Goal: Task Accomplishment & Management: Manage account settings

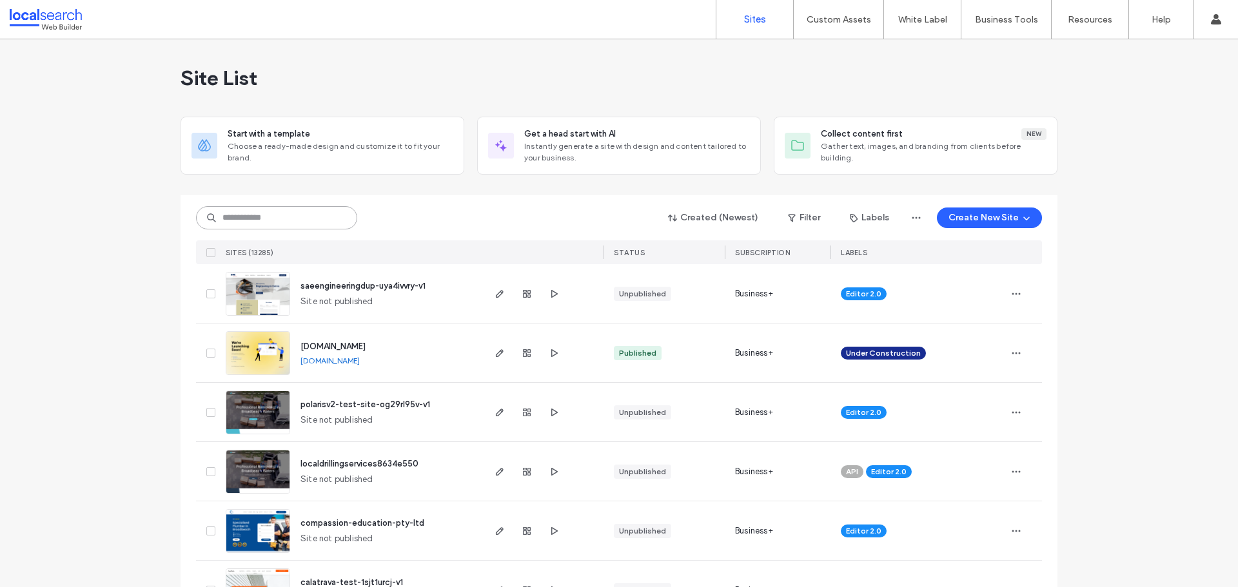
click at [256, 217] on input at bounding box center [276, 217] width 161 height 23
paste input "********"
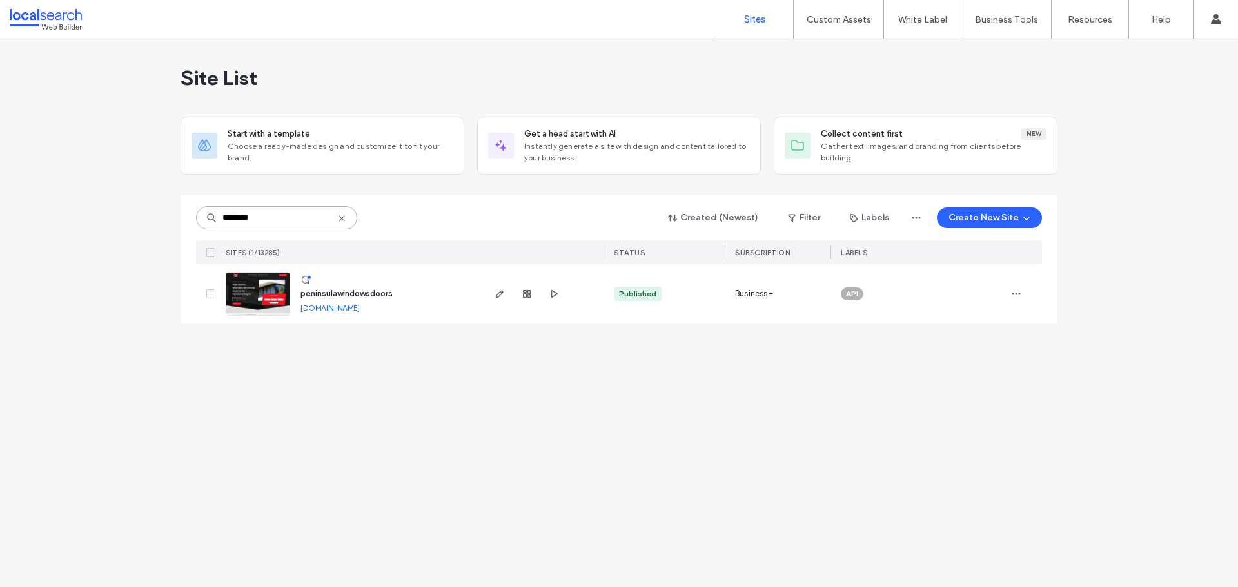
type input "********"
click at [328, 293] on span "peninsulawindowsdoors" at bounding box center [346, 294] width 92 height 10
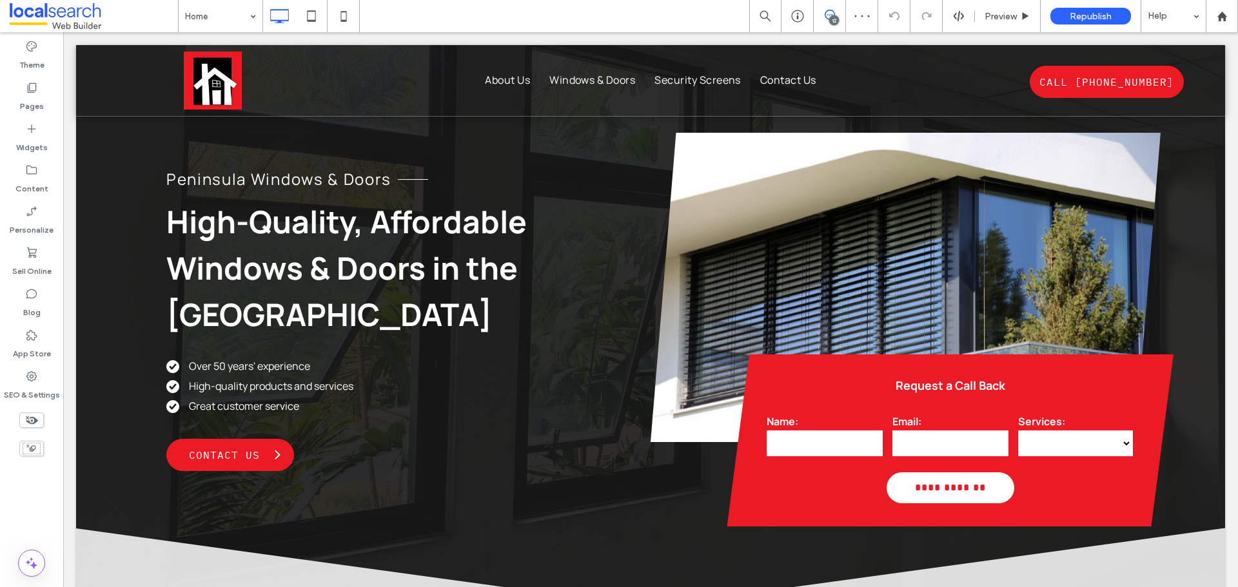
click at [830, 15] on icon at bounding box center [830, 15] width 10 height 10
click at [1221, 146] on use at bounding box center [1225, 149] width 10 height 10
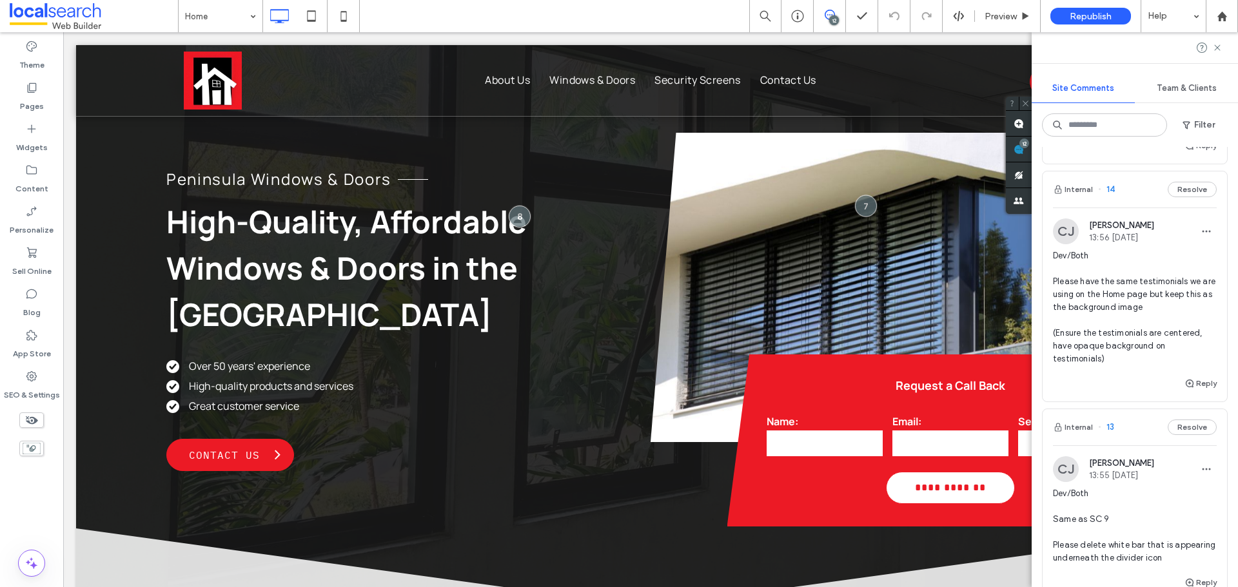
scroll to position [645, 0]
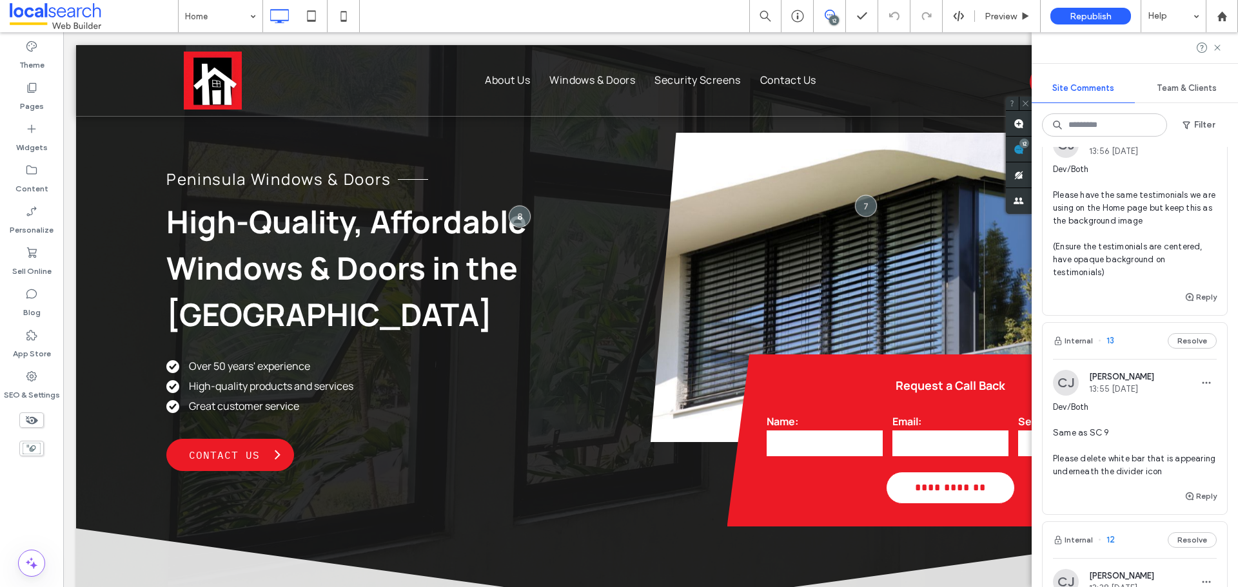
click at [1132, 337] on div "Internal 13 Resolve" at bounding box center [1135, 341] width 184 height 36
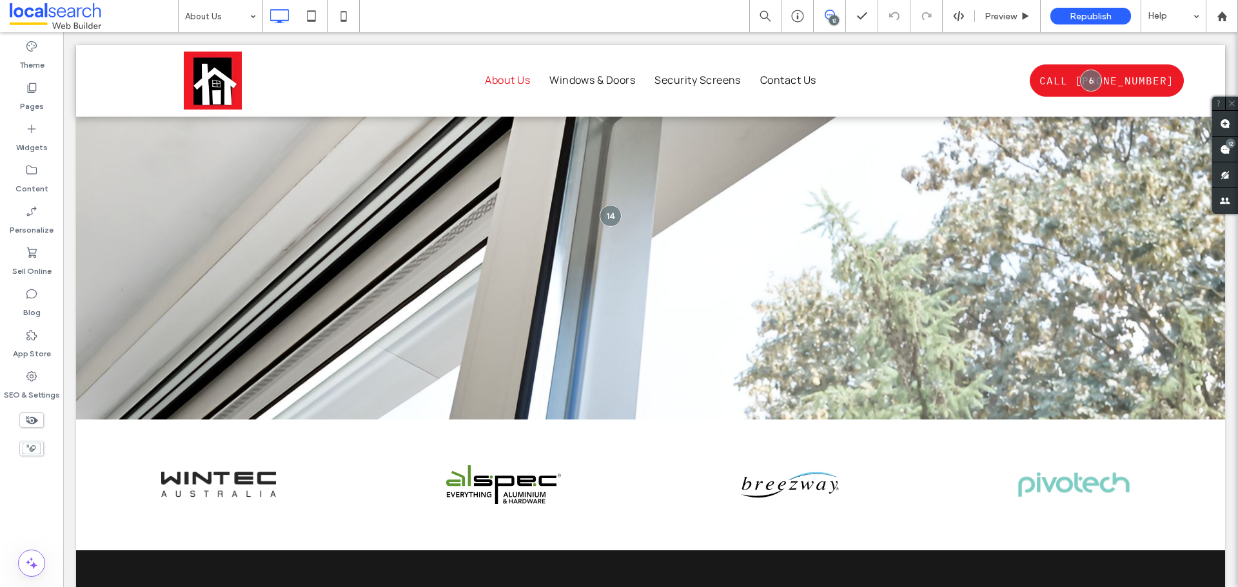
scroll to position [1274, 0]
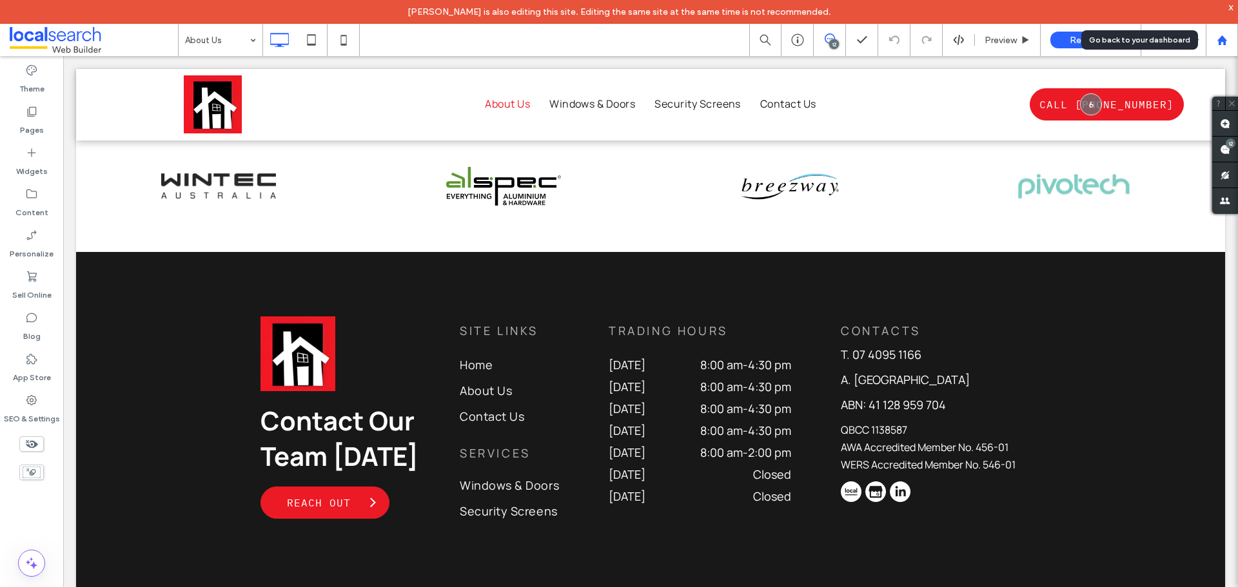
click at [1222, 36] on use at bounding box center [1222, 40] width 10 height 10
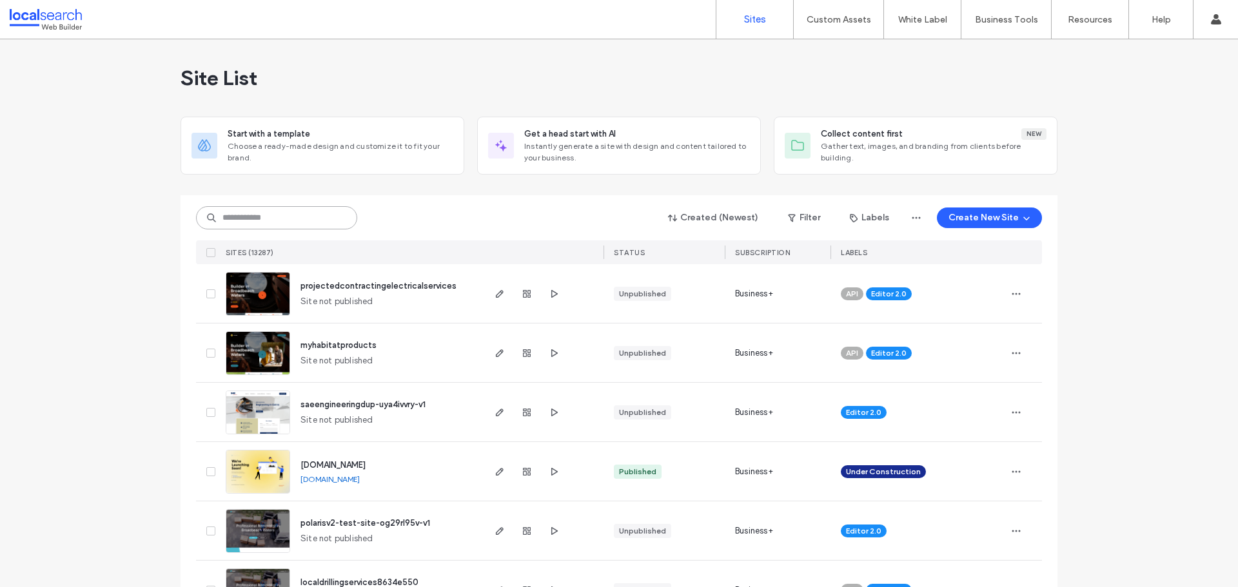
click at [276, 221] on input at bounding box center [276, 217] width 161 height 23
click at [267, 223] on input at bounding box center [276, 217] width 161 height 23
paste input "********"
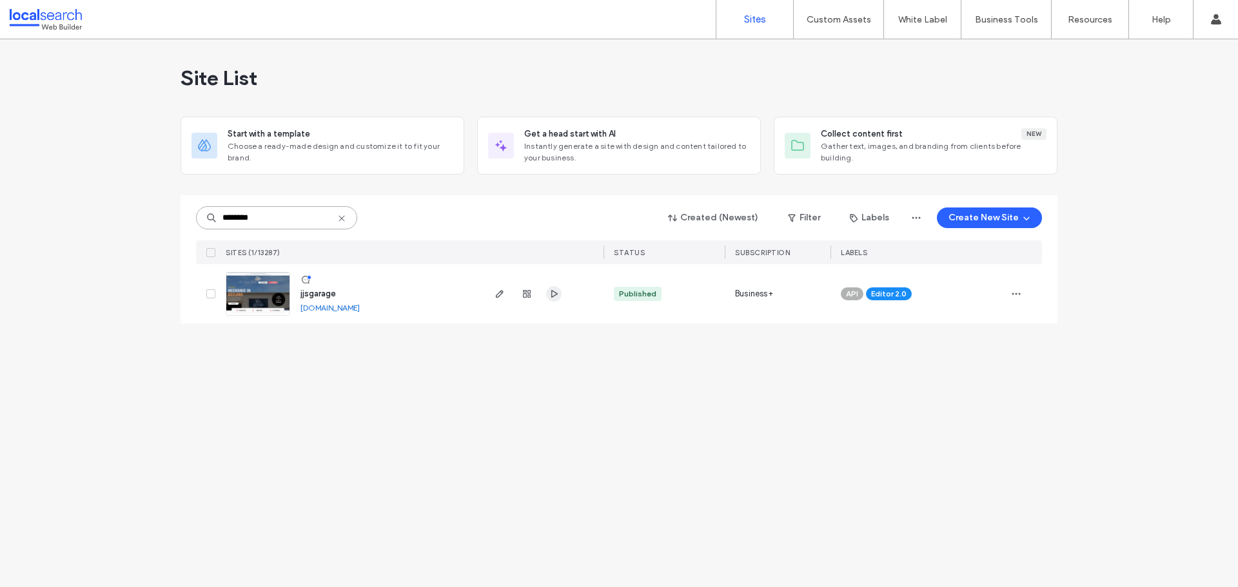
type input "********"
click at [552, 291] on use "button" at bounding box center [554, 294] width 6 height 8
click at [319, 295] on span "jjsgarage" at bounding box center [317, 294] width 35 height 10
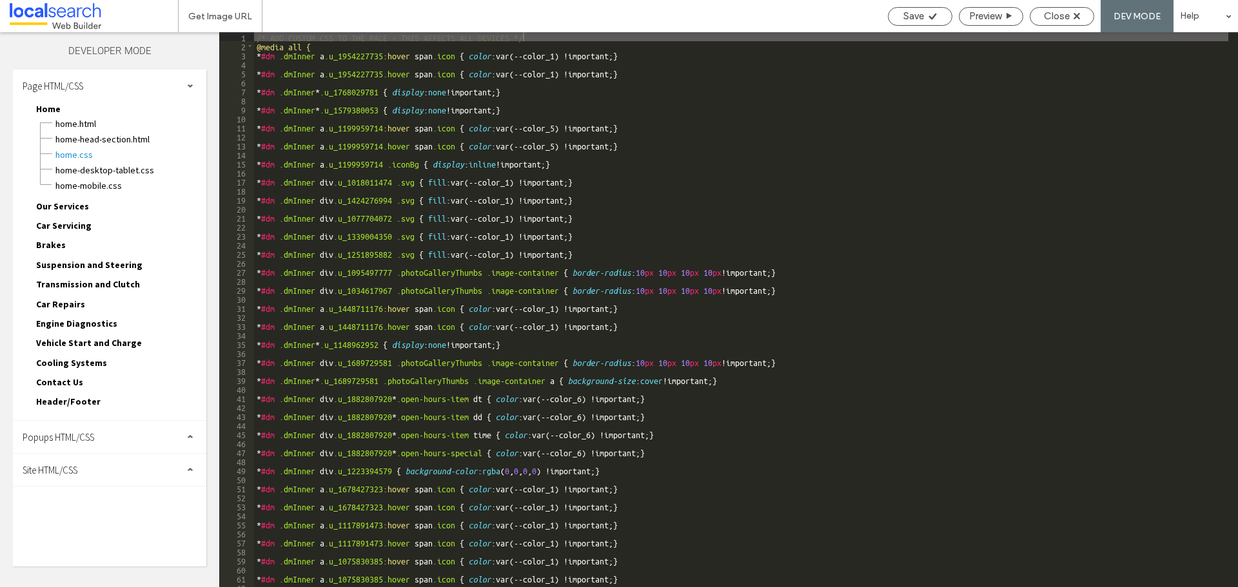
click at [101, 470] on div "Site HTML/CSS" at bounding box center [109, 470] width 193 height 32
click at [83, 525] on span "site.css" at bounding box center [133, 526] width 146 height 13
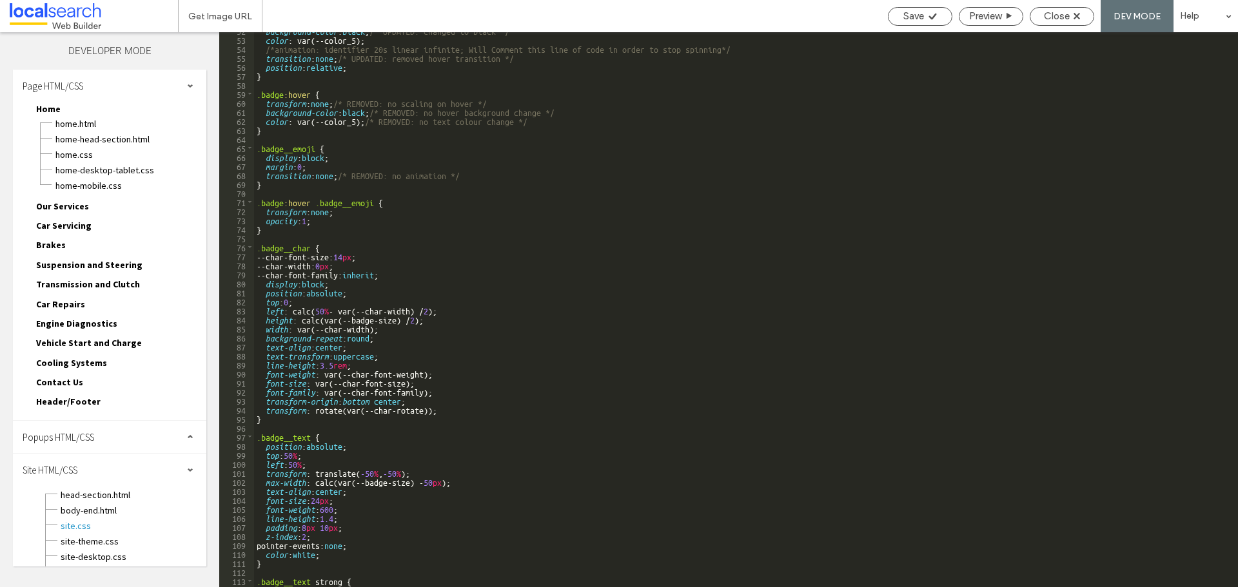
scroll to position [600, 0]
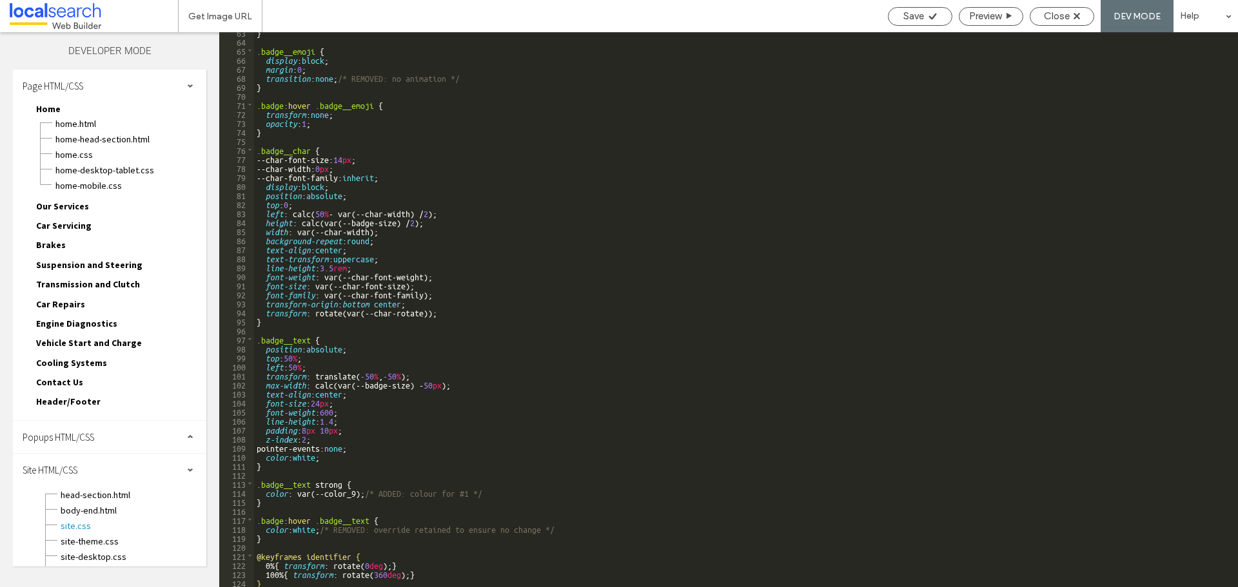
click at [275, 582] on div "} .badge__emoji { display : block ; margin : 0 ; transition : none ; /* REMOVED…" at bounding box center [741, 314] width 974 height 573
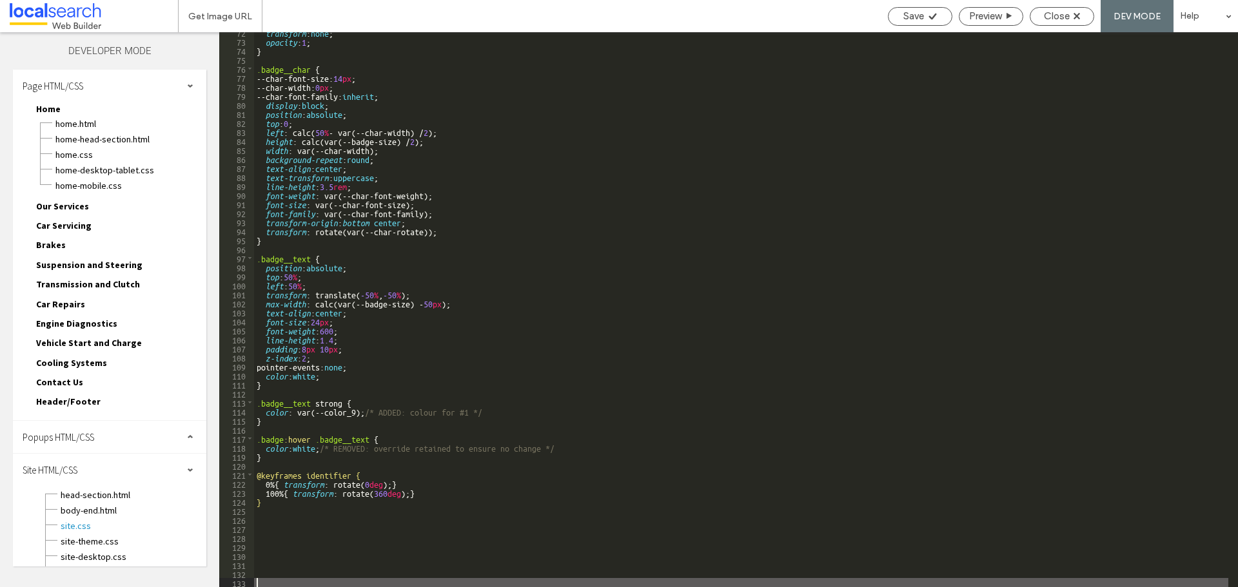
scroll to position [681, 0]
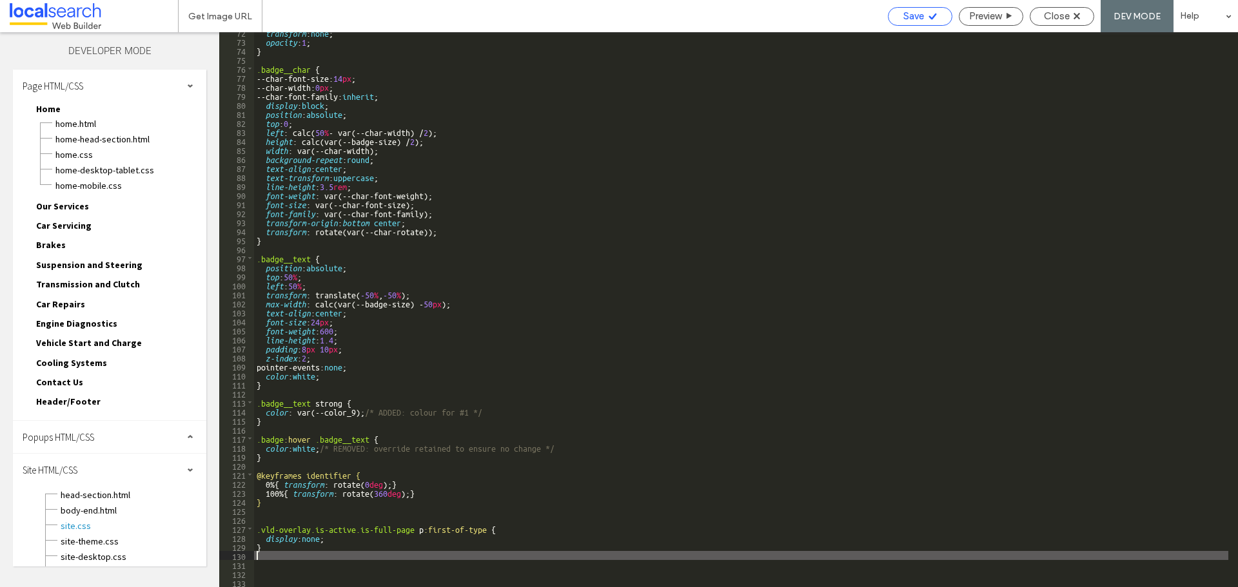
click at [908, 21] on span "Save" at bounding box center [913, 16] width 21 height 12
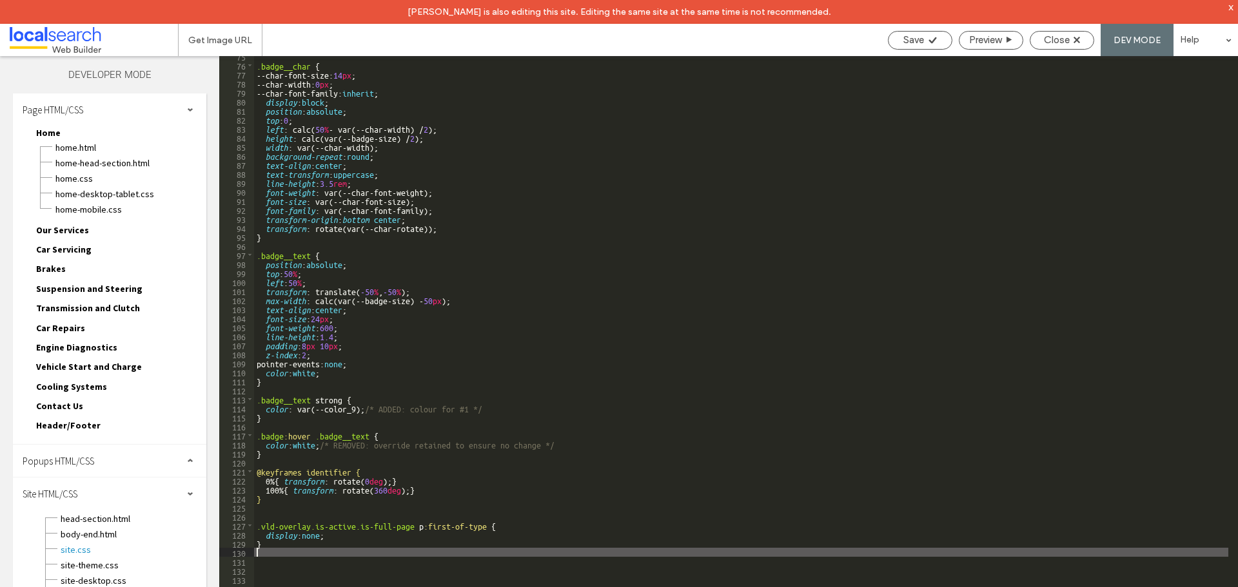
scroll to position [709, 0]
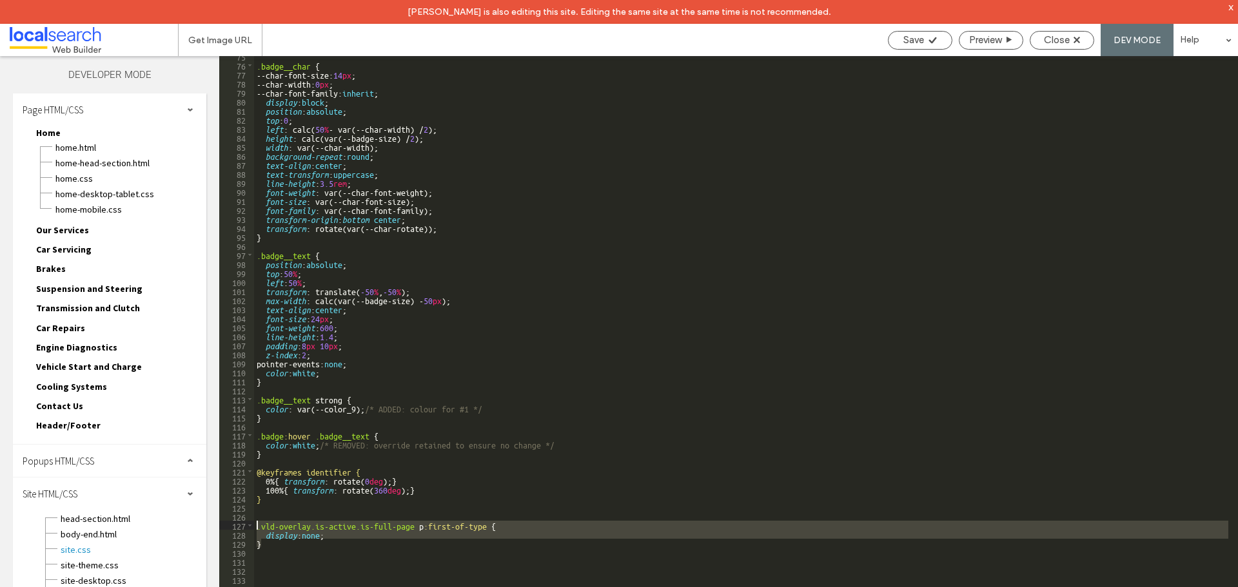
drag, startPoint x: 269, startPoint y: 544, endPoint x: 244, endPoint y: 524, distance: 31.2
click at [244, 524] on div "** 75 76 77 78 79 80 81 82 83 84 85 86 87 88 89 90 91 92 93 94 95 96 97 98 99 1…" at bounding box center [728, 333] width 1019 height 555
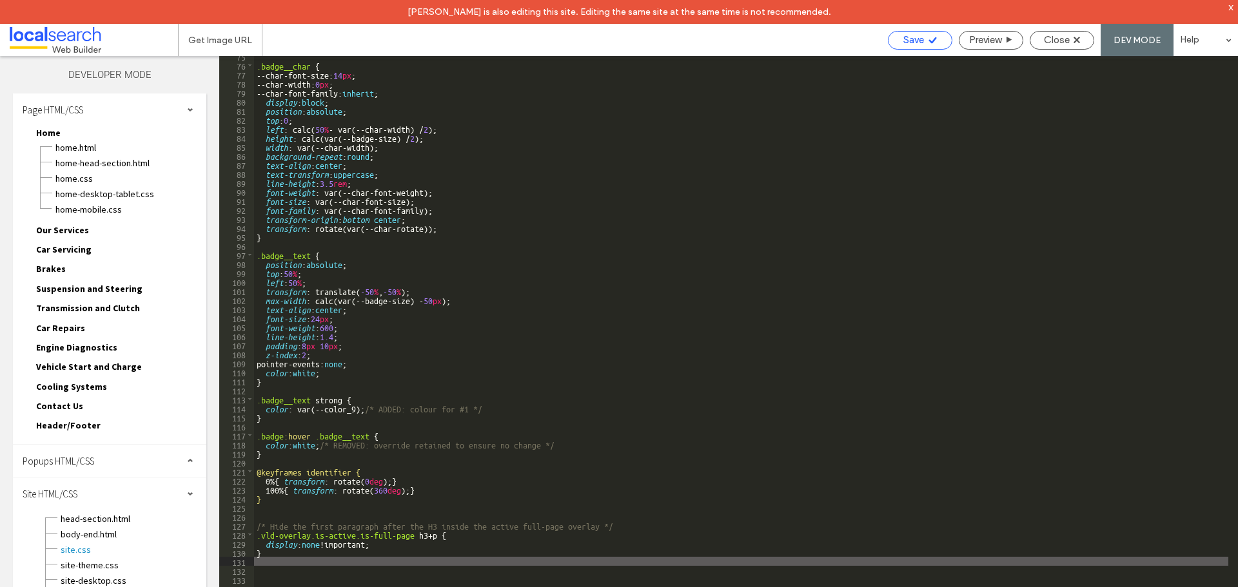
click at [914, 42] on span "Save" at bounding box center [913, 40] width 21 height 12
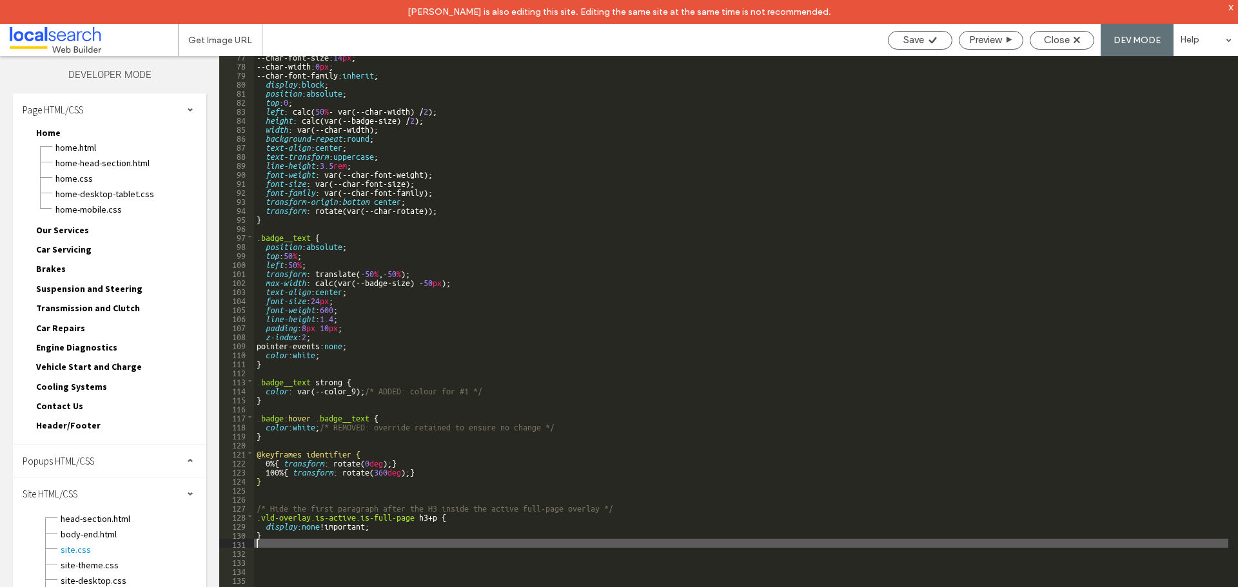
scroll to position [727, 0]
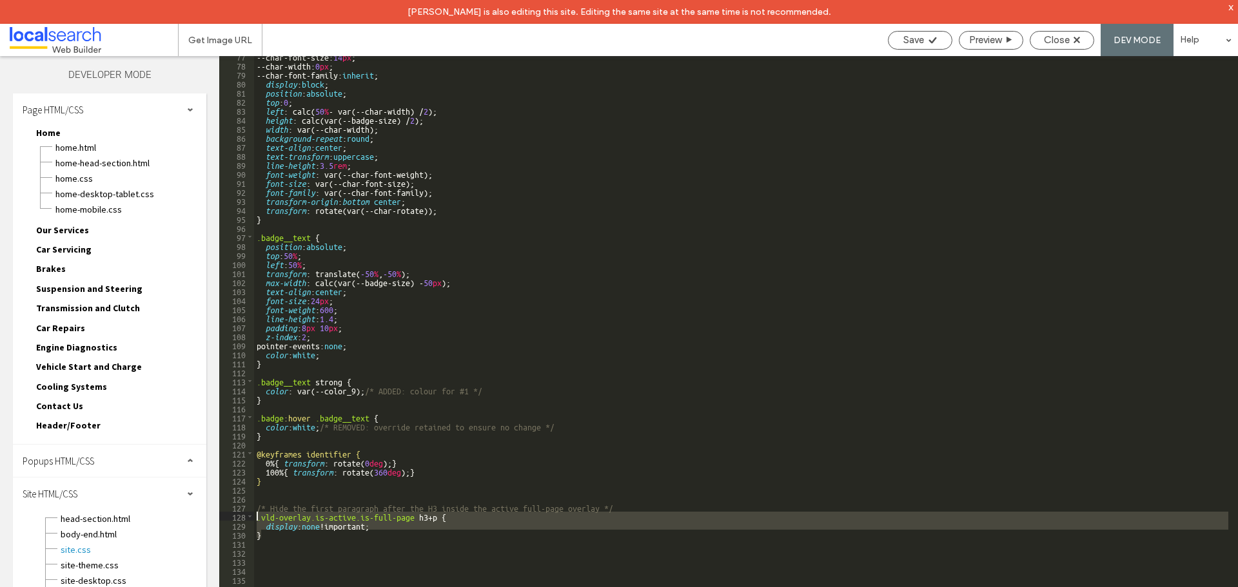
drag, startPoint x: 273, startPoint y: 535, endPoint x: 242, endPoint y: 516, distance: 36.2
click at [242, 516] on div "** 77 78 79 80 81 82 83 84 85 86 87 88 89 90 91 92 93 94 95 96 97 98 99 100 101…" at bounding box center [728, 333] width 1019 height 555
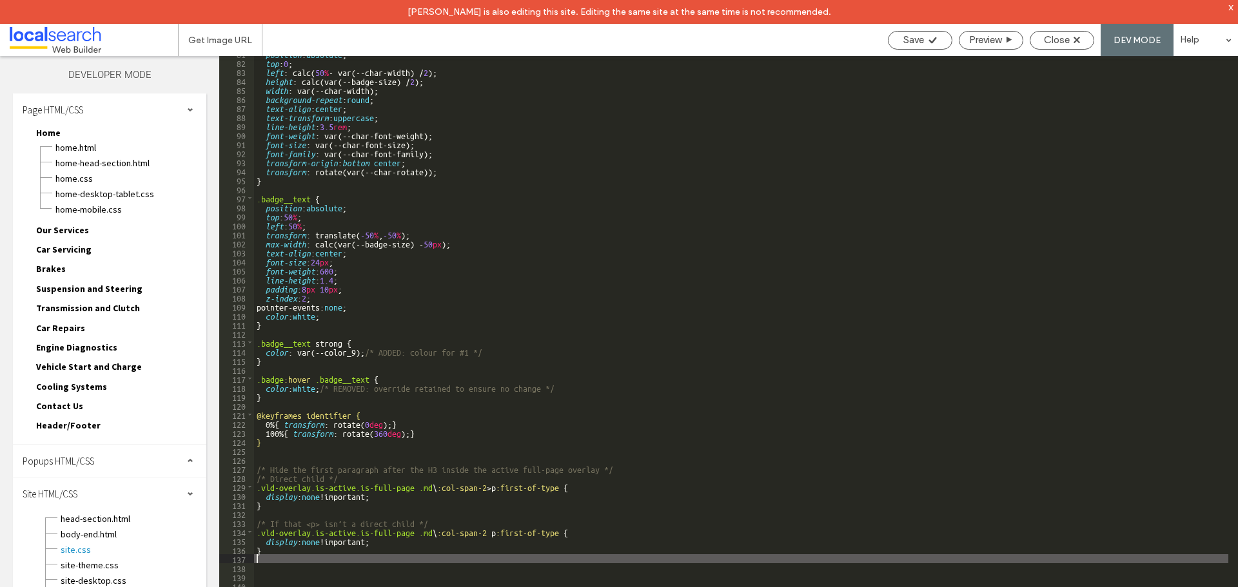
scroll to position [790, 0]
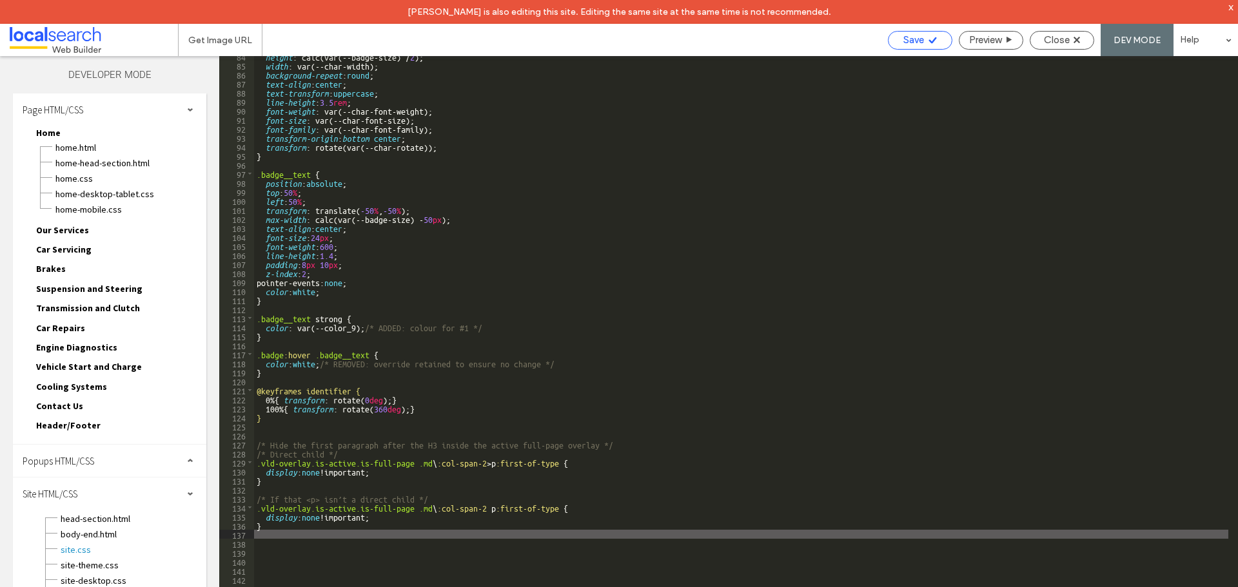
click at [914, 41] on span "Save" at bounding box center [913, 40] width 21 height 12
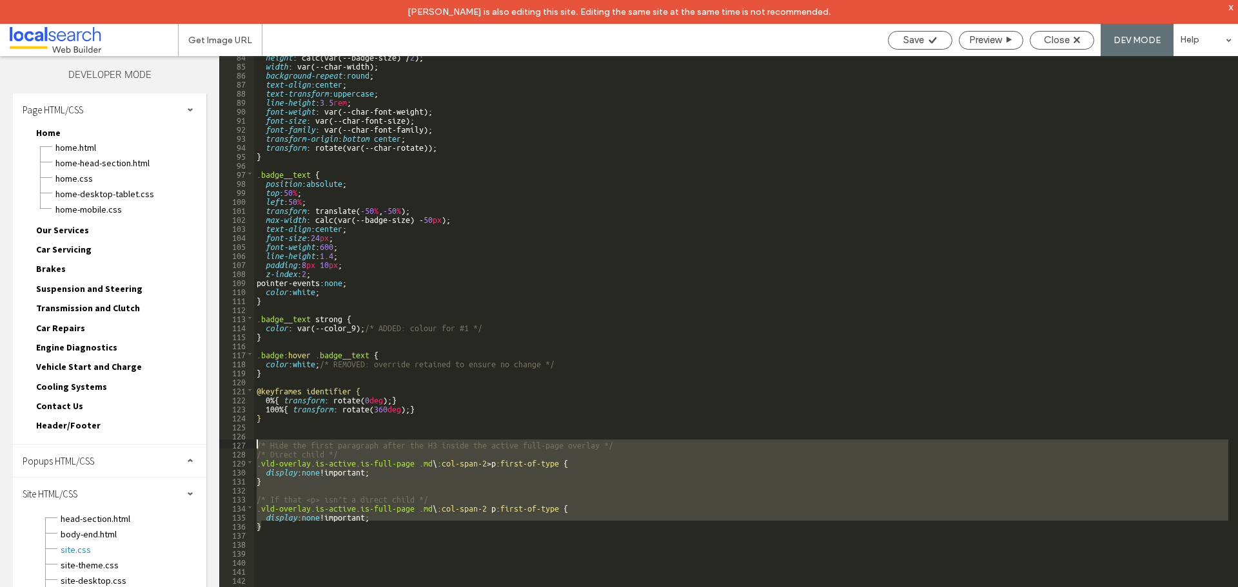
drag, startPoint x: 267, startPoint y: 526, endPoint x: 245, endPoint y: 442, distance: 87.3
click at [245, 442] on div "** 84 85 86 87 88 89 90 91 92 93 94 95 96 97 98 99 100 101 102 103 104 105 106 …" at bounding box center [728, 333] width 1019 height 555
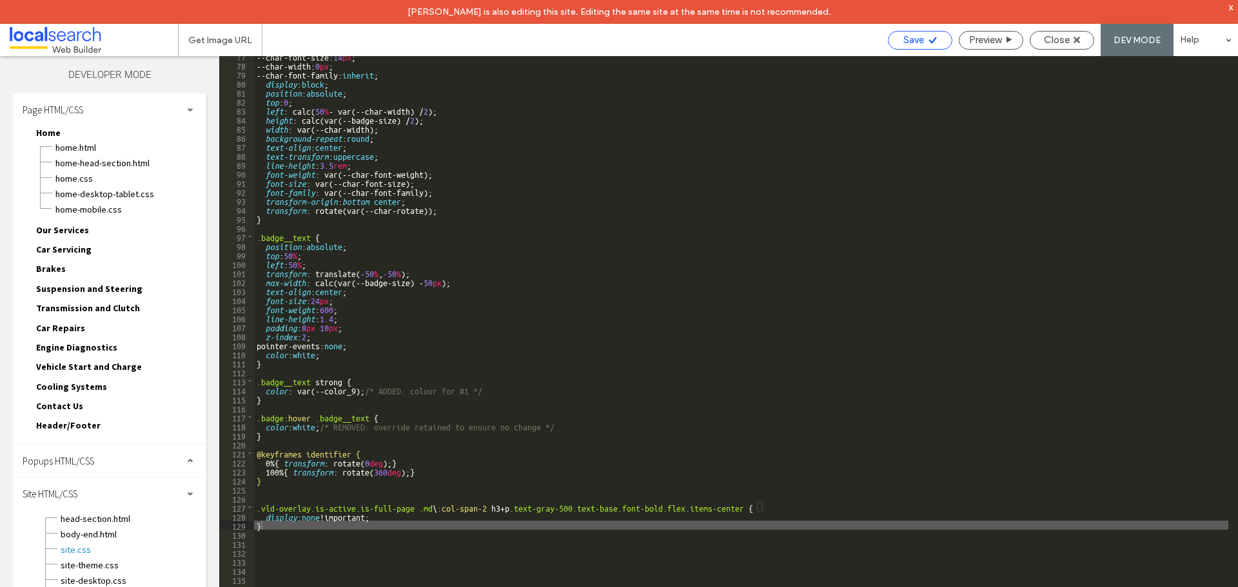
click at [916, 44] on span "Save" at bounding box center [913, 40] width 21 height 12
click at [257, 506] on div "--char-font-size: 14 px ; --char-width: 0 px ; --char-font-family: inherit ; di…" at bounding box center [741, 338] width 974 height 573
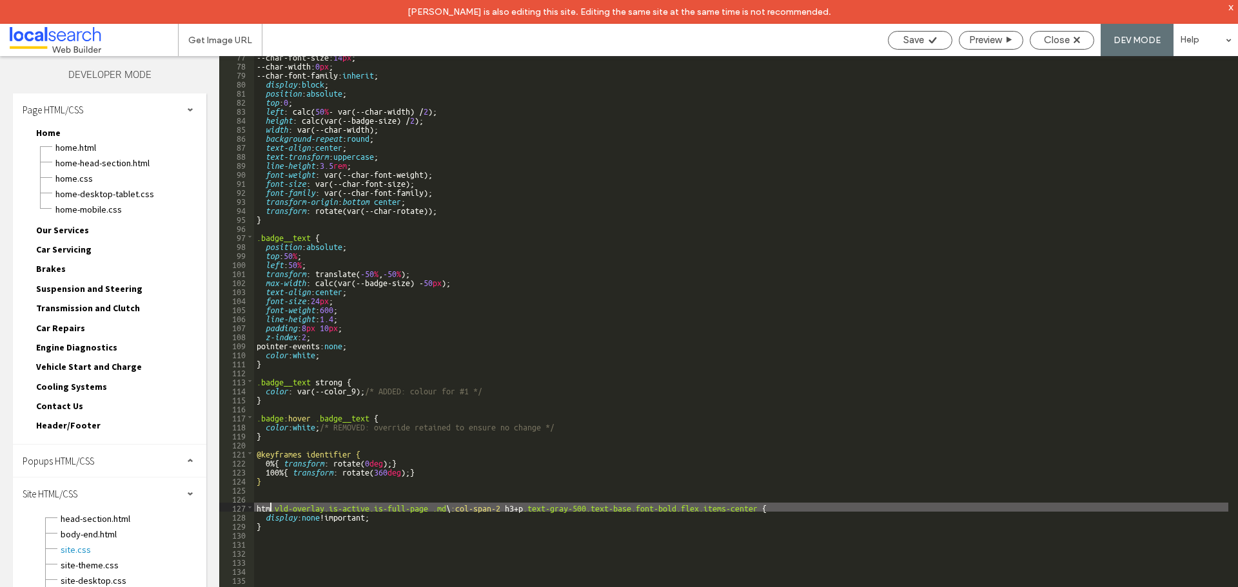
type textarea "**"
click at [917, 41] on span "Save" at bounding box center [913, 40] width 21 height 12
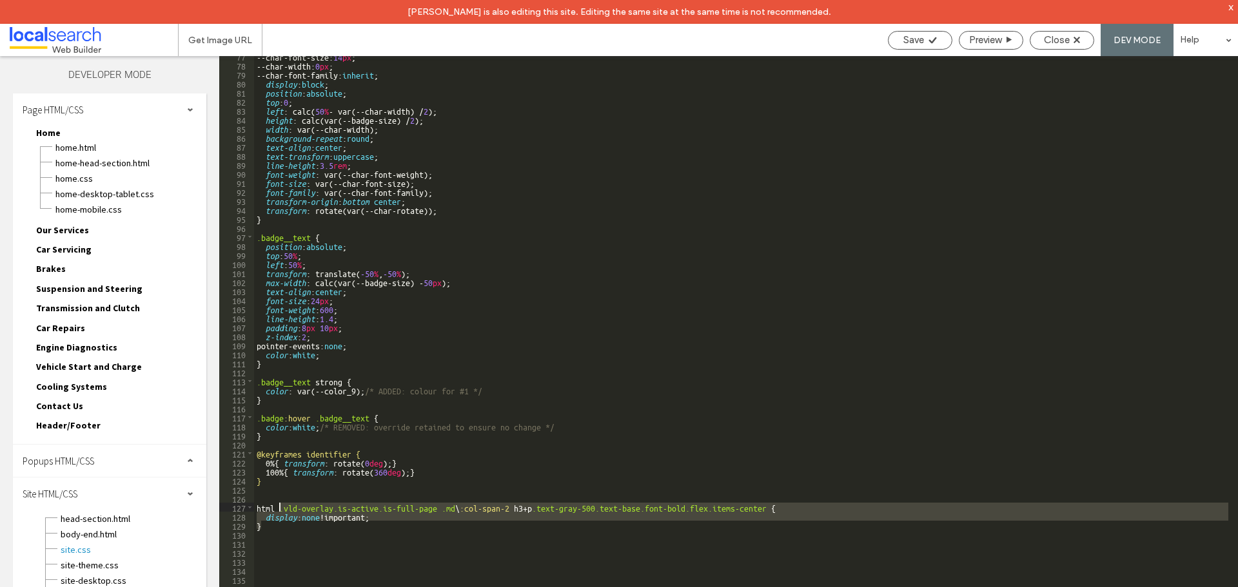
drag, startPoint x: 268, startPoint y: 525, endPoint x: 280, endPoint y: 507, distance: 21.8
click at [280, 507] on div "--char-font-size: 14 px ; --char-width: 0 px ; --char-font-family: inherit ; di…" at bounding box center [741, 338] width 974 height 573
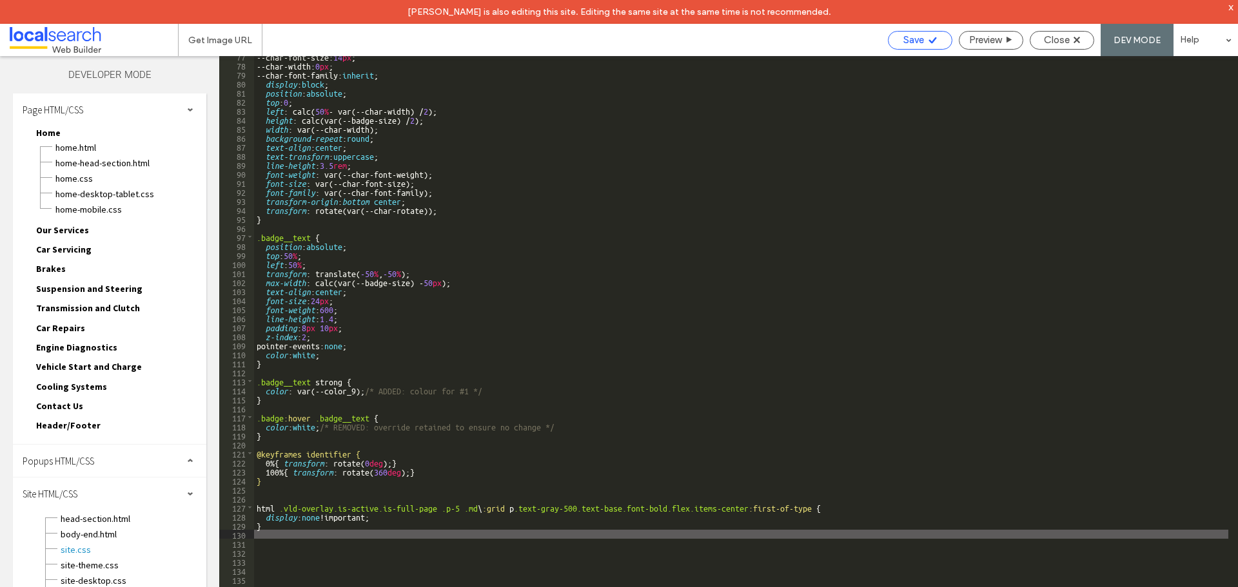
click at [918, 43] on span "Save" at bounding box center [913, 40] width 21 height 12
click at [1068, 41] on span "Close" at bounding box center [1057, 40] width 26 height 12
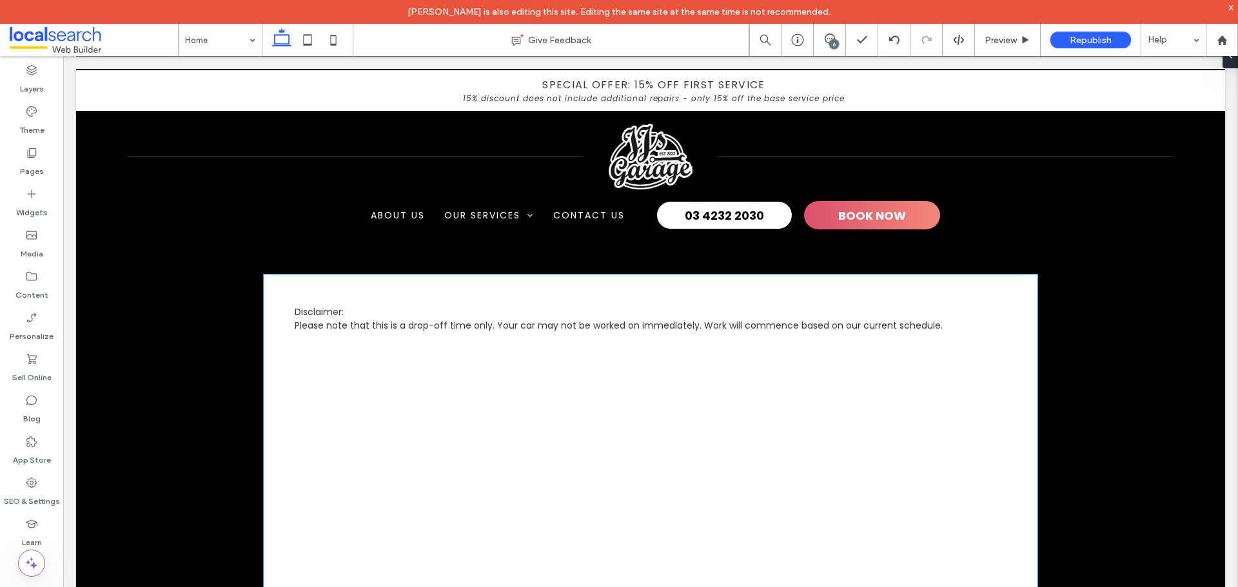
scroll to position [3933, 0]
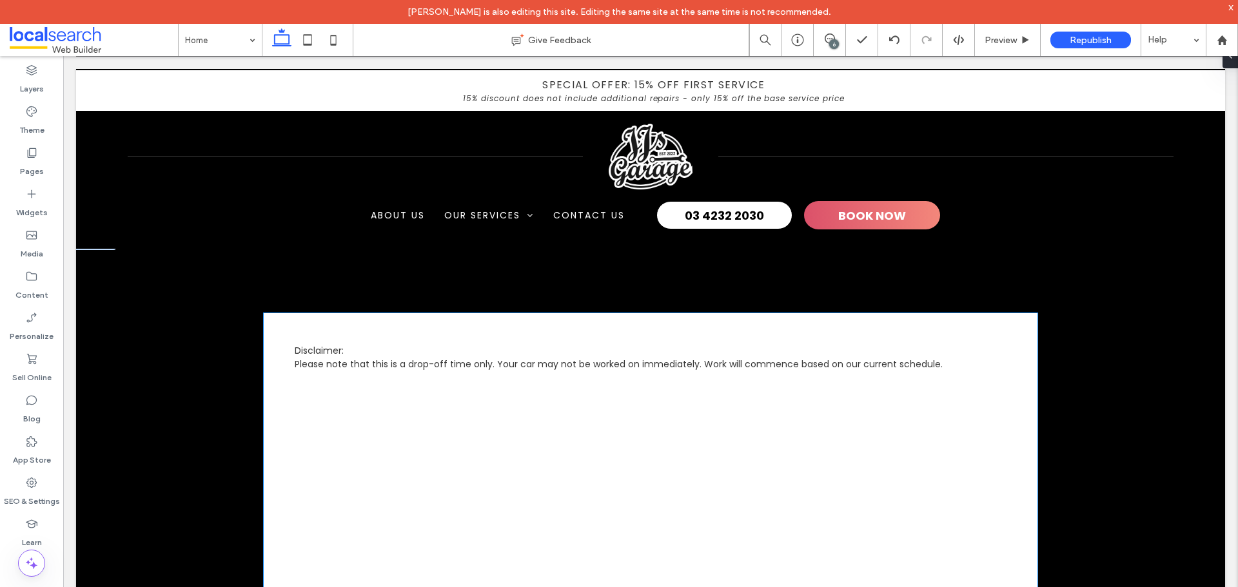
click at [560, 333] on div "Disclaimer: Please note that this is a drop-off time only. Your car may not be …" at bounding box center [651, 342] width 774 height 58
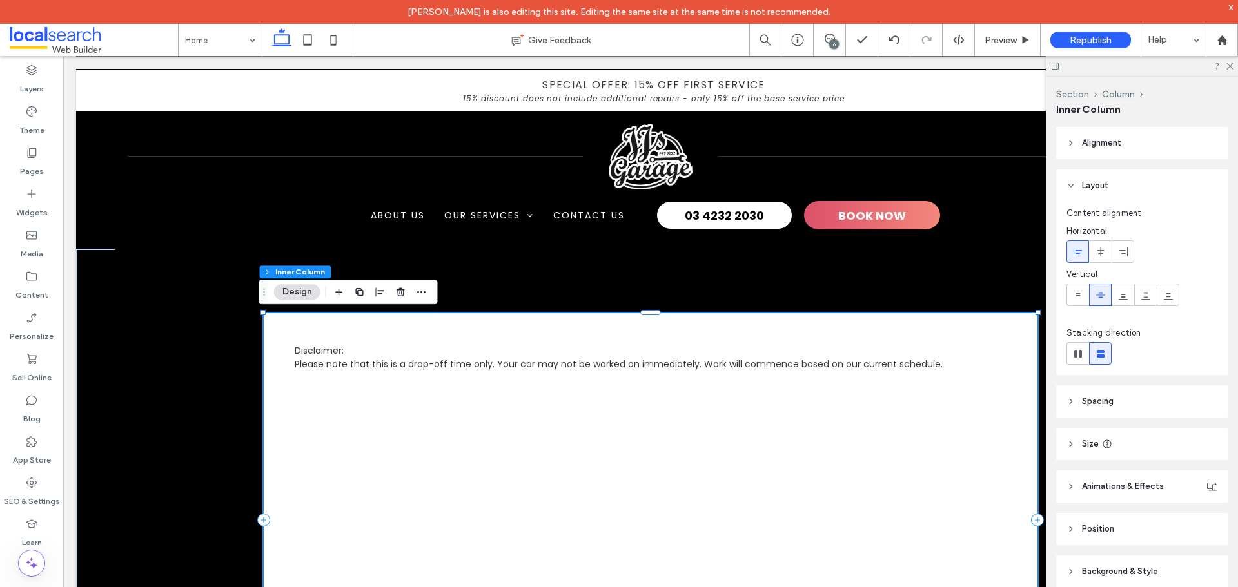
click at [534, 330] on div "Disclaimer: Please note that this is a drop-off time only. Your car may not be …" at bounding box center [651, 342] width 774 height 58
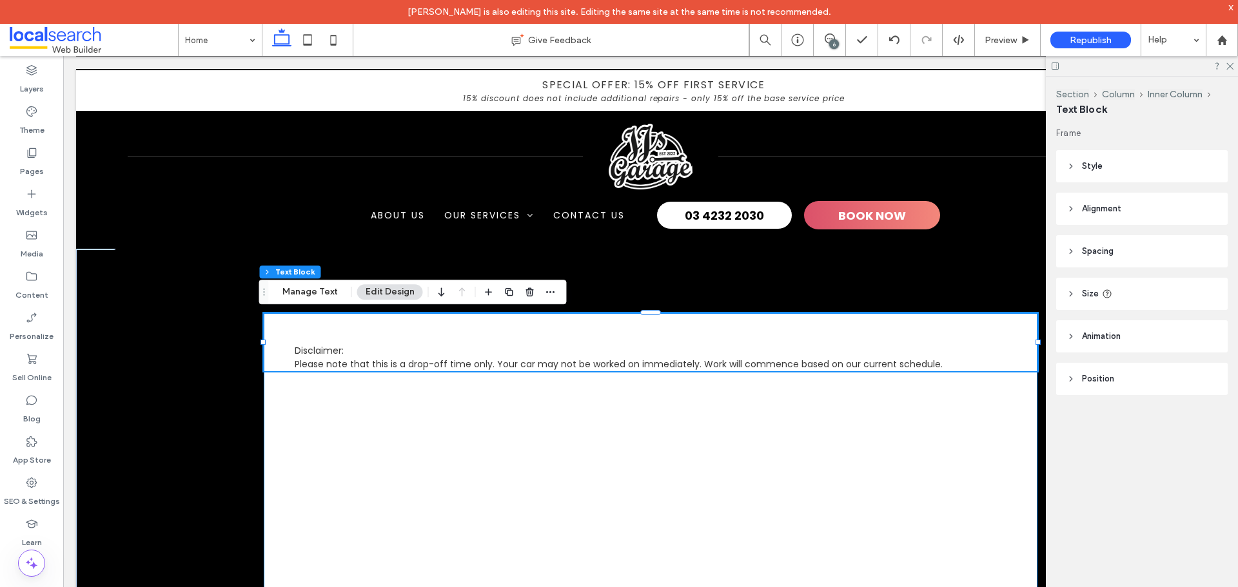
click at [549, 344] on p "Disclaimer:" at bounding box center [651, 351] width 712 height 14
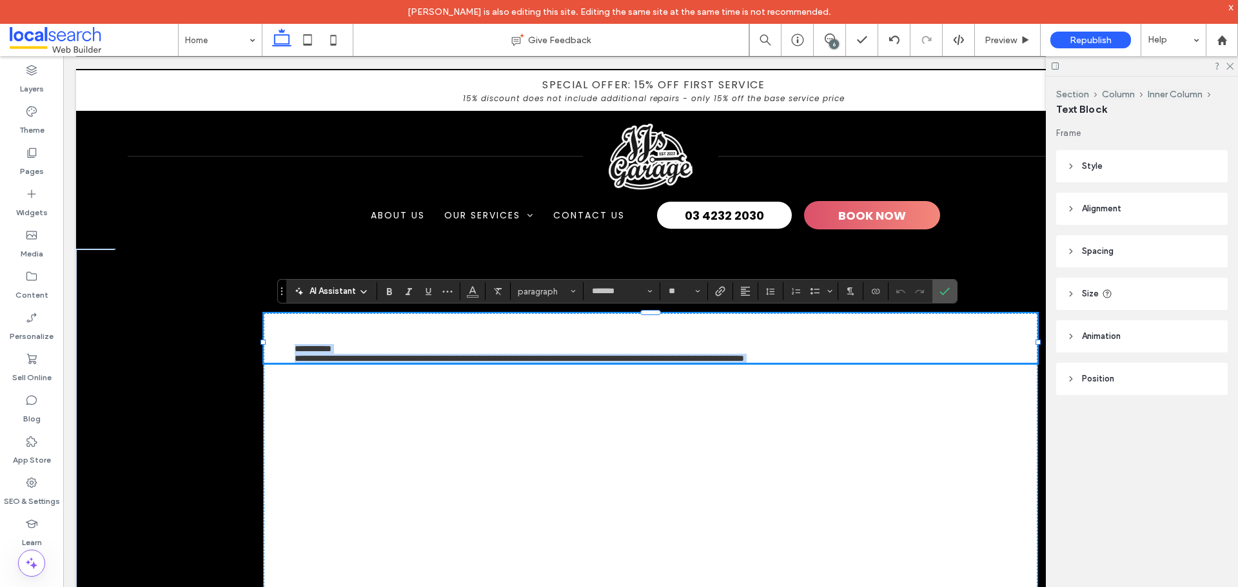
click at [573, 433] on div at bounding box center [651, 542] width 774 height 356
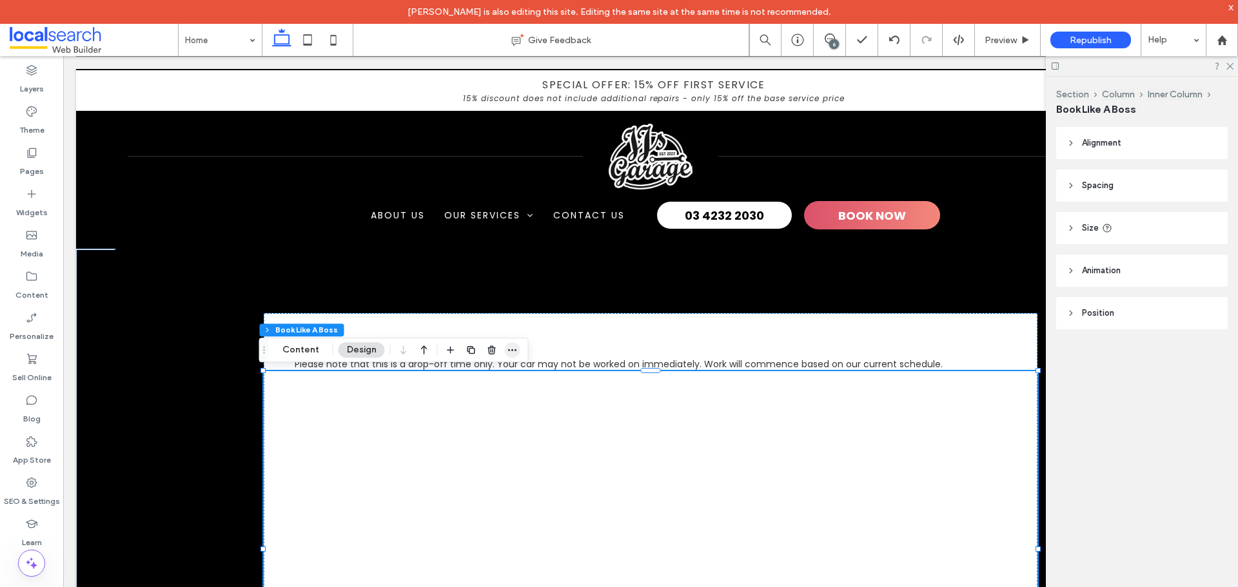
click at [508, 351] on use "button" at bounding box center [512, 350] width 8 height 2
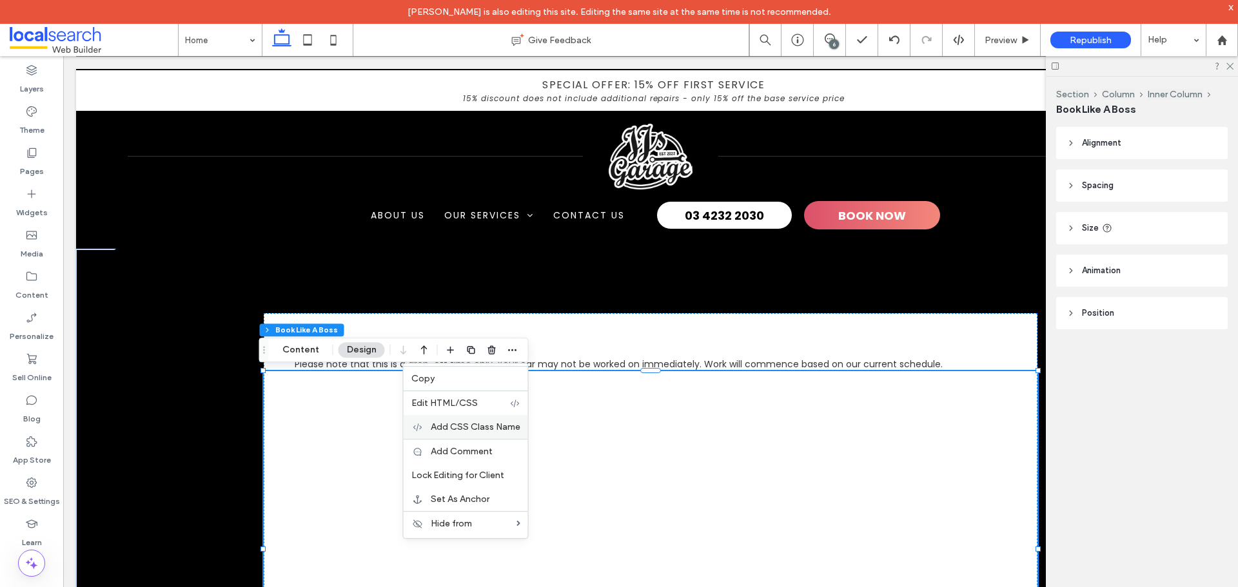
click at [480, 427] on span "Add CSS Class Name" at bounding box center [476, 427] width 90 height 11
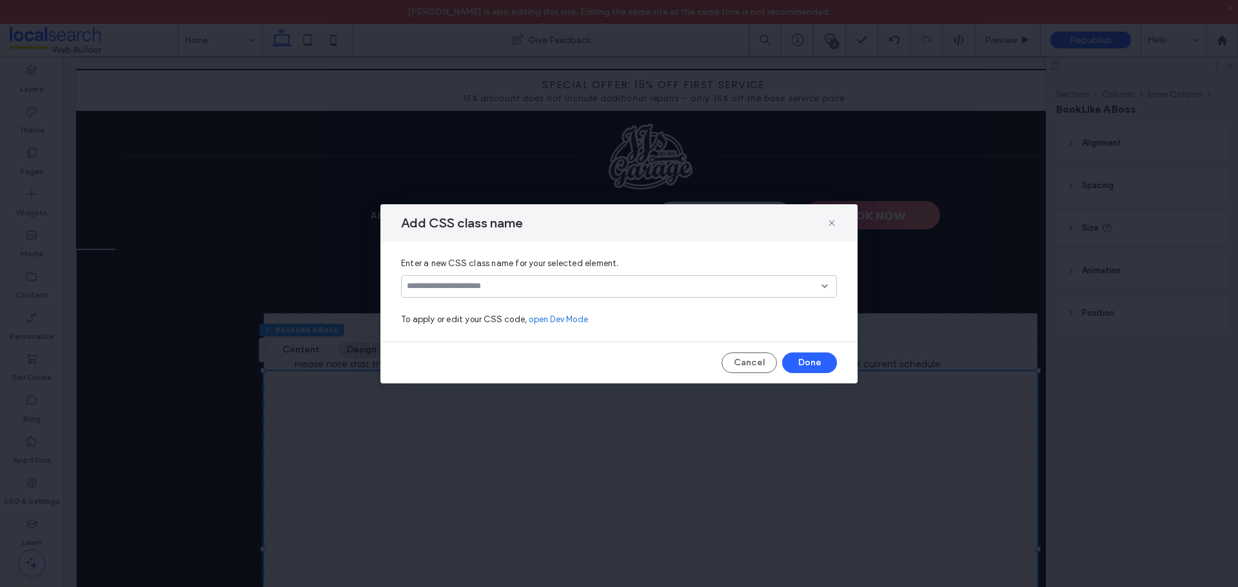
click at [449, 287] on input at bounding box center [614, 286] width 415 height 10
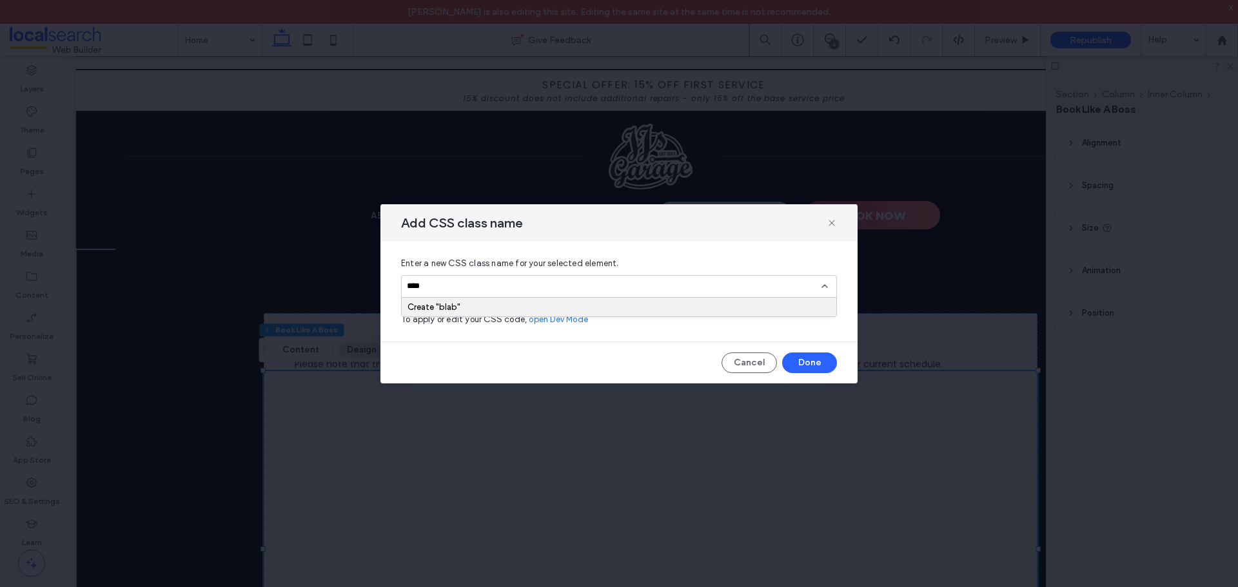
type input "****"
click at [425, 307] on div "Create "blab"" at bounding box center [618, 307] width 423 height 10
click at [819, 363] on button "Done" at bounding box center [809, 363] width 55 height 21
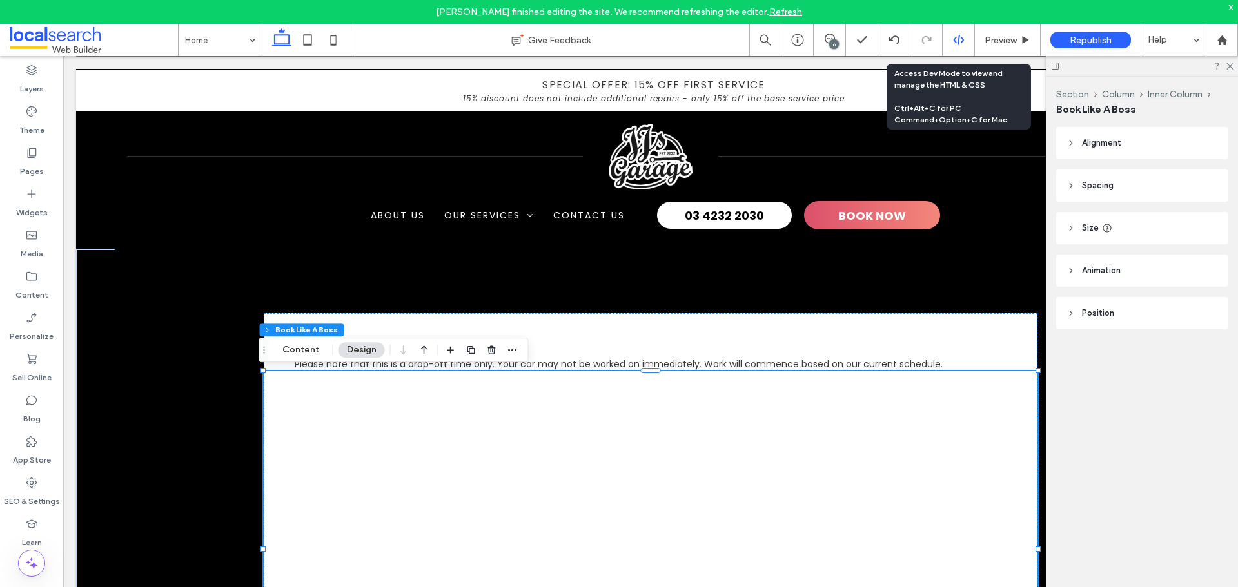
click at [958, 41] on use at bounding box center [958, 40] width 10 height 10
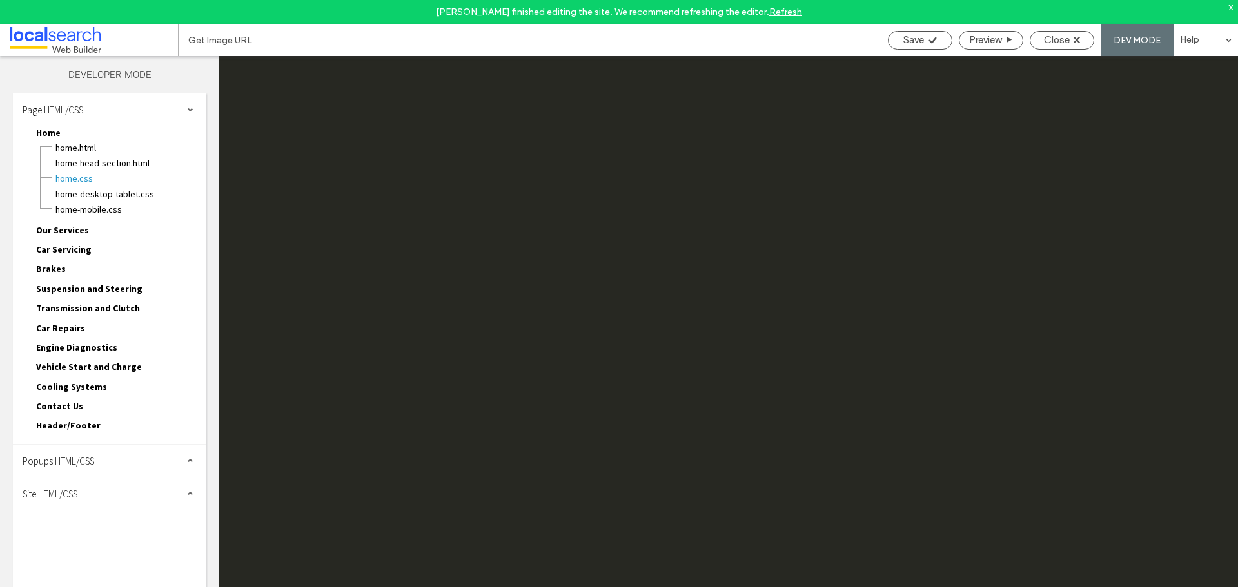
scroll to position [0, 0]
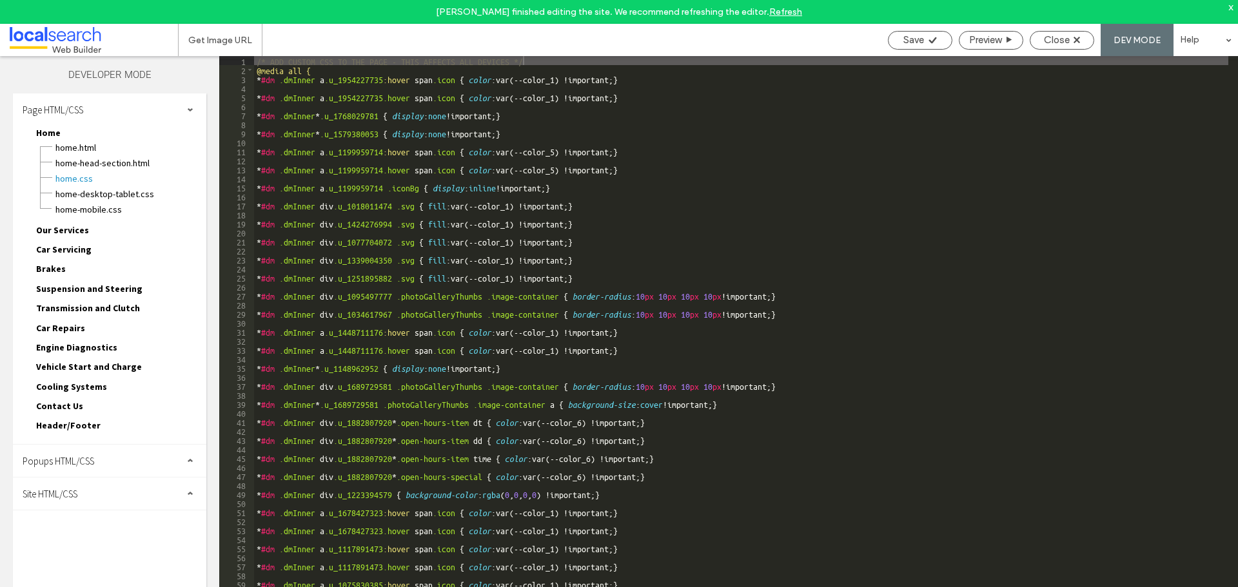
click at [89, 491] on div "Site HTML/CSS" at bounding box center [109, 494] width 193 height 32
click at [77, 547] on span "site.css" at bounding box center [133, 550] width 146 height 13
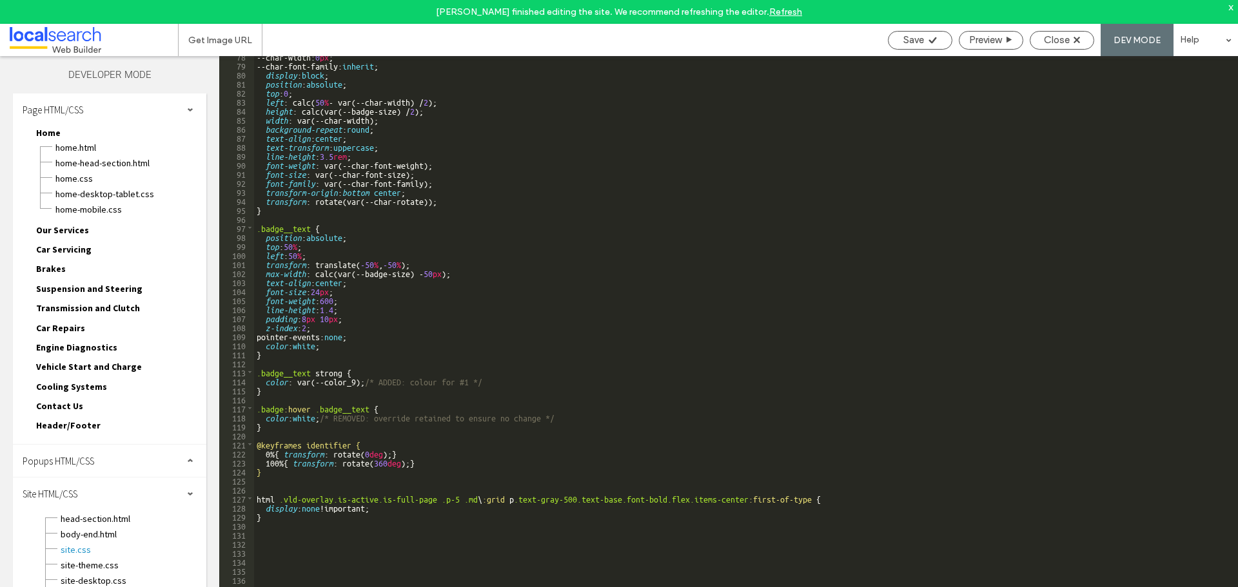
scroll to position [736, 0]
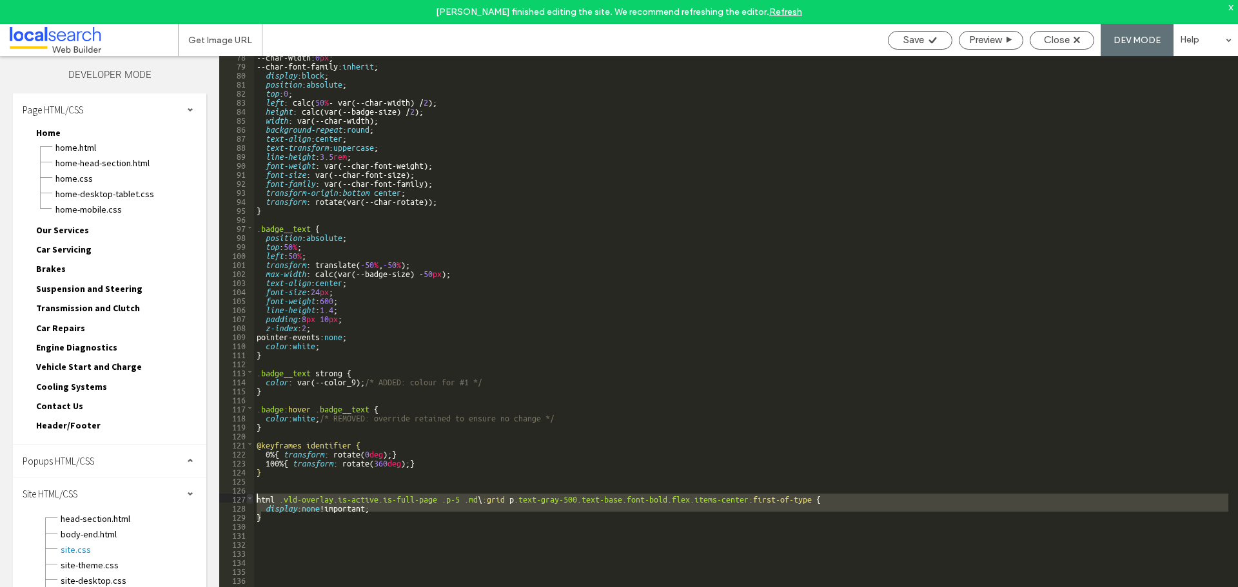
drag, startPoint x: 275, startPoint y: 519, endPoint x: 246, endPoint y: 500, distance: 34.3
click at [246, 500] on div "** 78 79 80 81 82 83 84 85 86 87 88 89 90 91 92 93 94 95 96 97 98 99 100 101 10…" at bounding box center [728, 333] width 1019 height 555
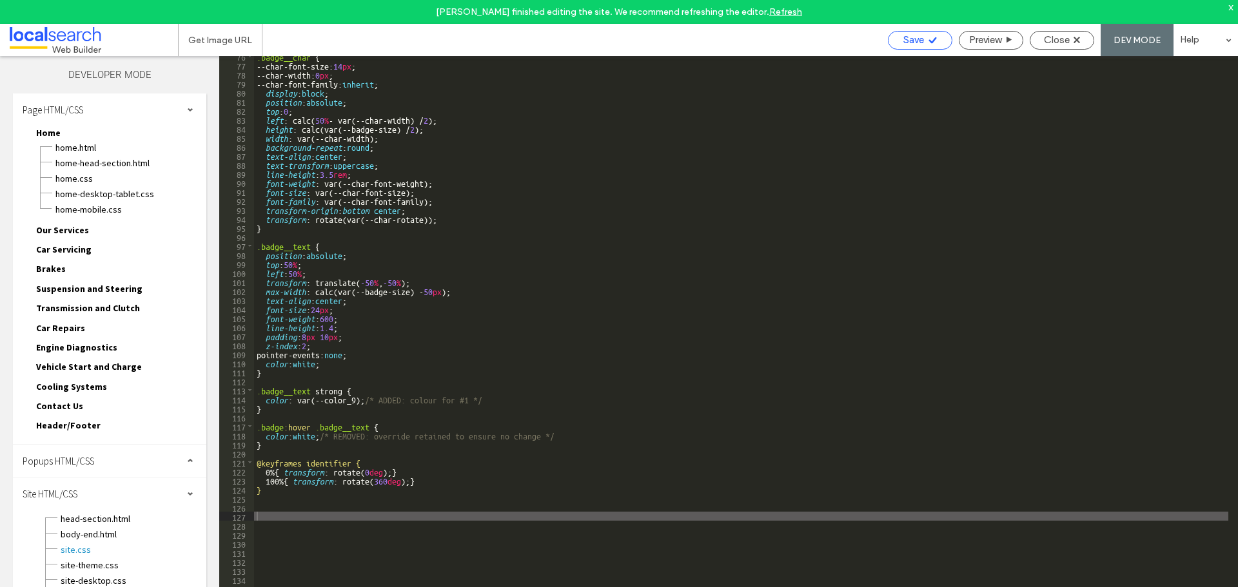
click at [920, 41] on span "Save" at bounding box center [913, 40] width 21 height 12
click at [1075, 37] on use at bounding box center [1076, 40] width 6 height 6
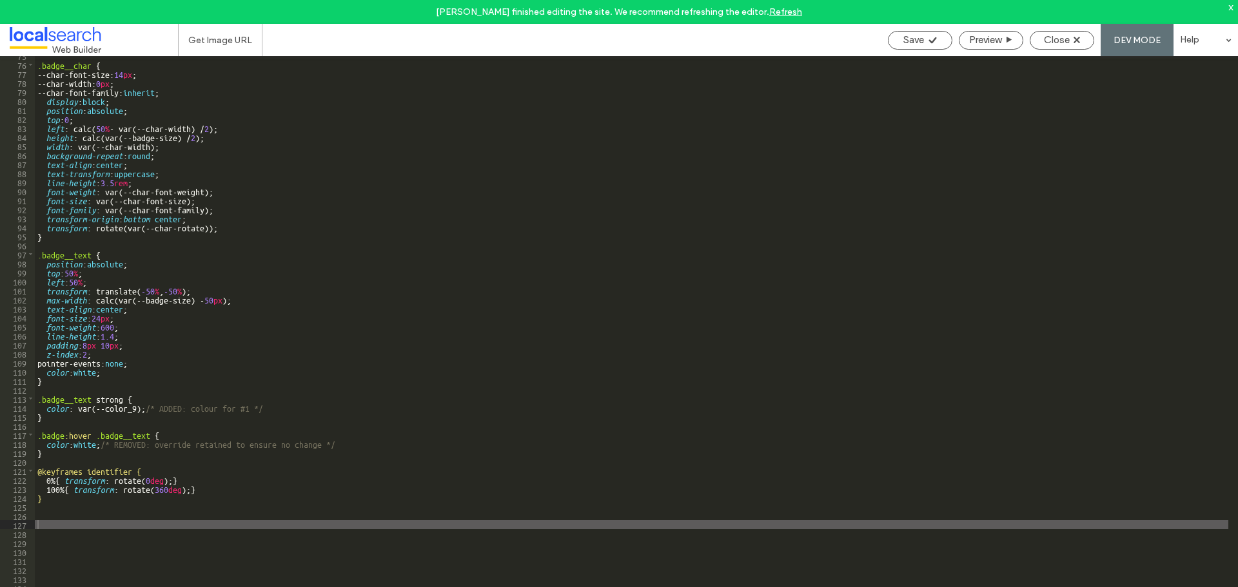
scroll to position [709, 0]
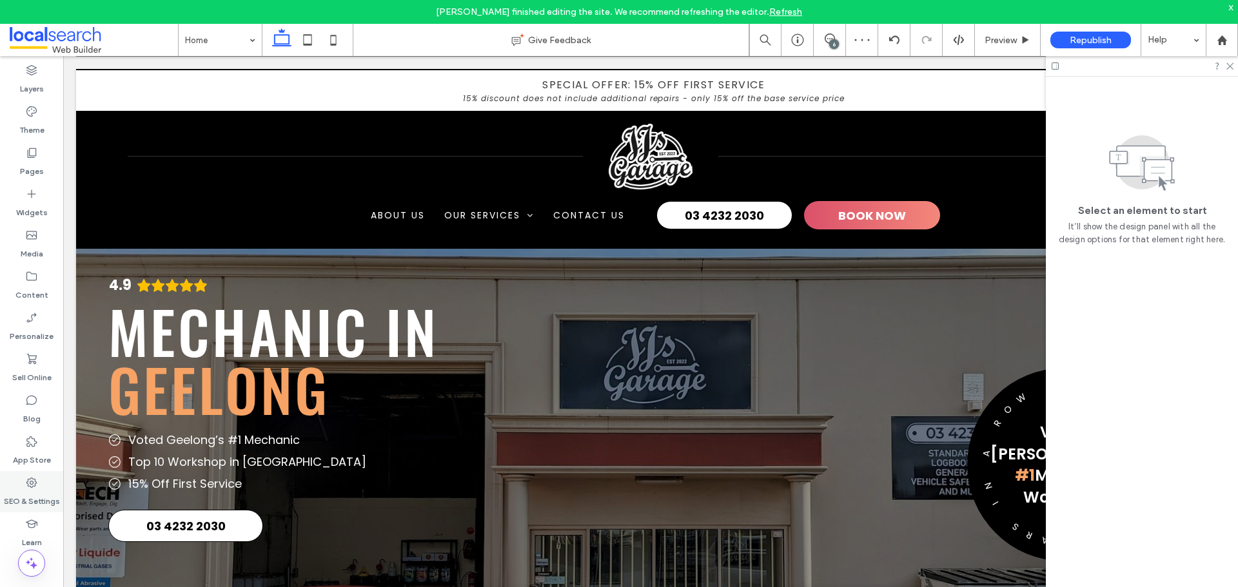
click at [34, 496] on label "SEO & Settings" at bounding box center [32, 498] width 56 height 18
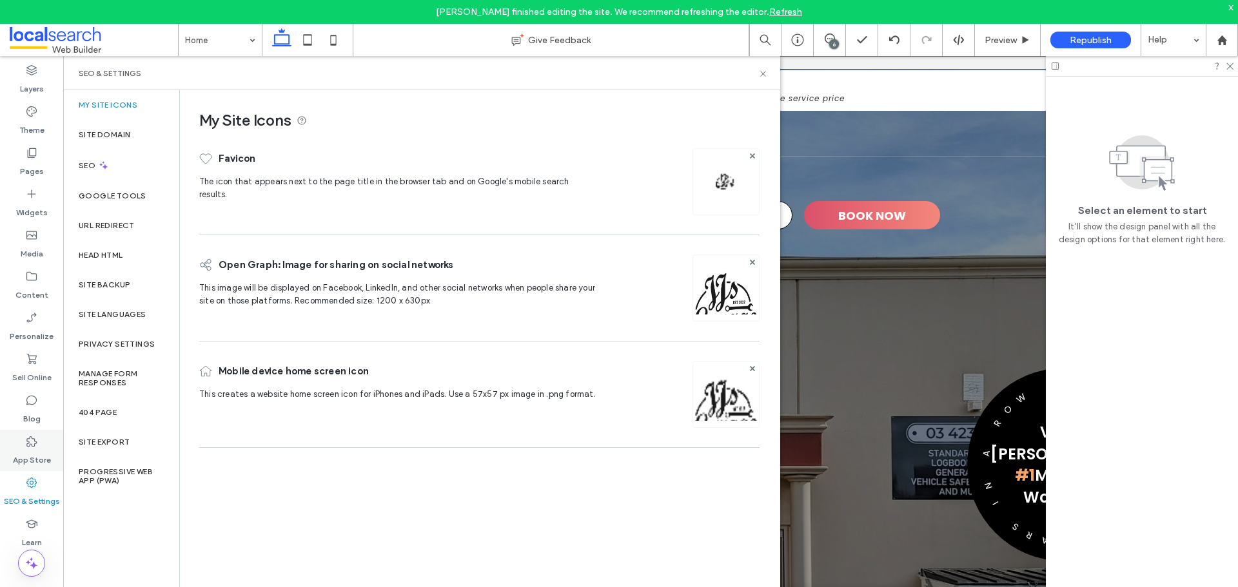
scroll to position [0, 0]
click at [30, 444] on icon at bounding box center [31, 441] width 13 height 13
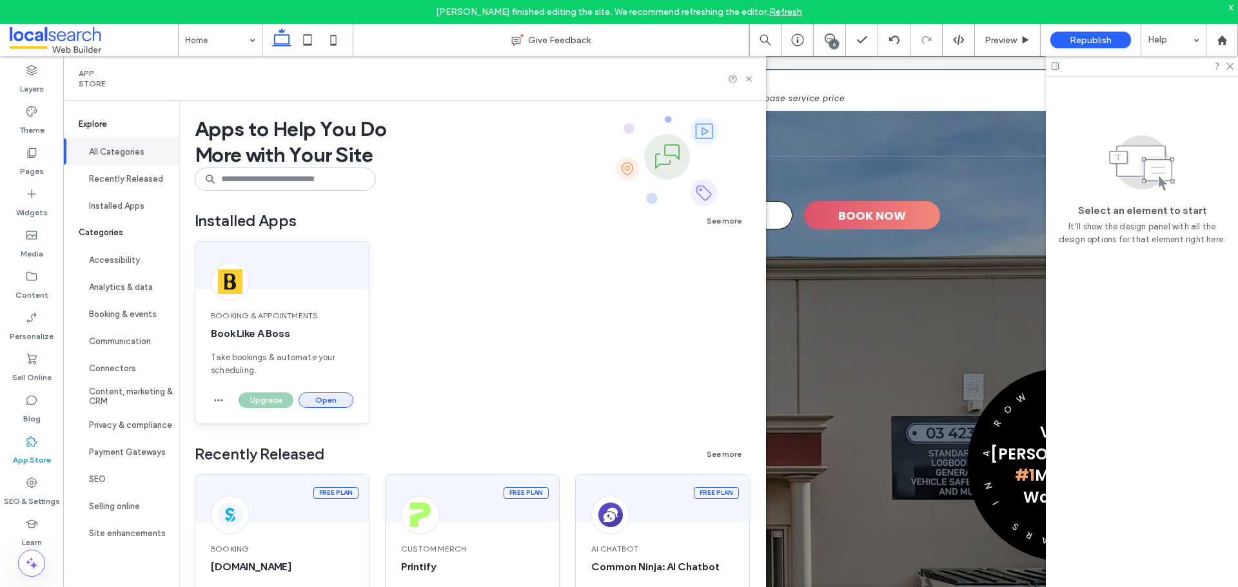
click at [333, 400] on button "Open" at bounding box center [326, 400] width 55 height 15
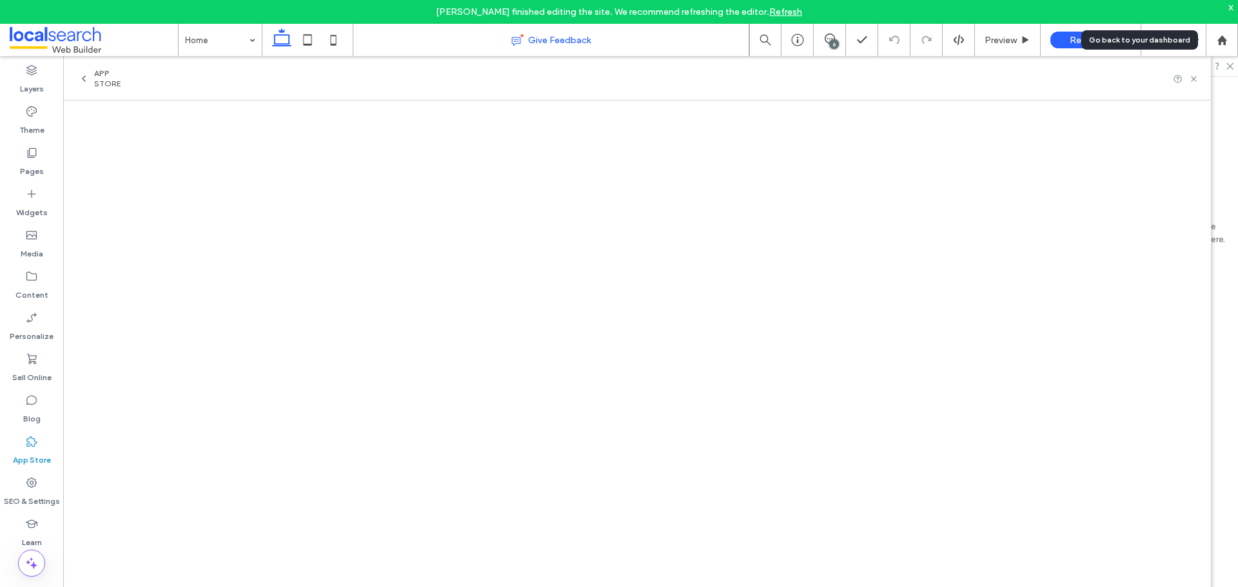
drag, startPoint x: 1226, startPoint y: 43, endPoint x: 640, endPoint y: 37, distance: 586.1
click at [1226, 43] on icon at bounding box center [1222, 40] width 11 height 11
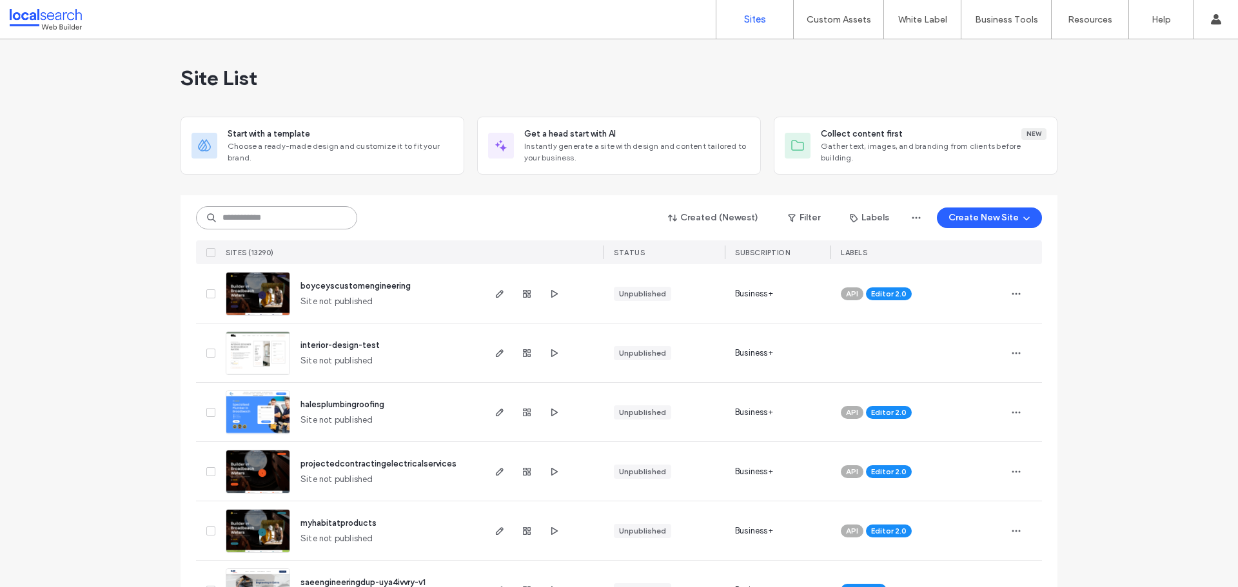
click at [272, 217] on input at bounding box center [276, 217] width 161 height 23
paste input "********"
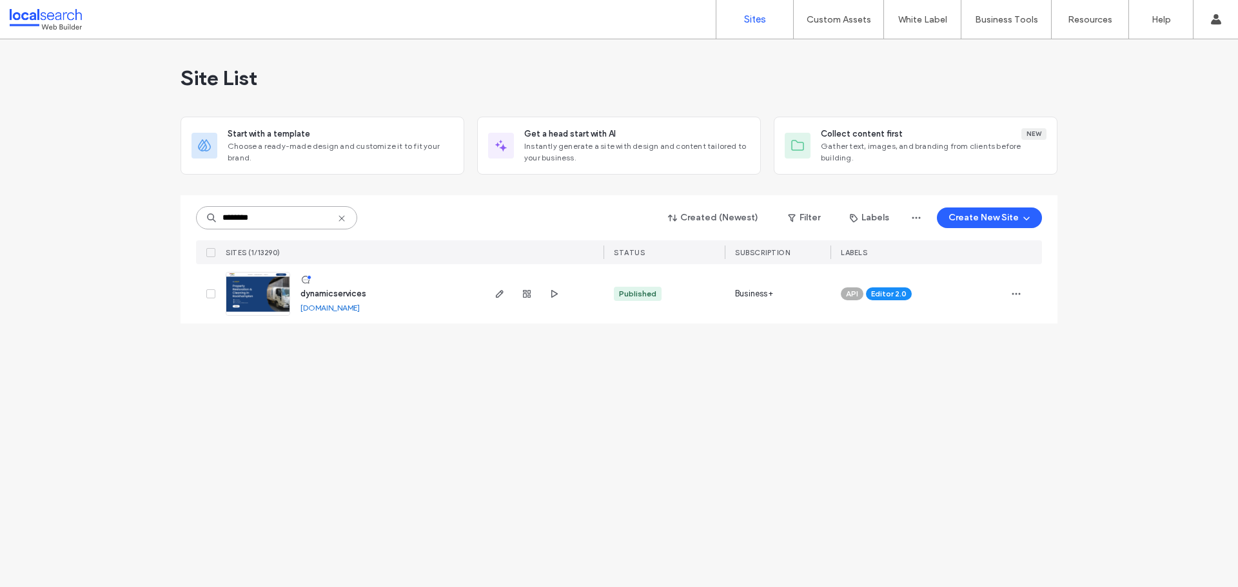
type input "********"
click at [331, 293] on span "dynamicservices" at bounding box center [333, 294] width 66 height 10
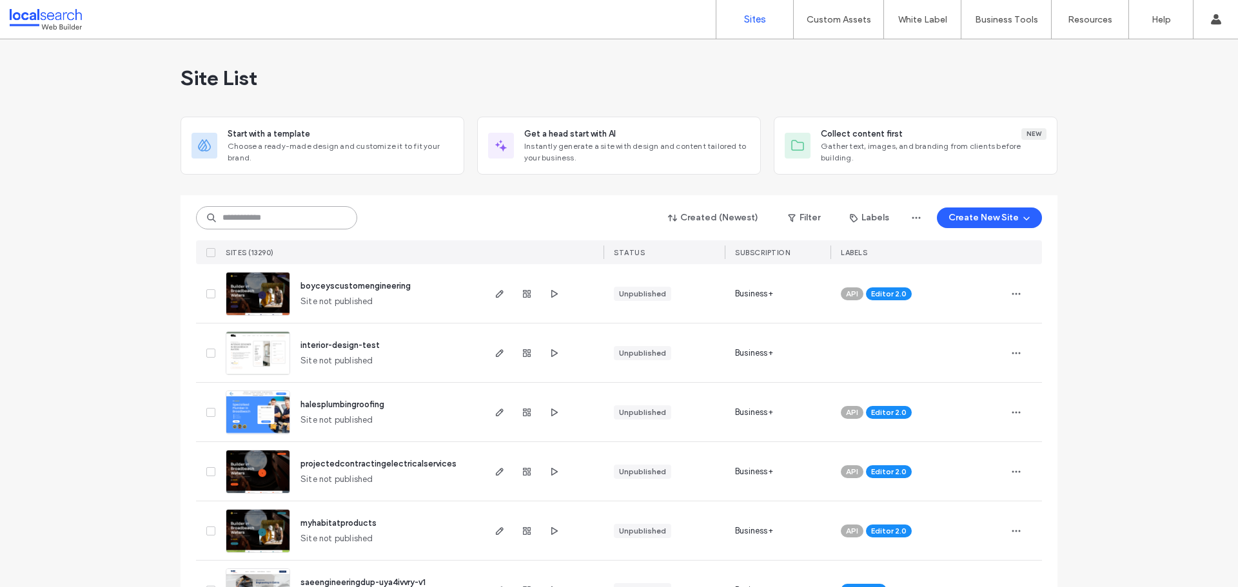
click at [287, 221] on input at bounding box center [276, 217] width 161 height 23
paste input "********"
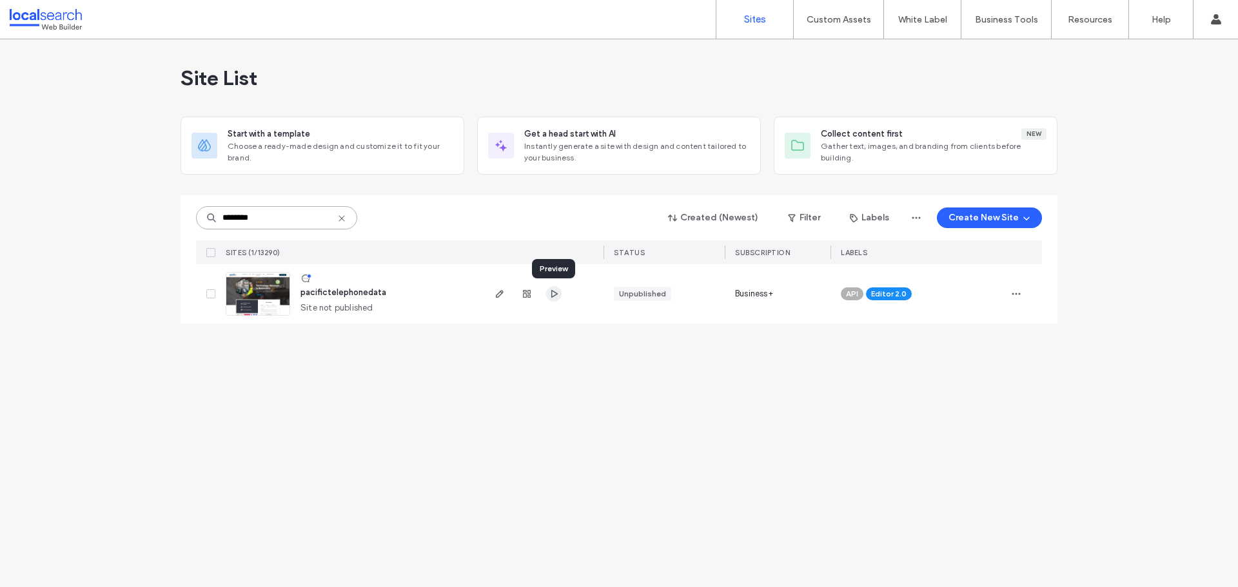
type input "********"
click at [554, 297] on icon "button" at bounding box center [554, 294] width 10 height 10
click at [353, 296] on span "pacifictelephonedata" at bounding box center [343, 293] width 86 height 10
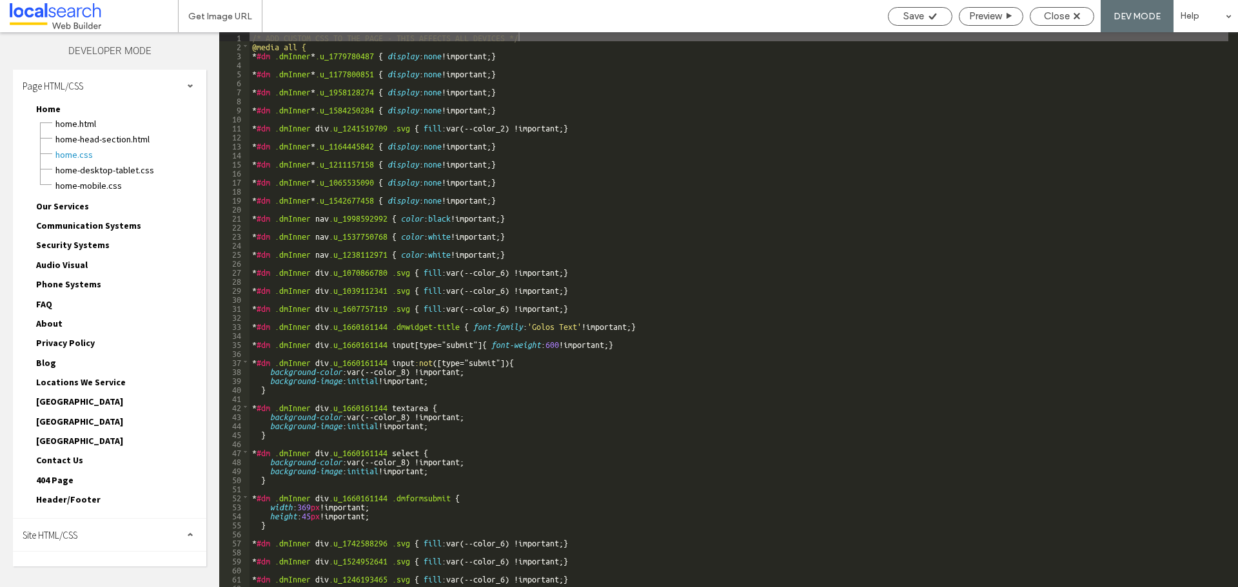
click at [75, 536] on span "Site HTML/CSS" at bounding box center [50, 535] width 55 height 12
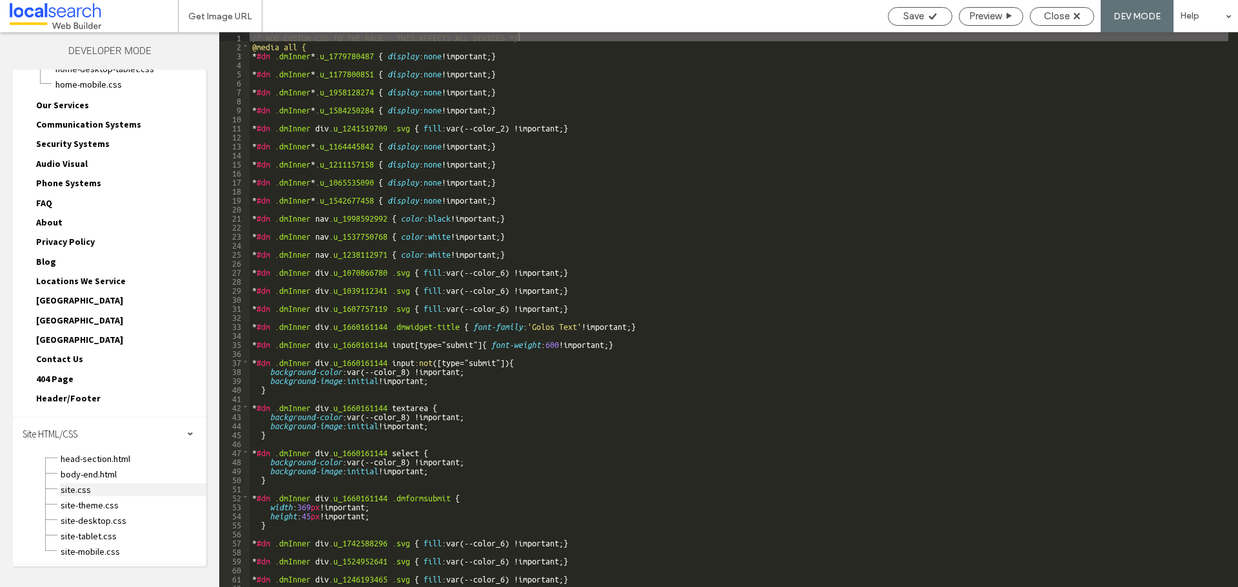
click at [70, 491] on span "site.css" at bounding box center [133, 490] width 146 height 13
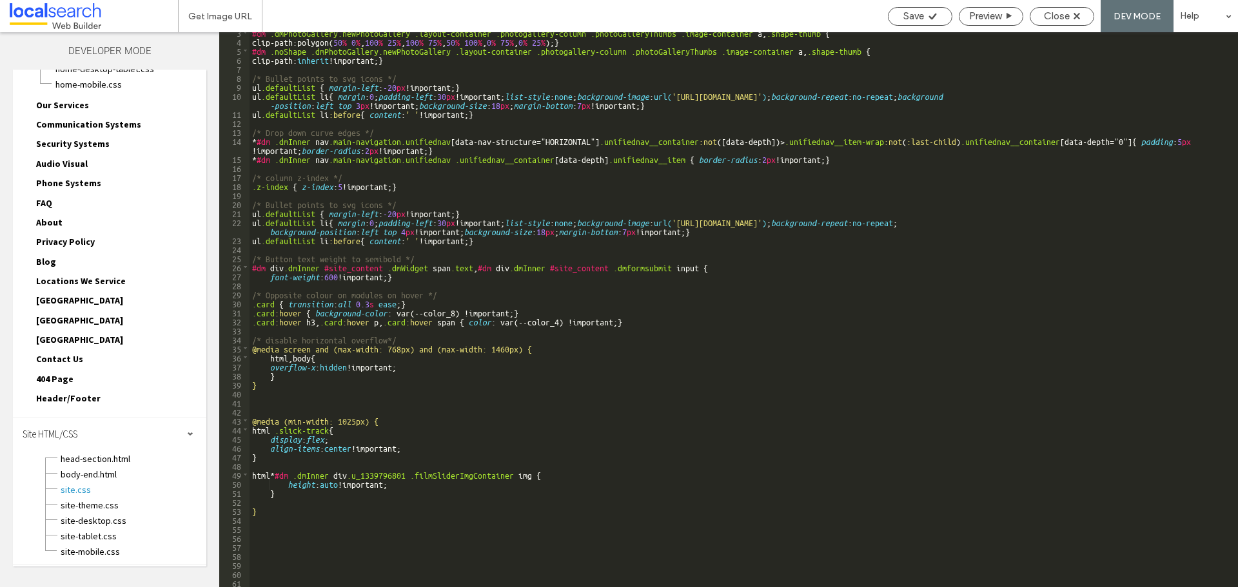
scroll to position [23, 0]
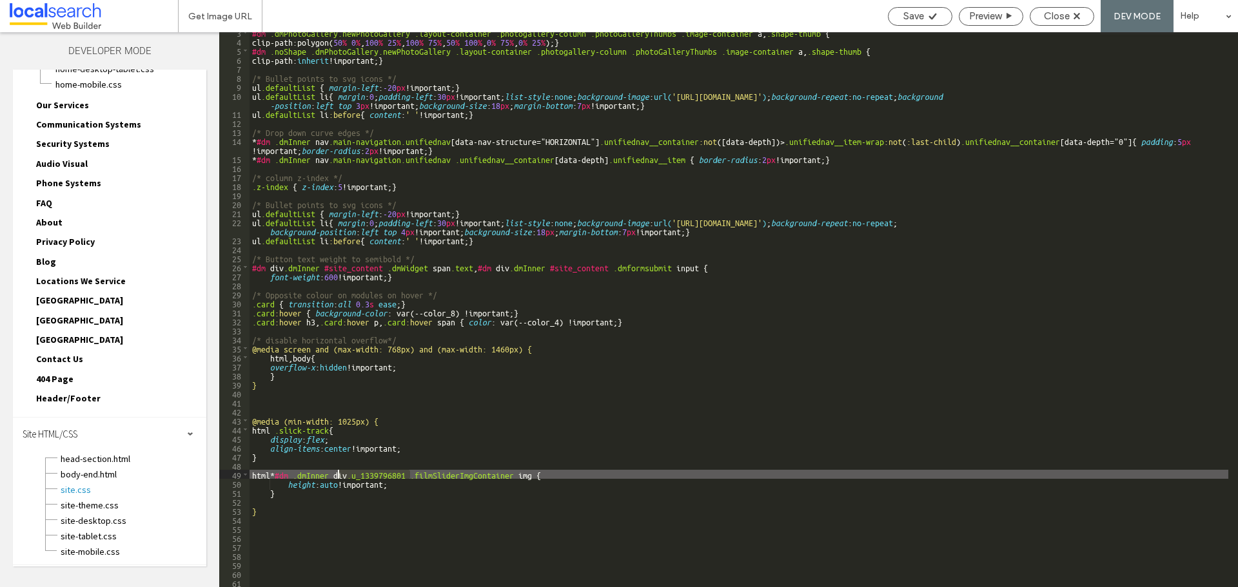
drag, startPoint x: 410, startPoint y: 475, endPoint x: 337, endPoint y: 473, distance: 73.5
click at [337, 473] on div "#dm .dmPhotoGallery.newPhotoGallery .layout-container .photogallery-column .pho…" at bounding box center [739, 314] width 979 height 573
click at [410, 475] on div "#dm .dmPhotoGallery.newPhotoGallery .layout-container .photogallery-column .pho…" at bounding box center [739, 314] width 979 height 573
drag, startPoint x: 412, startPoint y: 475, endPoint x: 338, endPoint y: 476, distance: 73.5
click at [338, 476] on div "#dm .dmPhotoGallery.newPhotoGallery .layout-container .photogallery-column .pho…" at bounding box center [739, 314] width 979 height 573
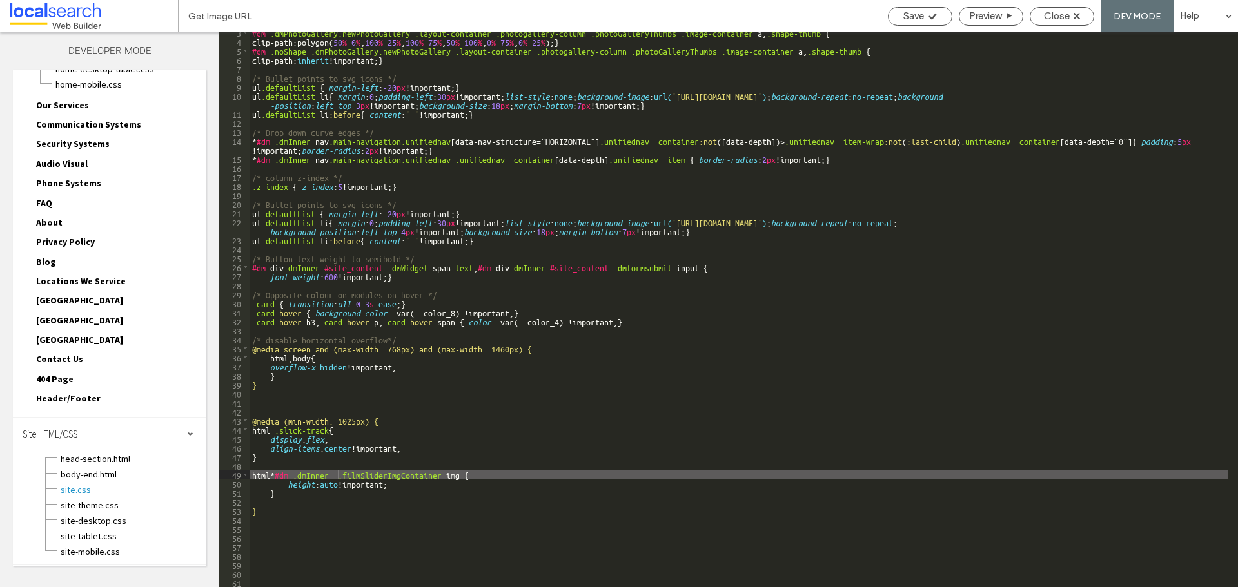
drag, startPoint x: 309, startPoint y: 504, endPoint x: 318, endPoint y: 515, distance: 13.3
click at [309, 504] on div "#dm .dmPhotoGallery.newPhotoGallery .layout-container .photogallery-column .pho…" at bounding box center [739, 314] width 979 height 573
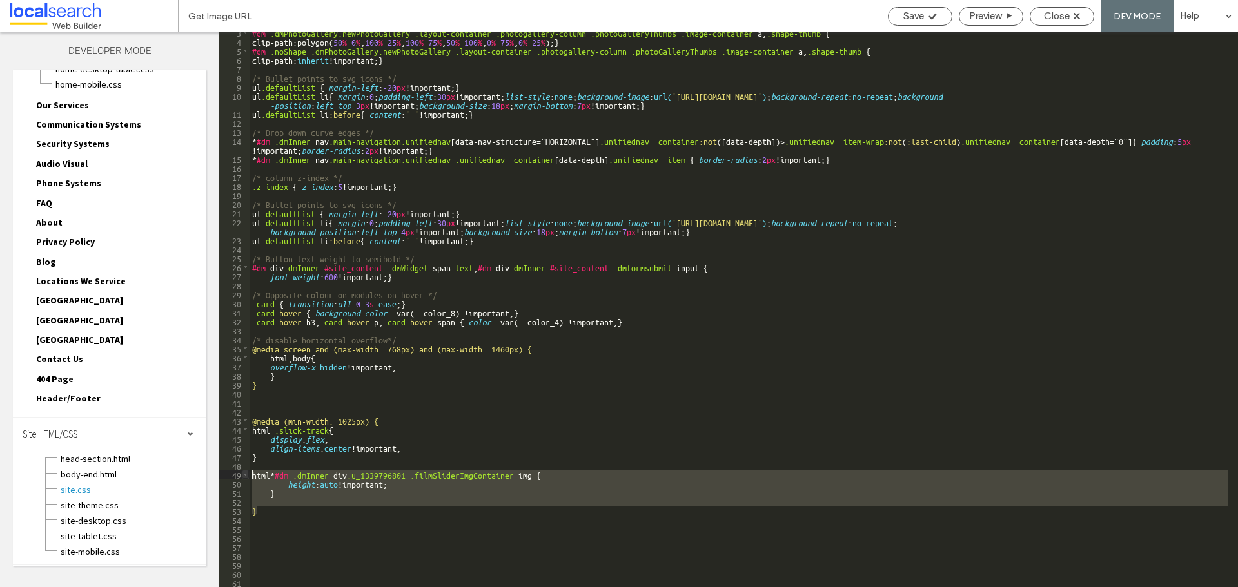
drag, startPoint x: 262, startPoint y: 512, endPoint x: 244, endPoint y: 473, distance: 43.5
click at [244, 473] on div "** 3 4 5 6 7 8 9 10 11 12 13 14 15 16 17 18 19 20 21 22 23 24 25 26 27 28 29 30…" at bounding box center [728, 309] width 1019 height 555
drag, startPoint x: 395, startPoint y: 467, endPoint x: 403, endPoint y: 472, distance: 9.5
click at [395, 467] on div "#dm .dmPhotoGallery.newPhotoGallery .layout-container .photogallery-column .pho…" at bounding box center [739, 314] width 979 height 573
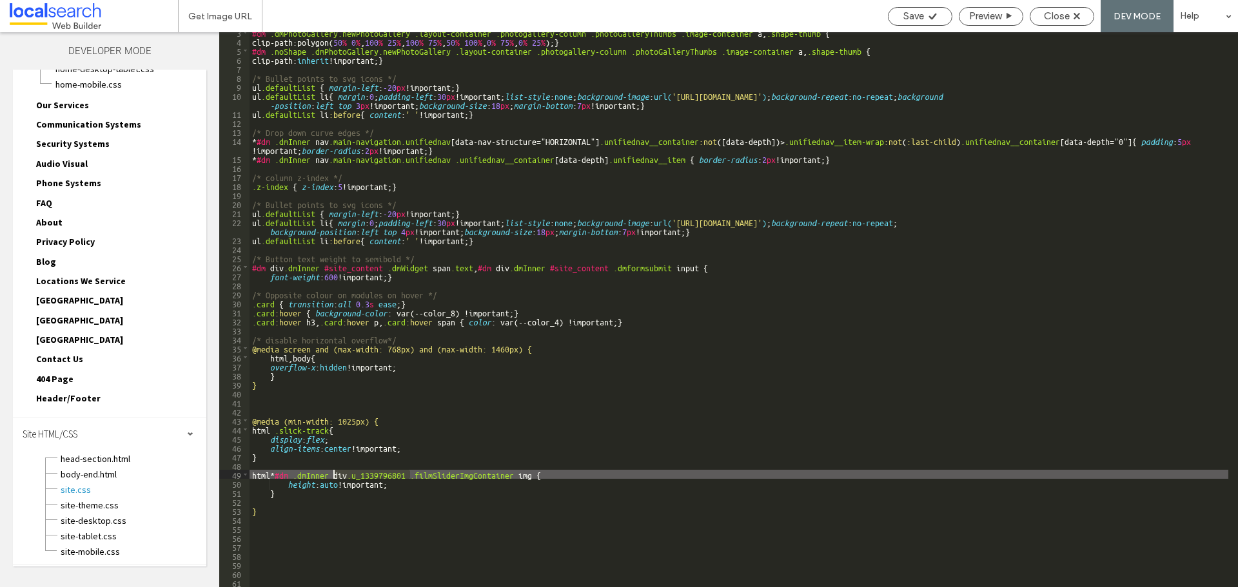
drag, startPoint x: 410, startPoint y: 475, endPoint x: 335, endPoint y: 475, distance: 75.4
click at [335, 475] on div "#dm .dmPhotoGallery.newPhotoGallery .layout-container .photogallery-column .pho…" at bounding box center [739, 314] width 979 height 573
click at [916, 19] on span "Save" at bounding box center [913, 16] width 21 height 12
drag, startPoint x: 271, startPoint y: 475, endPoint x: 245, endPoint y: 475, distance: 25.8
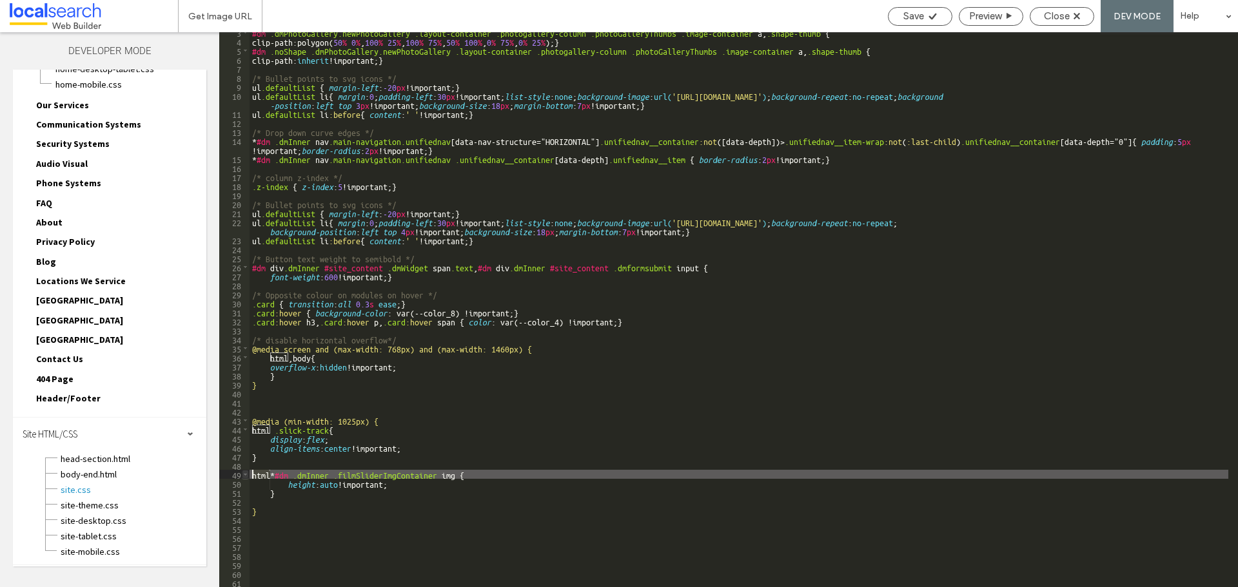
click at [245, 475] on div "** 3 4 5 6 7 8 9 10 11 12 13 14 15 16 17 18 19 20 21 22 23 24 25 26 27 28 29 30…" at bounding box center [728, 309] width 1019 height 555
click at [907, 12] on span "Save" at bounding box center [913, 16] width 21 height 12
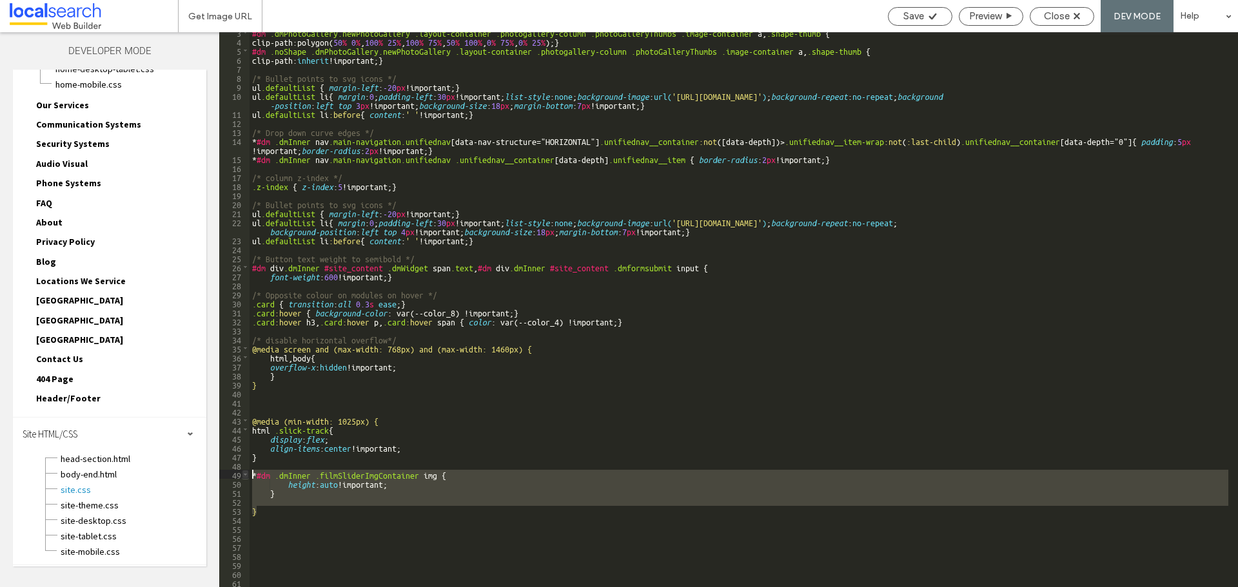
drag, startPoint x: 264, startPoint y: 512, endPoint x: 242, endPoint y: 475, distance: 43.1
click at [242, 475] on div "** 3 4 5 6 7 8 9 10 11 12 13 14 15 16 17 18 19 20 21 22 23 24 25 26 27 28 29 30…" at bounding box center [728, 309] width 1019 height 555
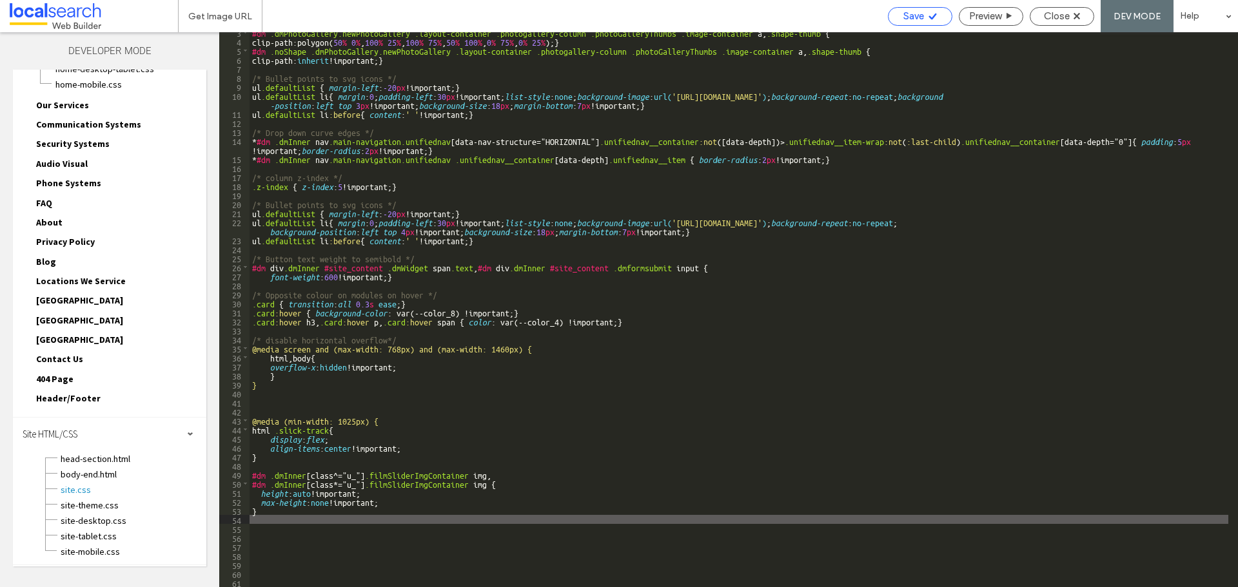
click at [925, 19] on div "Save" at bounding box center [919, 16] width 63 height 12
click at [253, 473] on div "#dm .dmPhotoGallery.newPhotoGallery .layout-container .photogallery-column .pho…" at bounding box center [739, 314] width 979 height 573
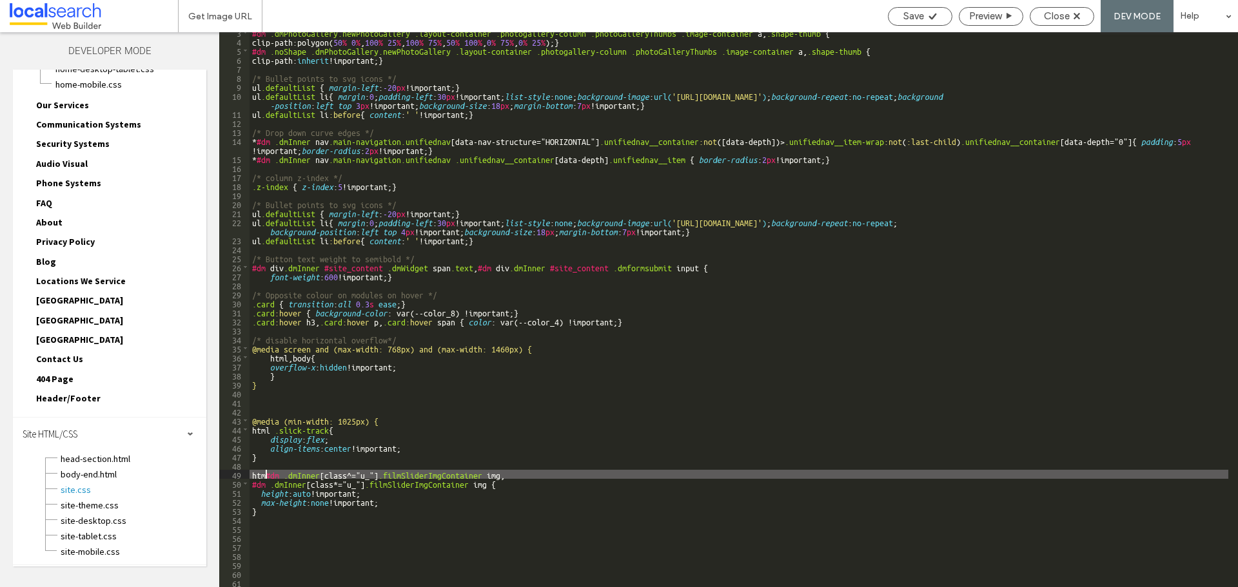
type textarea "**"
click at [911, 18] on span "Save" at bounding box center [913, 16] width 21 height 12
drag, startPoint x: 286, startPoint y: 521, endPoint x: 267, endPoint y: 509, distance: 22.0
click at [286, 521] on div "#dm .dmPhotoGallery.newPhotoGallery .layout-container .photogallery-column .pho…" at bounding box center [739, 314] width 979 height 573
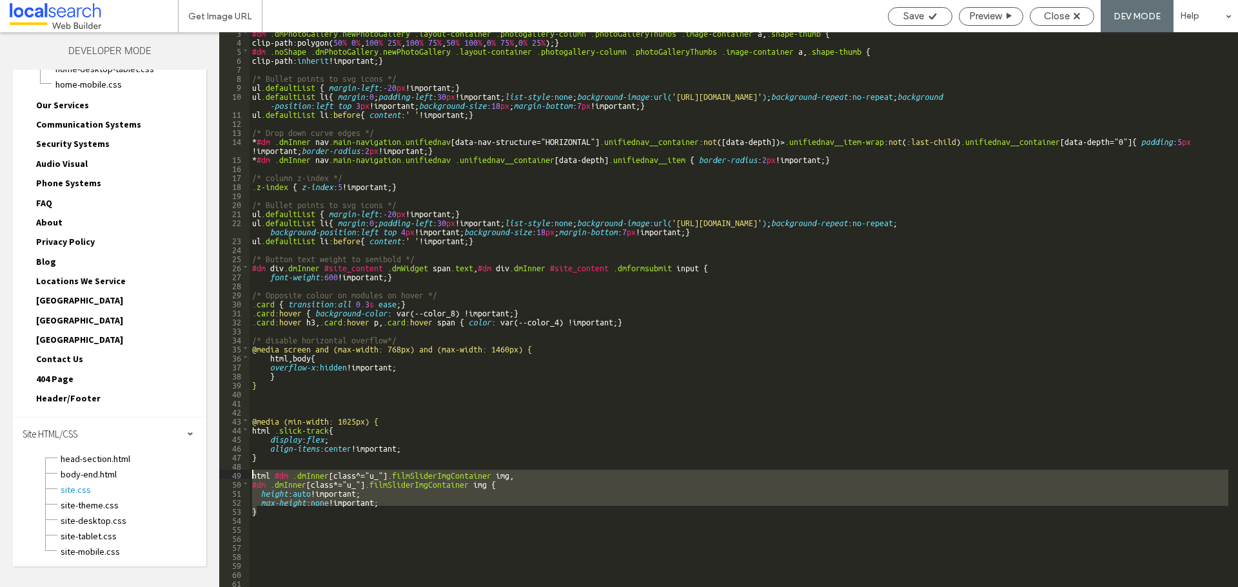
drag, startPoint x: 267, startPoint y: 509, endPoint x: 237, endPoint y: 473, distance: 46.7
click at [237, 473] on div "** 3 4 5 6 7 8 9 10 11 12 13 14 15 16 17 18 19 20 21 22 23 24 25 26 27 28 29 30…" at bounding box center [728, 309] width 1019 height 555
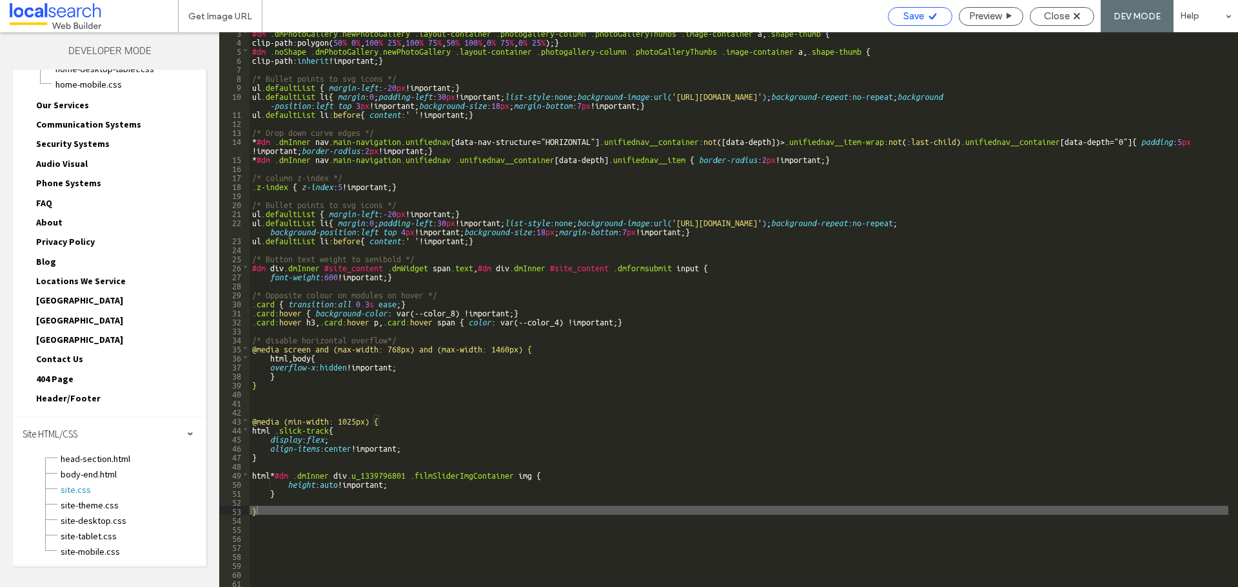
click at [924, 15] on div "Save" at bounding box center [919, 16] width 63 height 12
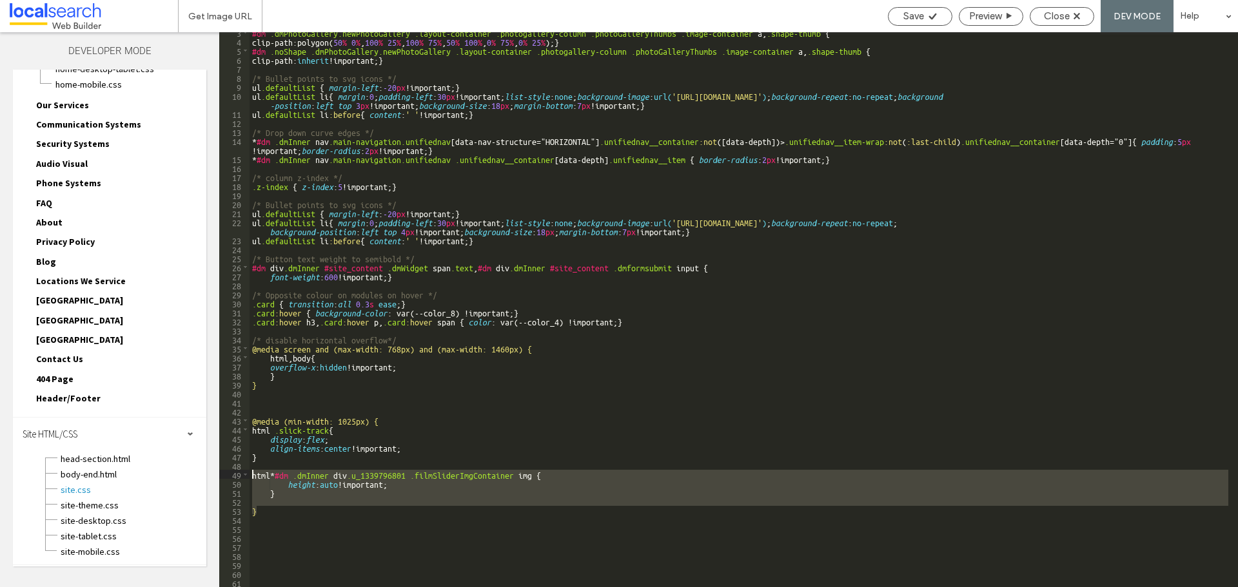
drag, startPoint x: 262, startPoint y: 511, endPoint x: 235, endPoint y: 475, distance: 44.6
click at [235, 475] on div "** 3 4 5 6 7 8 9 10 11 12 13 14 15 16 17 18 19 20 21 22 23 24 25 26 27 28 29 30…" at bounding box center [728, 309] width 1019 height 555
click at [275, 510] on div "#dm .dmPhotoGallery.newPhotoGallery .layout-container .photogallery-column .pho…" at bounding box center [739, 309] width 979 height 555
drag, startPoint x: 266, startPoint y: 511, endPoint x: 237, endPoint y: 478, distance: 44.3
click at [237, 478] on div "** 3 4 5 6 7 8 9 10 11 12 13 14 15 16 17 18 19 20 21 22 23 24 25 26 27 28 29 30…" at bounding box center [728, 309] width 1019 height 555
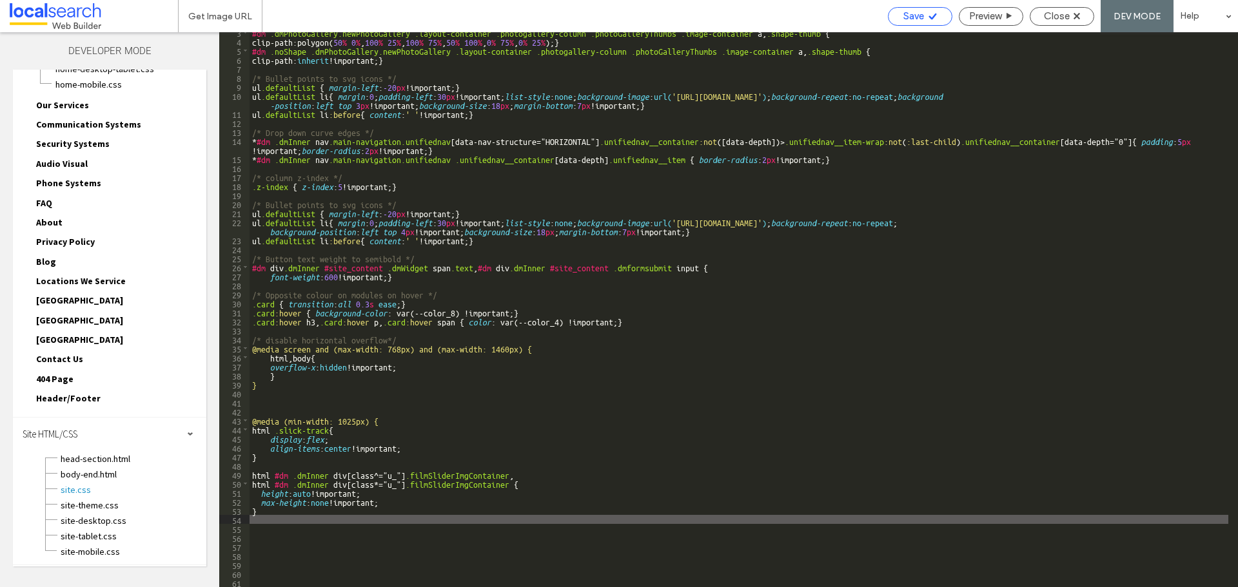
click at [918, 20] on span "Save" at bounding box center [913, 16] width 21 height 12
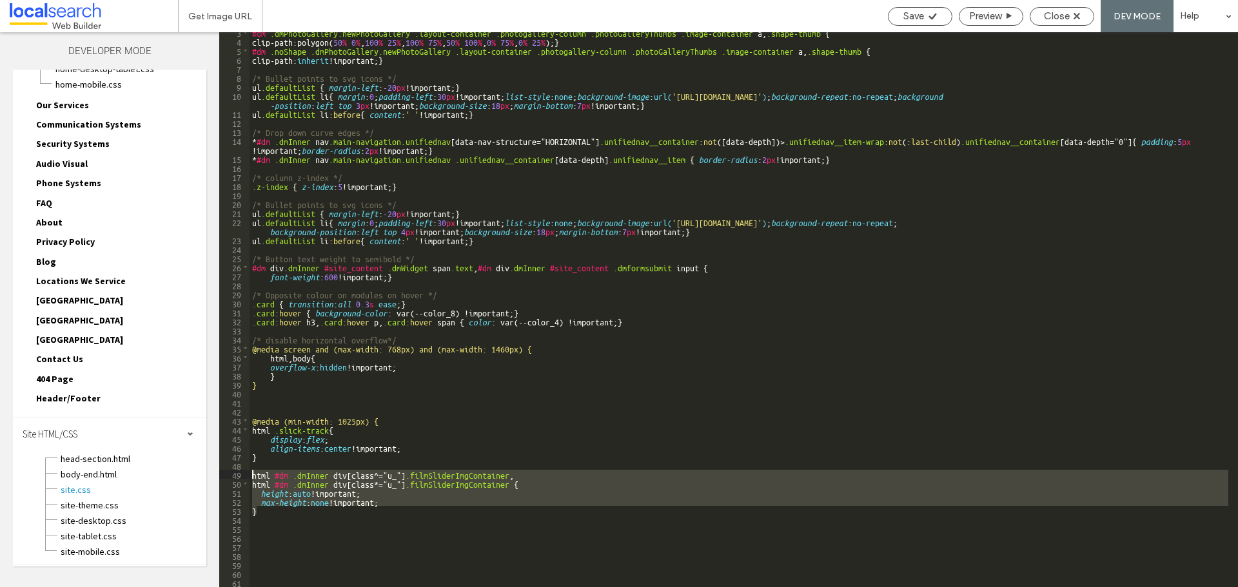
drag, startPoint x: 270, startPoint y: 513, endPoint x: 237, endPoint y: 473, distance: 51.8
click at [237, 473] on div "** 3 4 5 6 7 8 9 10 11 12 13 14 15 16 17 18 19 20 21 22 23 24 25 26 27 28 29 30…" at bounding box center [728, 309] width 1019 height 555
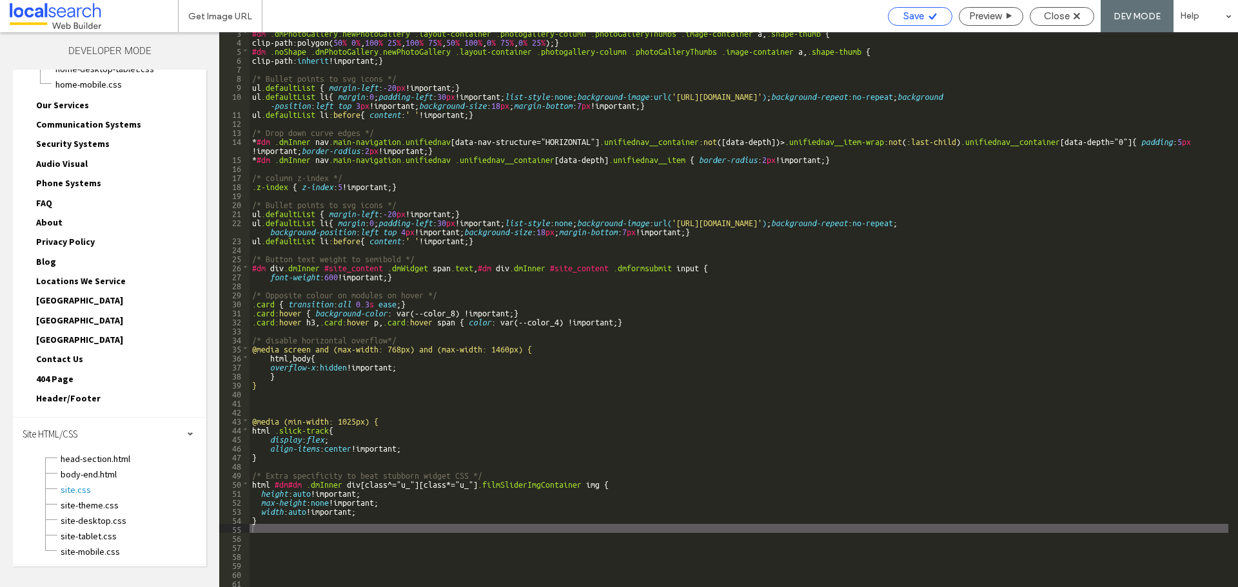
click at [912, 18] on span "Save" at bounding box center [913, 16] width 21 height 12
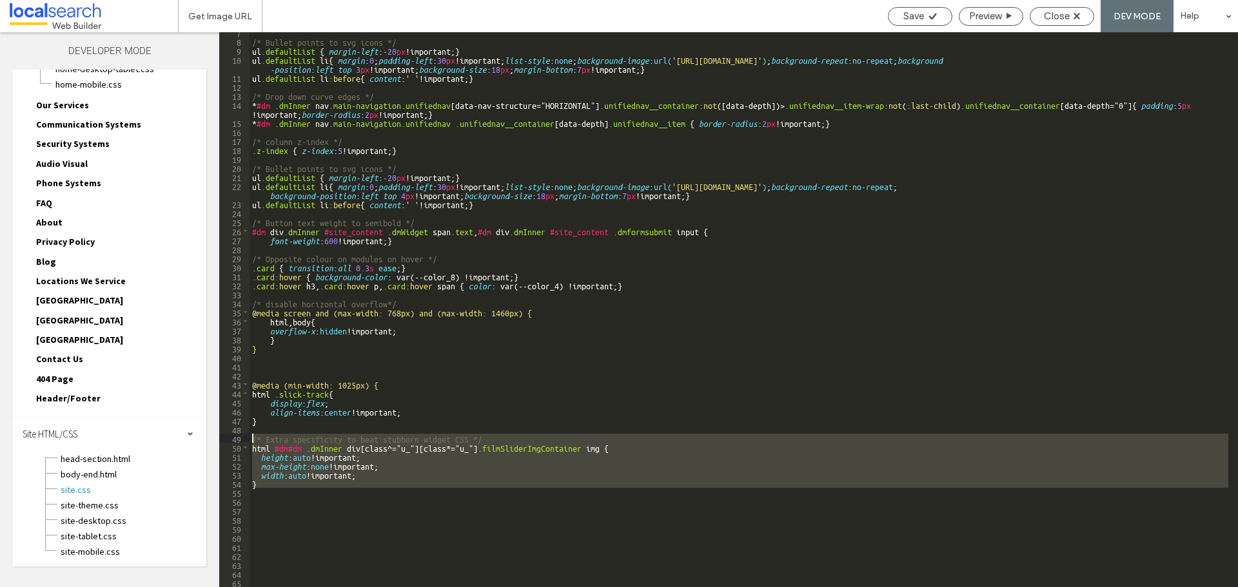
drag, startPoint x: 258, startPoint y: 492, endPoint x: 242, endPoint y: 440, distance: 53.9
click at [242, 440] on div "** 7 8 9 10 11 12 13 14 15 16 17 18 19 20 21 22 23 24 25 26 27 28 29 30 31 32 3…" at bounding box center [728, 309] width 1019 height 555
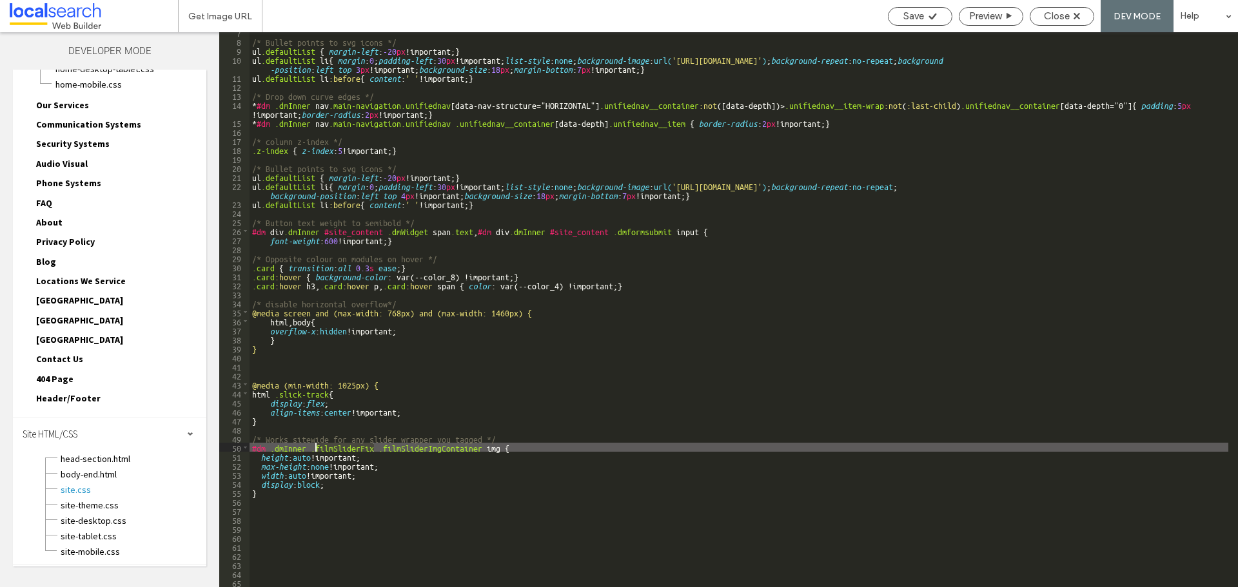
drag, startPoint x: 376, startPoint y: 446, endPoint x: 316, endPoint y: 446, distance: 60.0
click at [316, 446] on div "/* Bullet points to svg icons */ ul .defaultList { margin-left : -20 px !import…" at bounding box center [739, 314] width 979 height 573
click at [921, 17] on span "Save" at bounding box center [913, 16] width 21 height 12
click at [1061, 20] on span "Close" at bounding box center [1057, 16] width 26 height 12
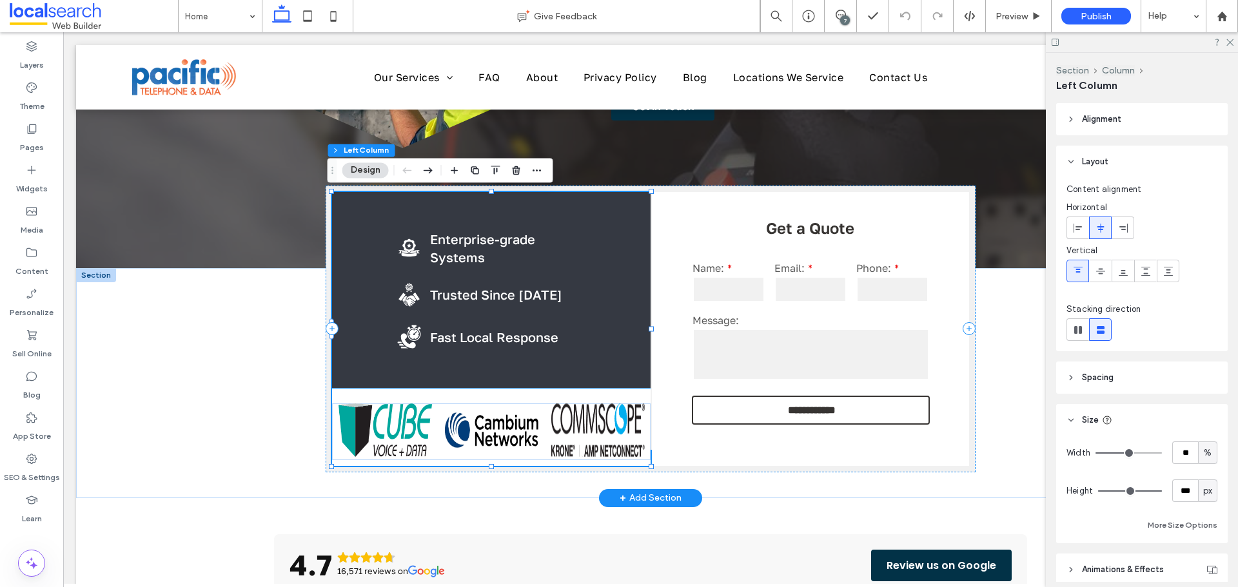
click at [495, 419] on img at bounding box center [491, 431] width 93 height 54
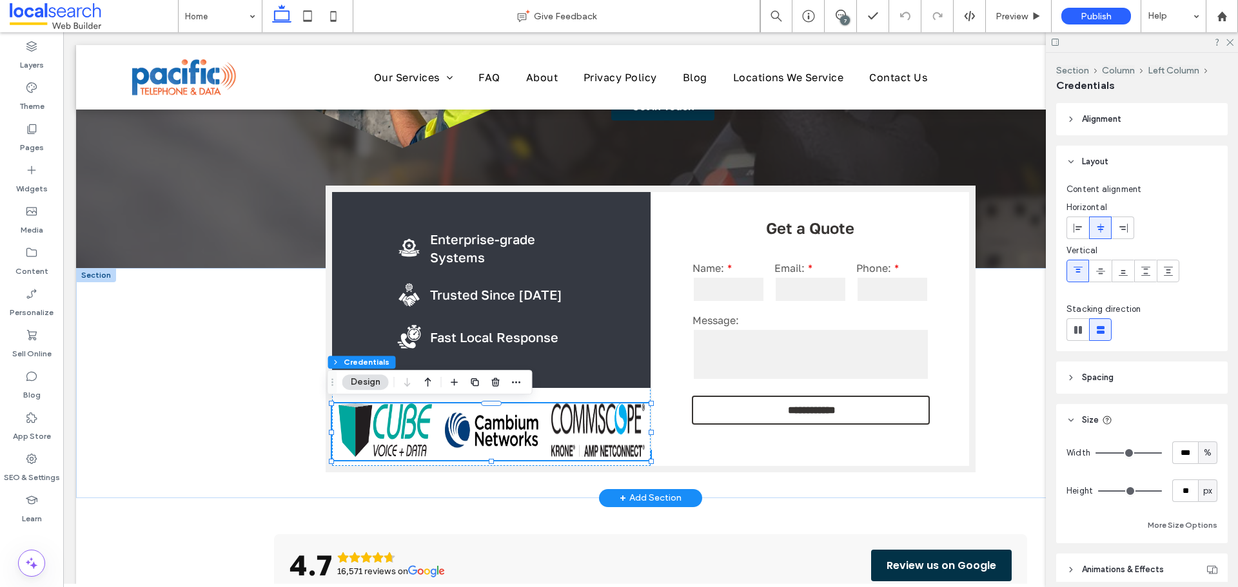
scroll to position [258, 0]
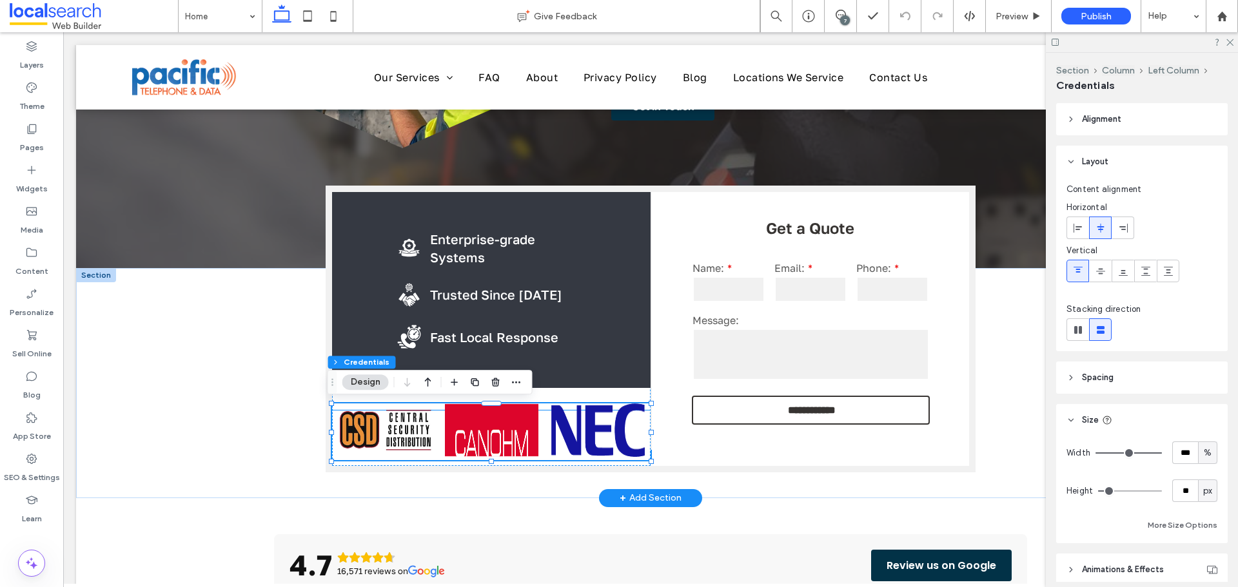
click at [410, 420] on img at bounding box center [384, 431] width 93 height 54
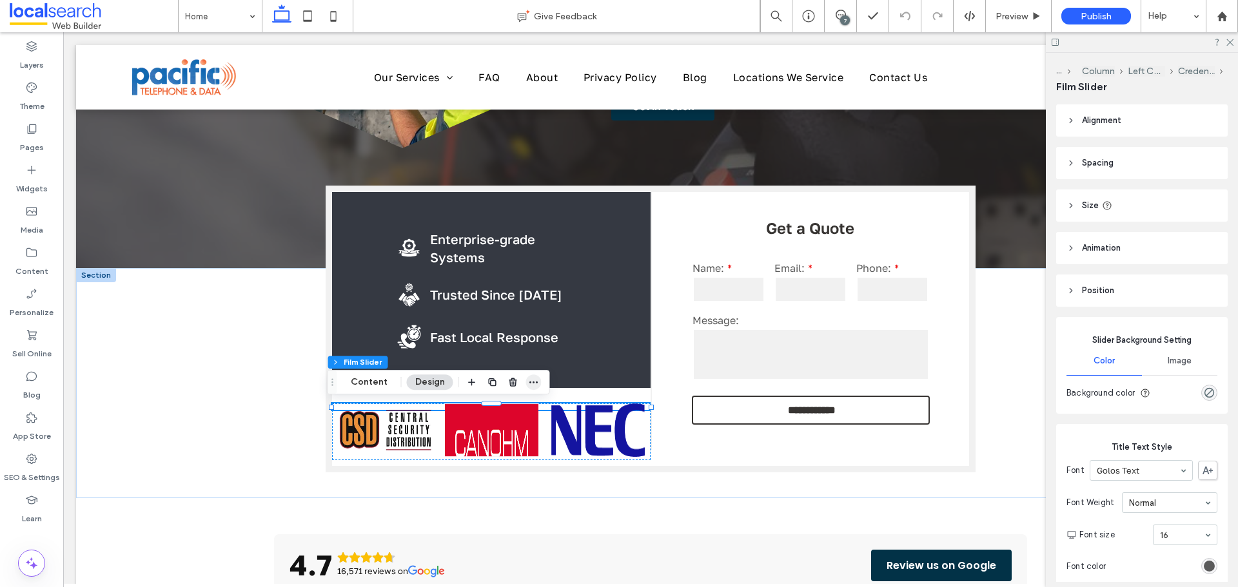
click at [535, 381] on icon "button" at bounding box center [534, 382] width 10 height 10
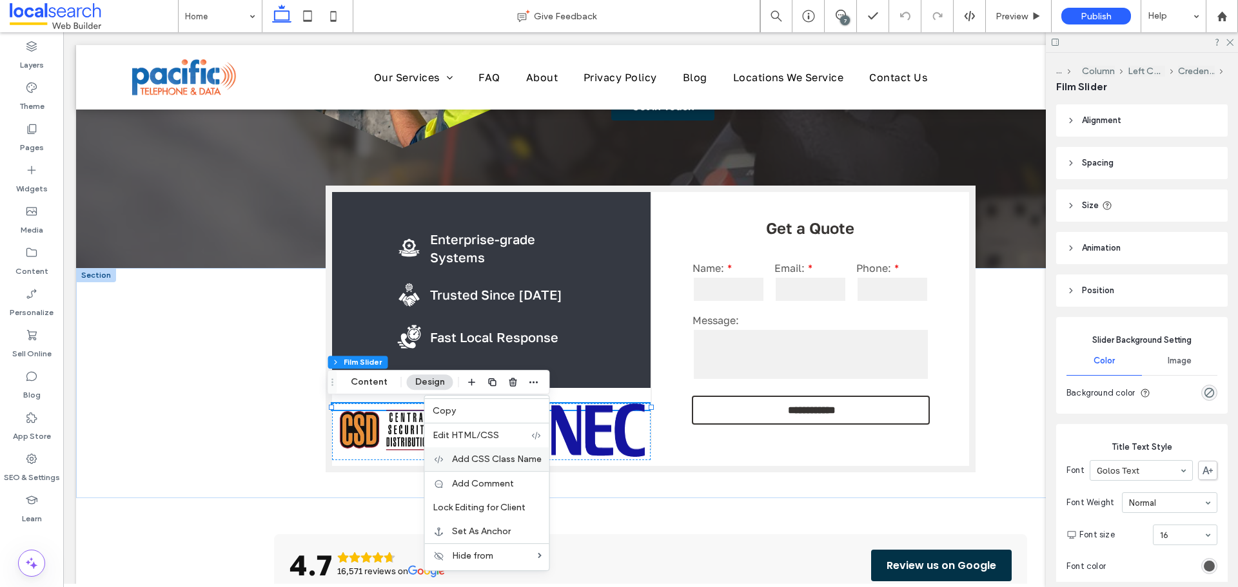
click at [467, 455] on span "Add CSS Class Name" at bounding box center [497, 459] width 90 height 11
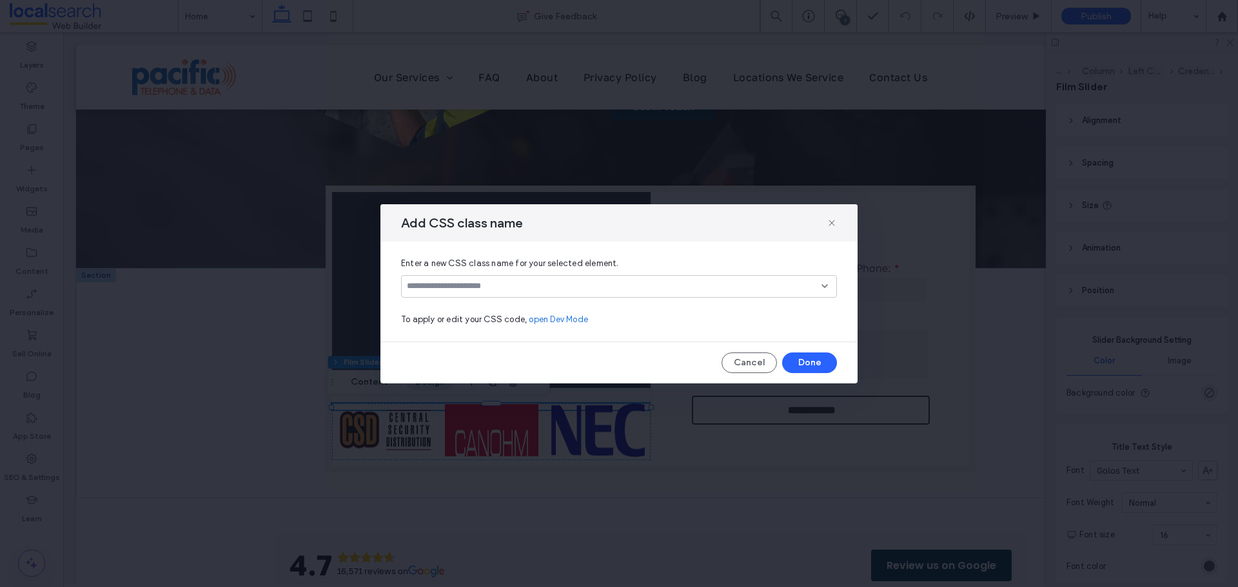
click at [453, 286] on input at bounding box center [614, 286] width 415 height 10
paste input "**********"
type input "**********"
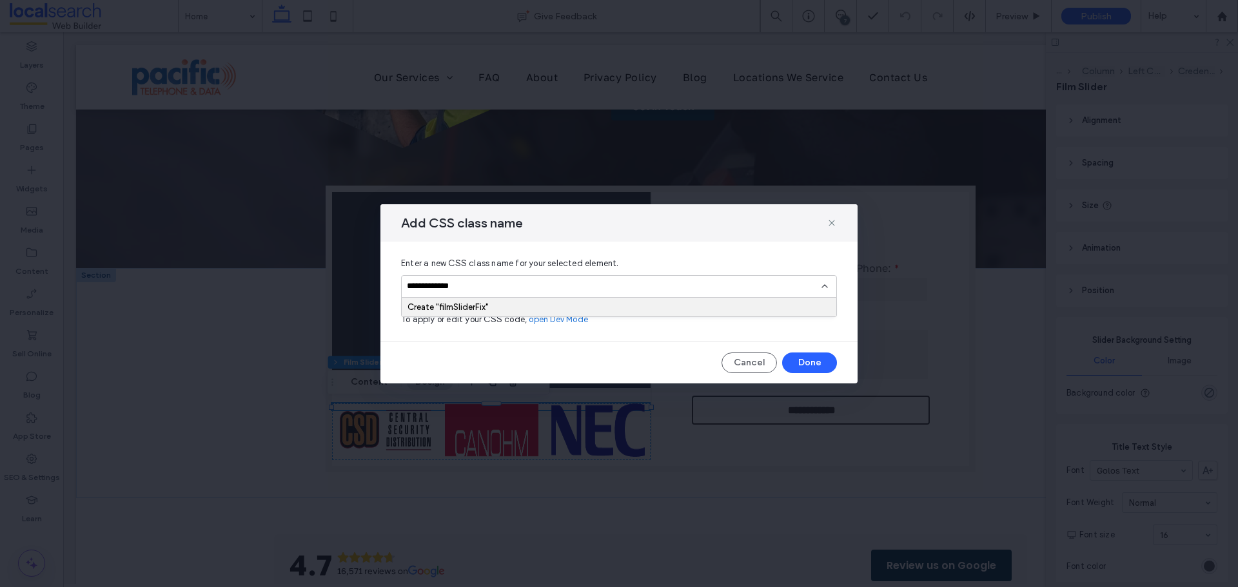
click at [445, 306] on div "Create "filmSliderFix"" at bounding box center [618, 307] width 423 height 10
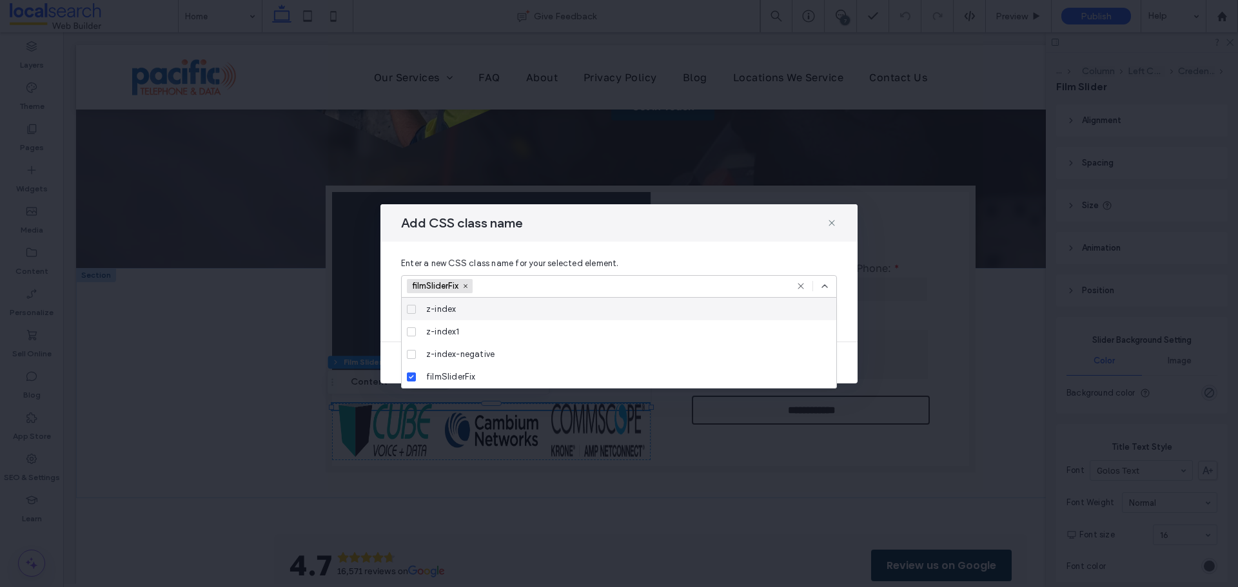
click at [825, 288] on icon at bounding box center [824, 286] width 10 height 10
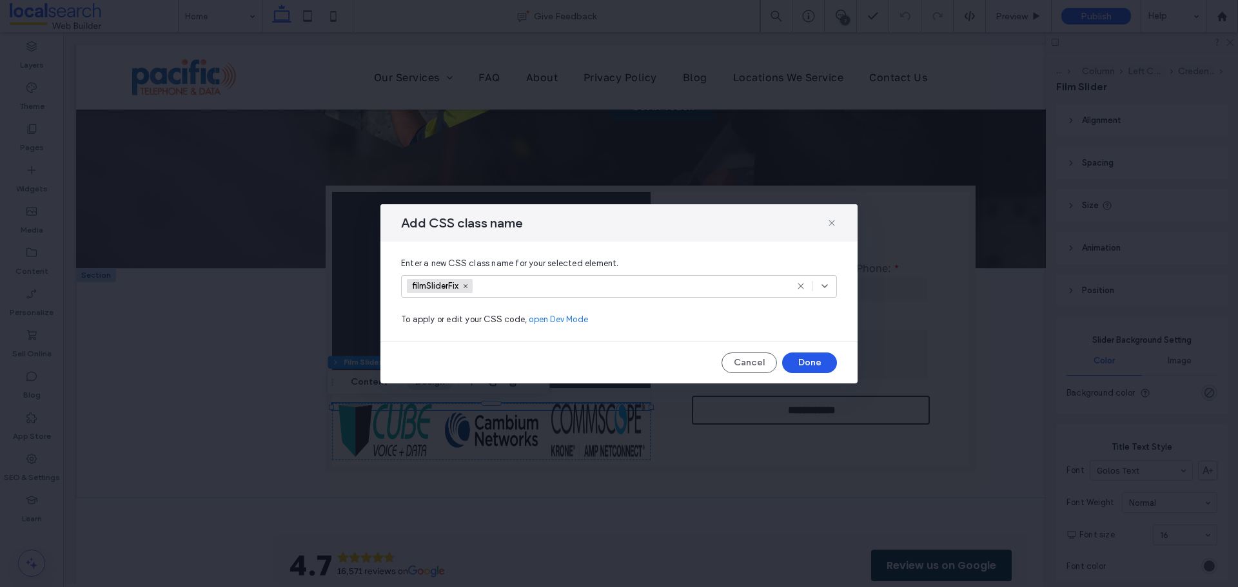
click at [815, 359] on button "Done" at bounding box center [809, 363] width 55 height 21
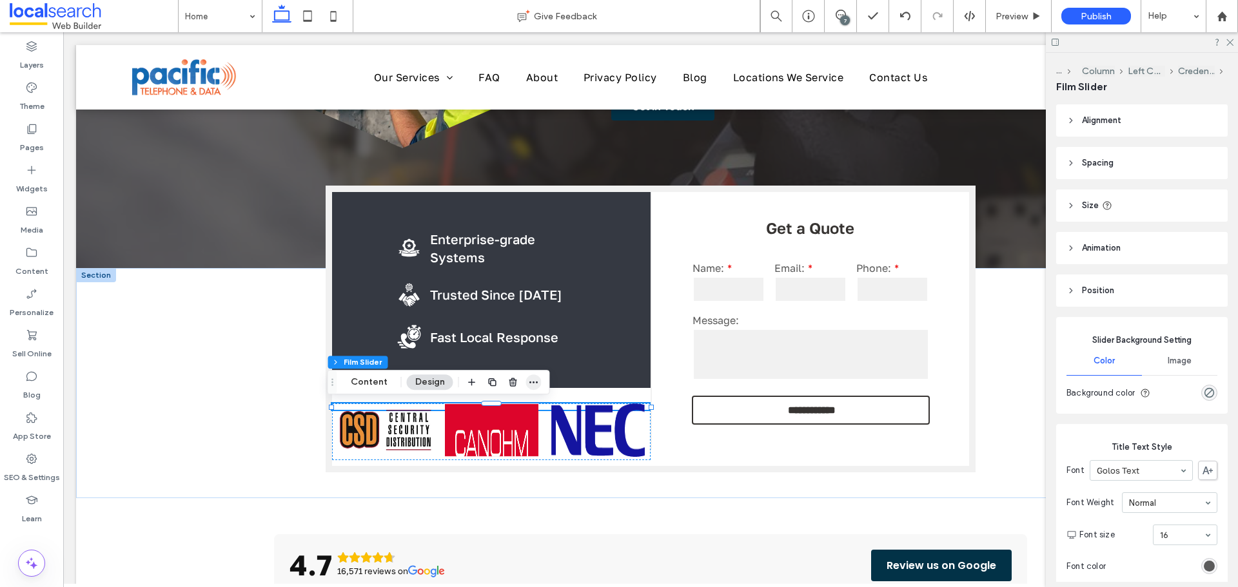
click at [533, 383] on use "button" at bounding box center [533, 383] width 8 height 2
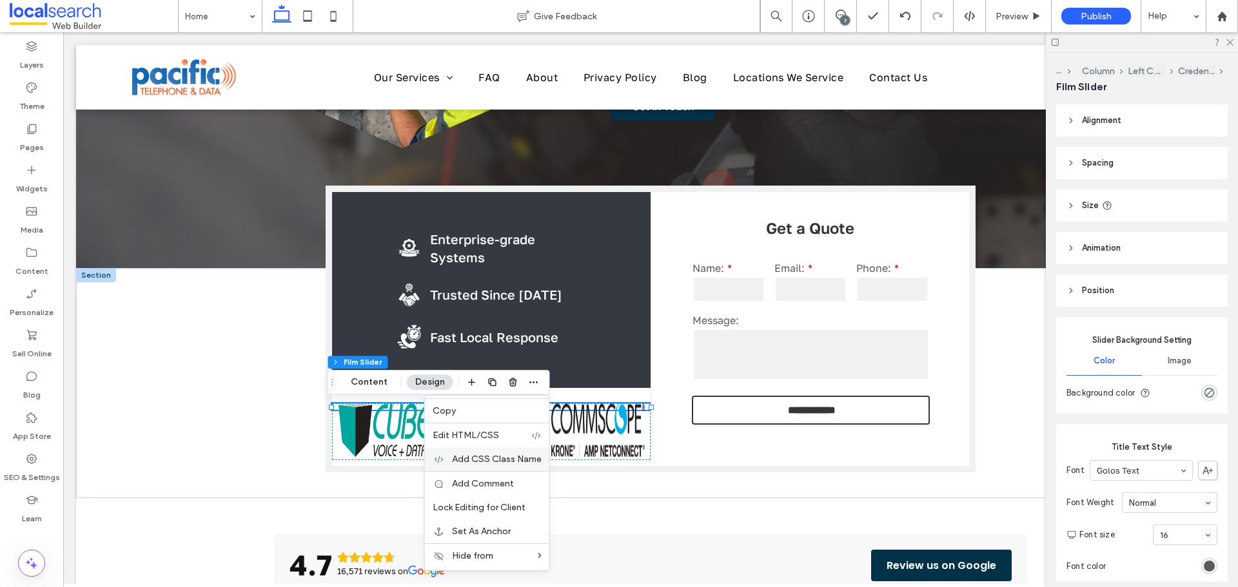
click at [465, 458] on span "Add CSS Class Name" at bounding box center [497, 459] width 90 height 11
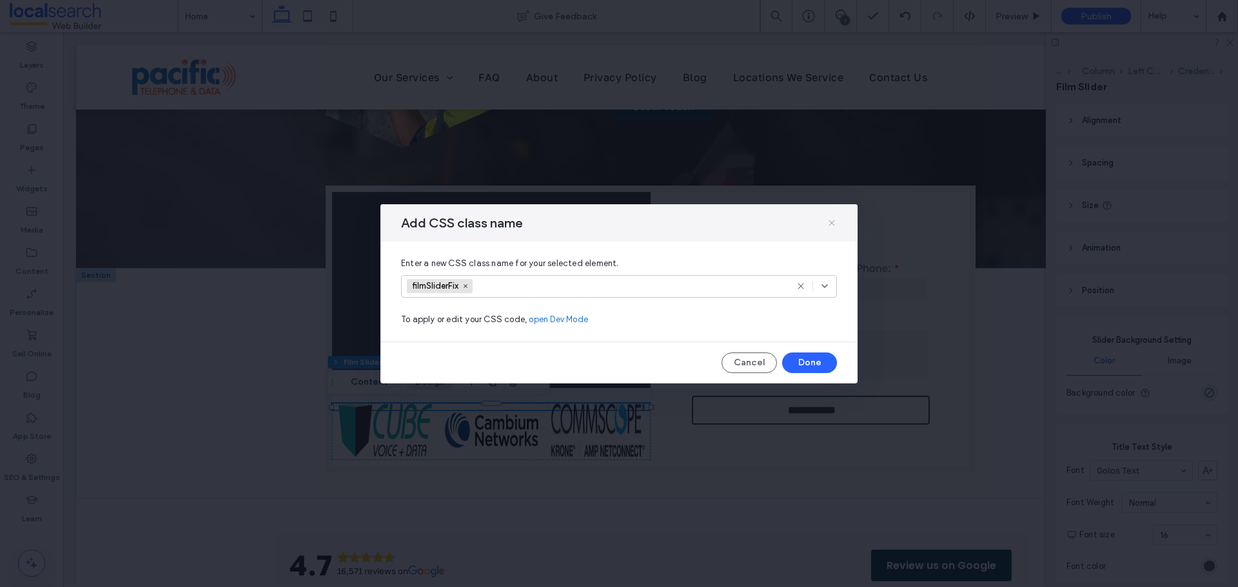
click at [830, 222] on icon at bounding box center [832, 223] width 10 height 10
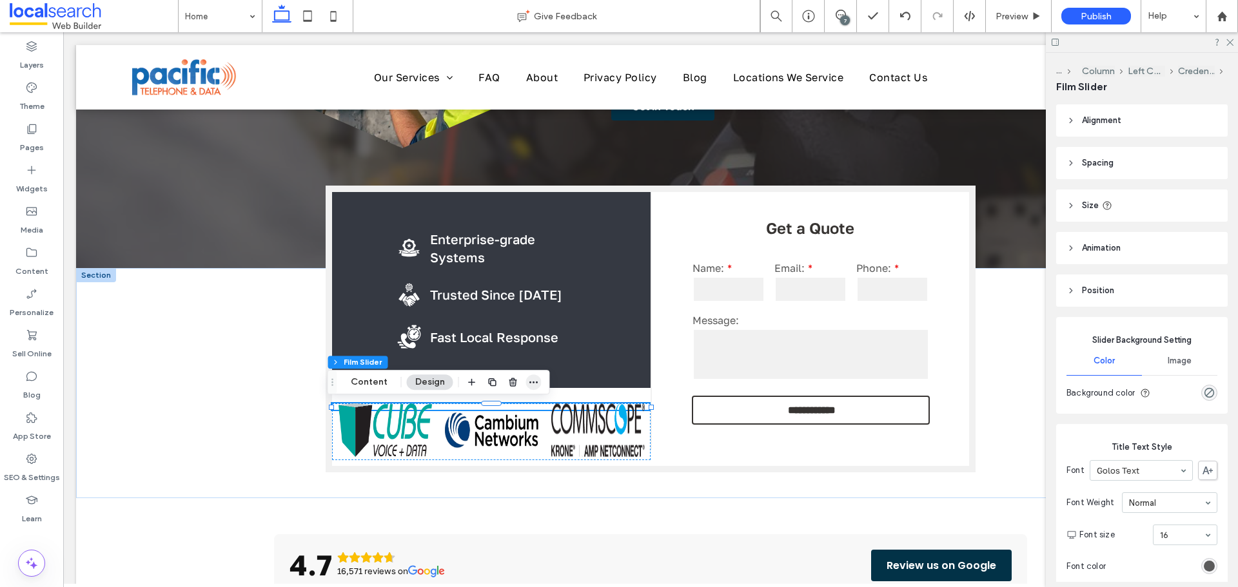
click at [534, 380] on icon "button" at bounding box center [534, 382] width 10 height 10
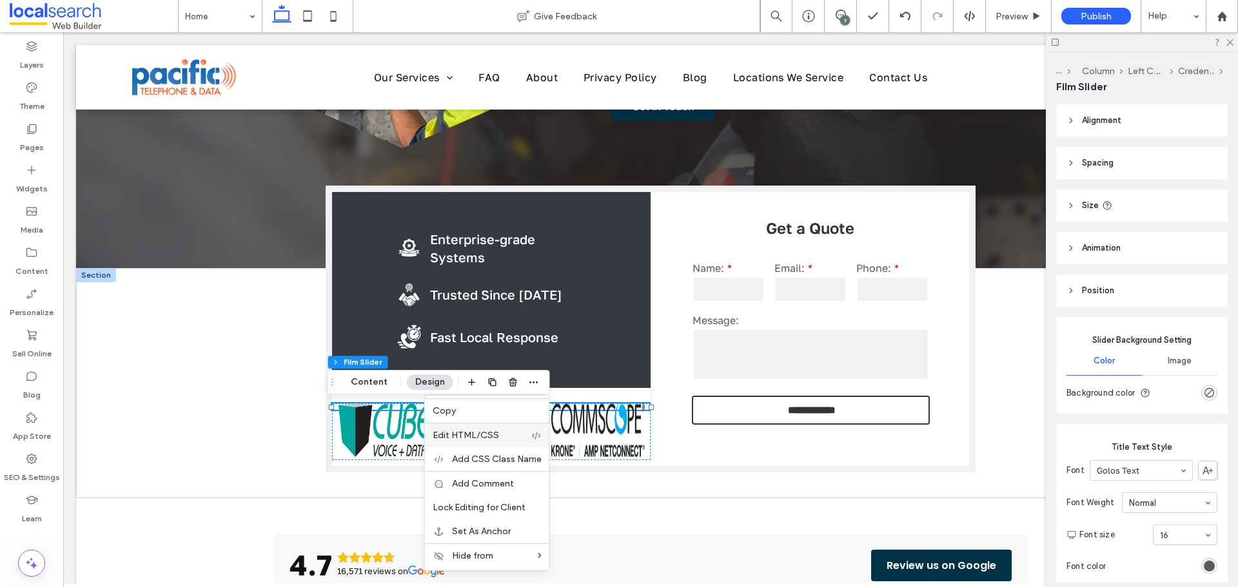
click at [455, 433] on span "Edit HTML/CSS" at bounding box center [466, 435] width 66 height 11
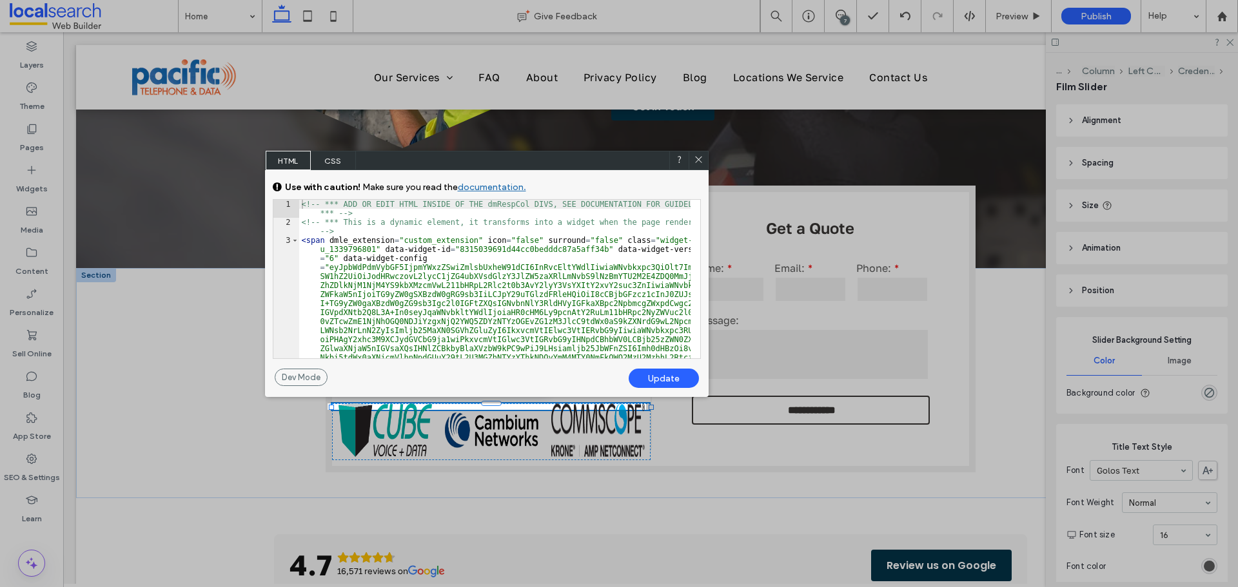
click at [629, 239] on div "<!-- *** ADD OR EDIT HTML INSIDE OF THE dmRespCol DIVS, SEE DOCUMENTATION FOR G…" at bounding box center [494, 559] width 391 height 718
paste textarea
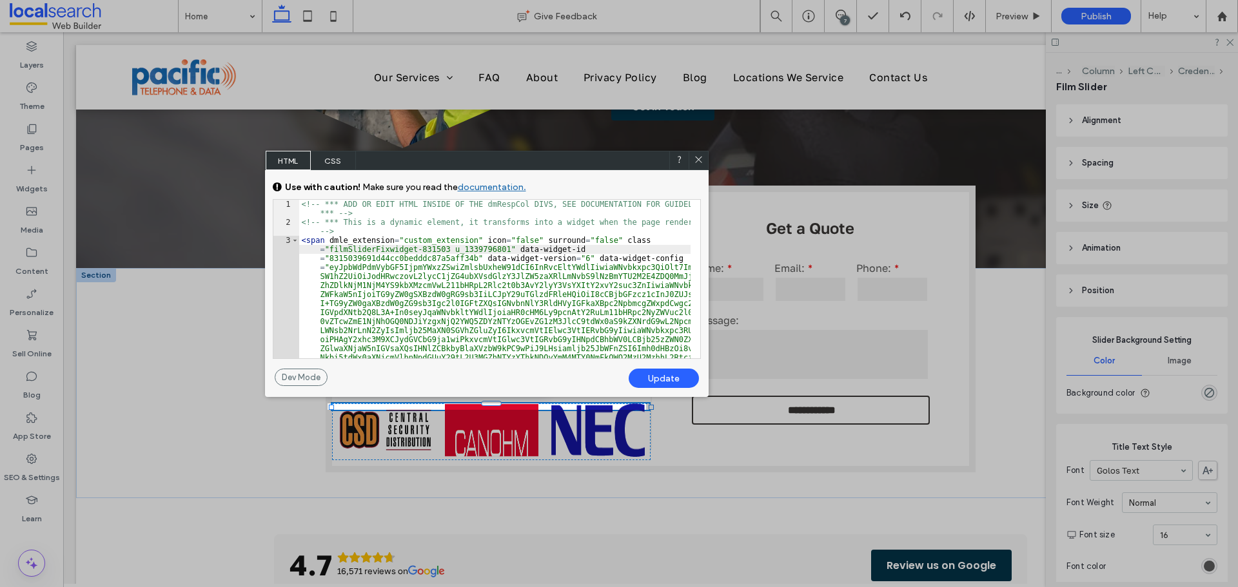
type textarea "**"
click at [665, 377] on div "Update" at bounding box center [664, 378] width 70 height 19
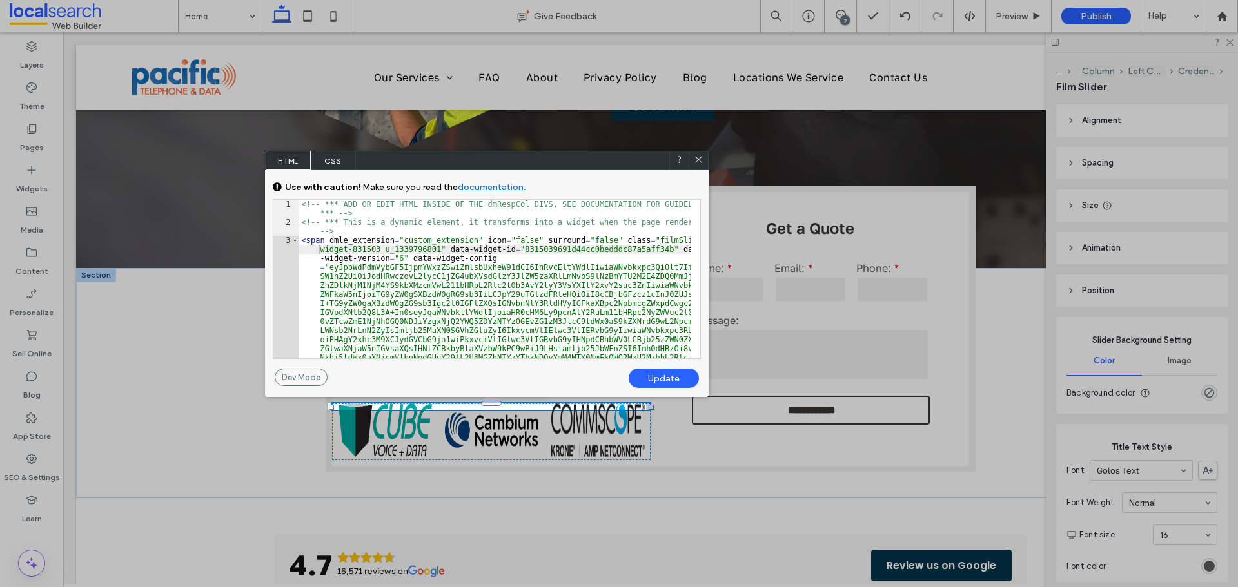
click at [663, 379] on div "Update" at bounding box center [664, 378] width 70 height 19
drag, startPoint x: 700, startPoint y: 163, endPoint x: 497, endPoint y: 265, distance: 227.2
click at [700, 163] on icon at bounding box center [699, 160] width 10 height 10
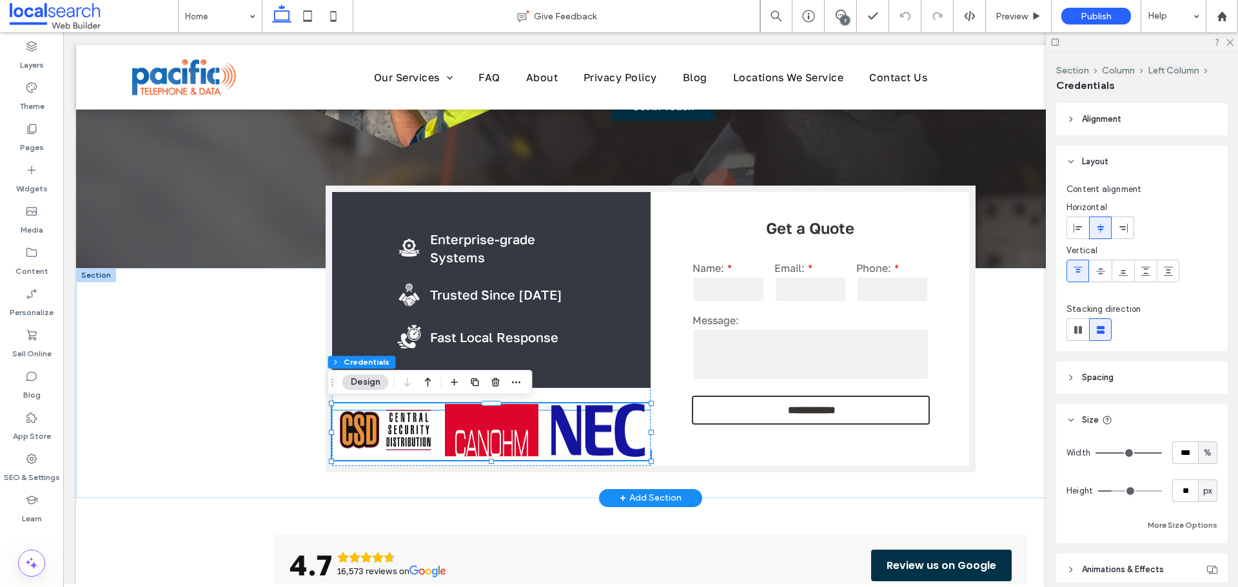
click at [412, 427] on img at bounding box center [384, 431] width 93 height 54
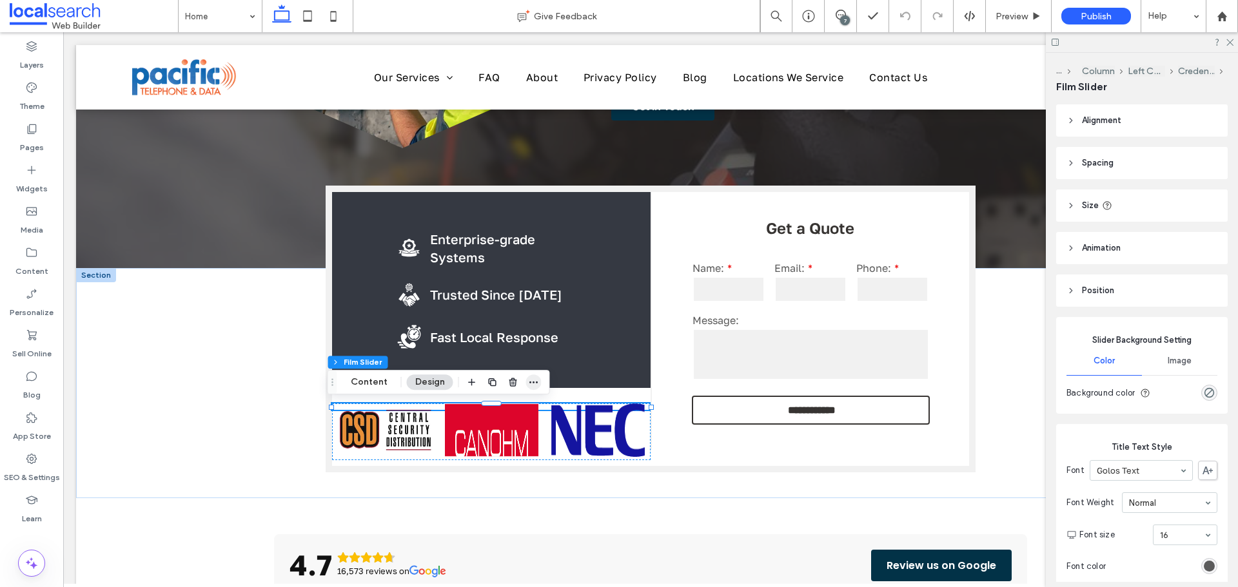
click at [531, 384] on icon "button" at bounding box center [534, 382] width 10 height 10
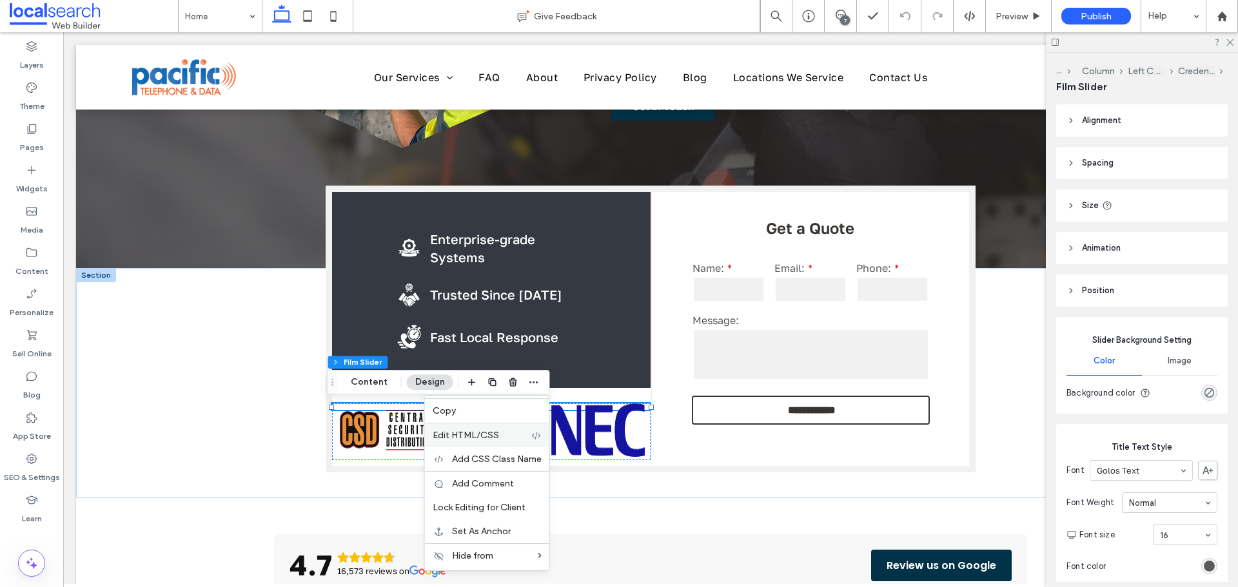
click at [473, 438] on span "Edit HTML/CSS" at bounding box center [466, 435] width 66 height 11
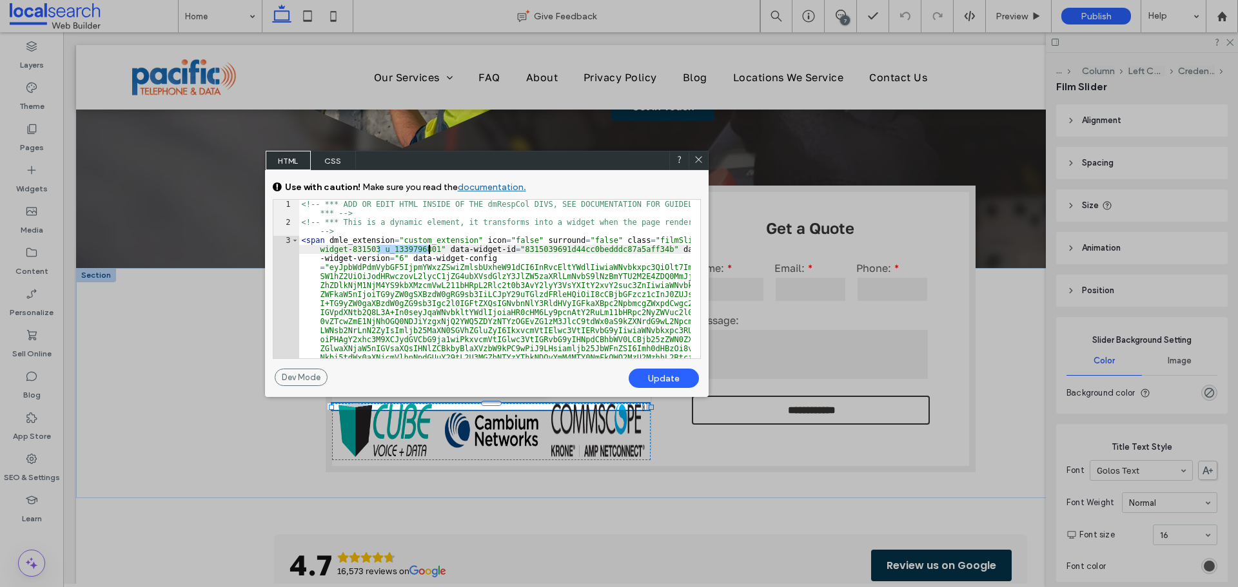
drag, startPoint x: 377, startPoint y: 249, endPoint x: 427, endPoint y: 248, distance: 50.3
click at [427, 248] on div "<!-- *** ADD OR EDIT HTML INSIDE OF THE dmRespCol DIVS, SEE DOCUMENTATION FOR G…" at bounding box center [494, 559] width 391 height 718
click at [700, 160] on icon at bounding box center [699, 160] width 10 height 10
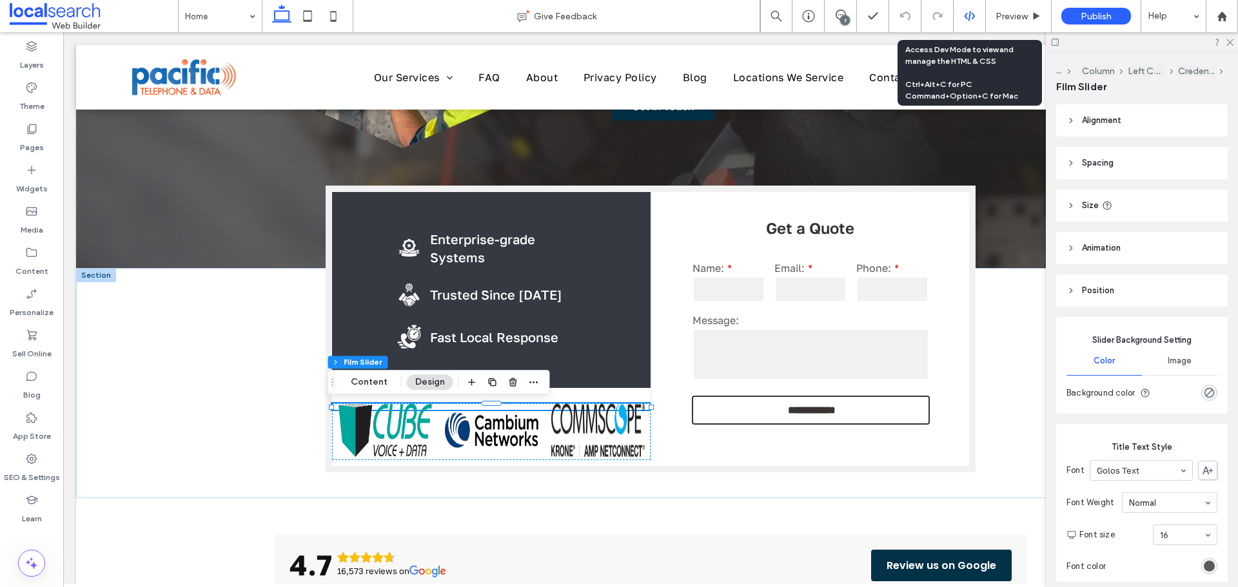
click at [968, 14] on icon at bounding box center [970, 16] width 12 height 12
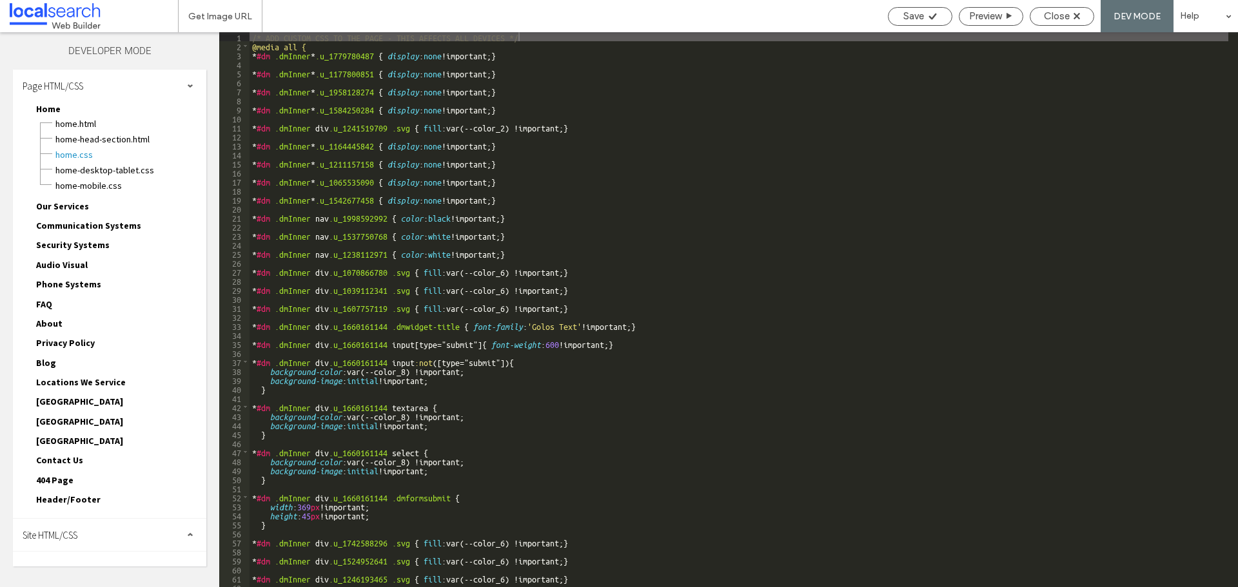
click at [82, 533] on div "Site HTML/CSS" at bounding box center [109, 535] width 193 height 32
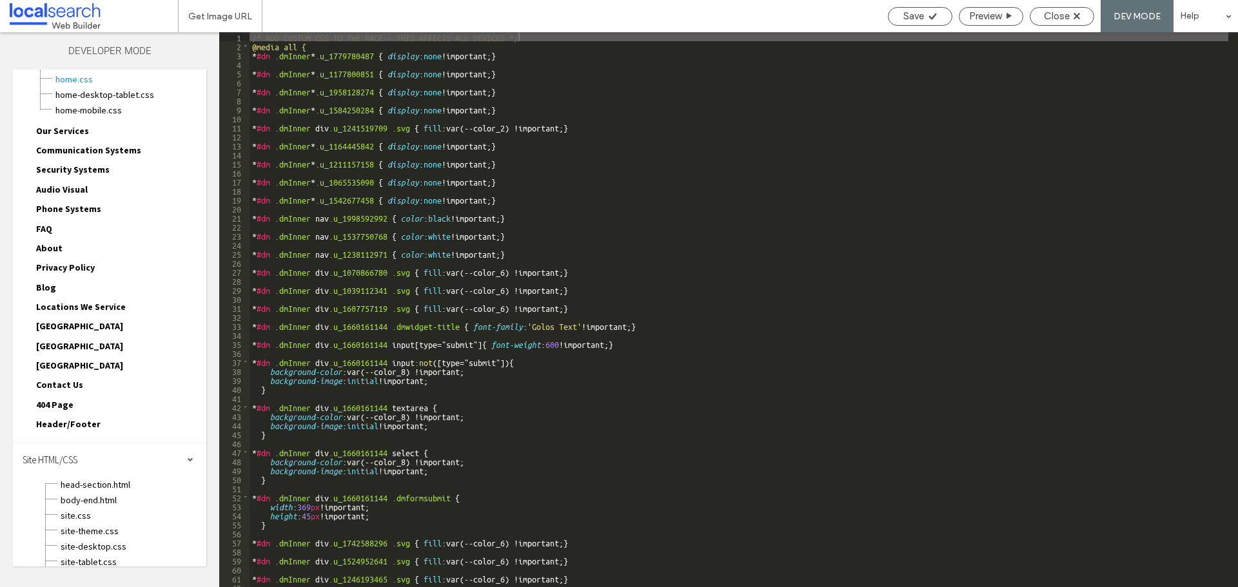
scroll to position [101, 0]
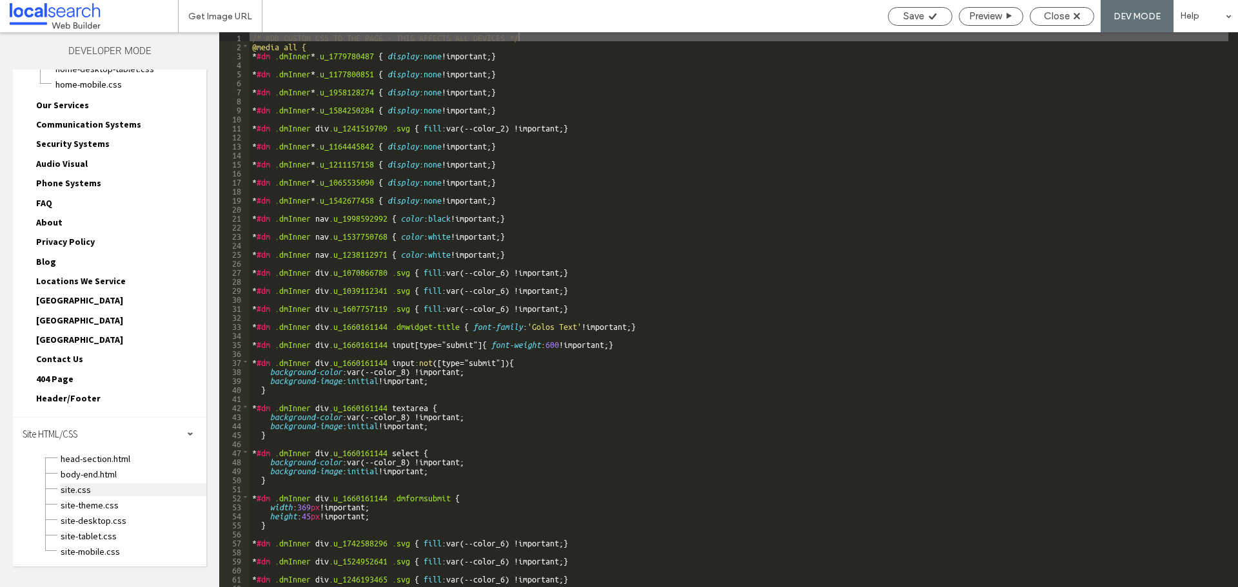
click at [86, 495] on span "site.css" at bounding box center [133, 490] width 146 height 13
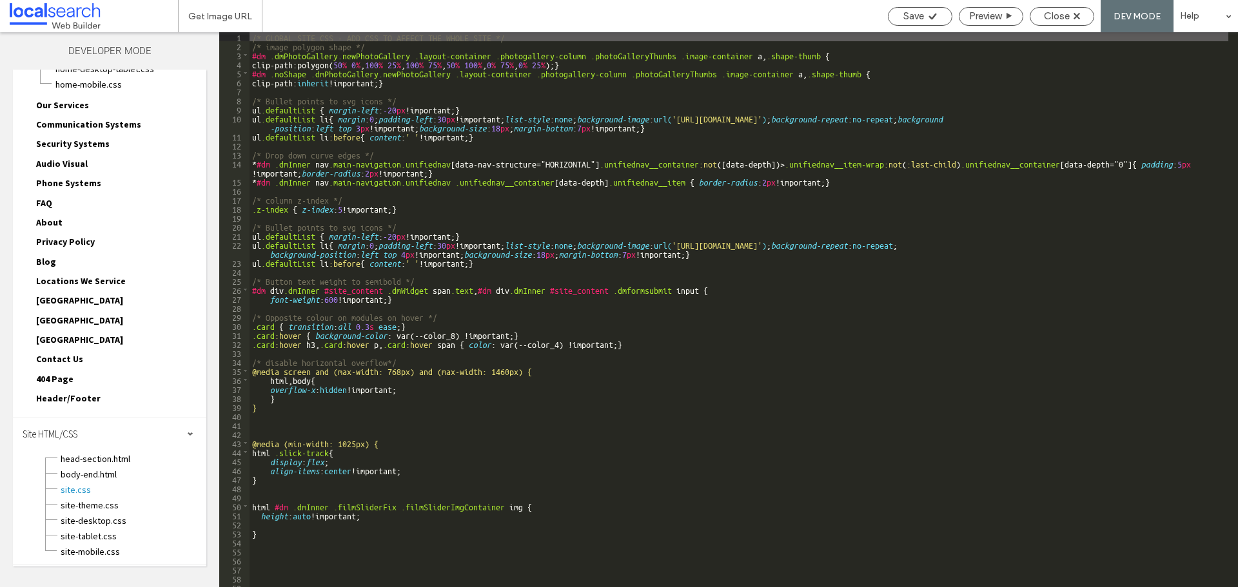
scroll to position [50, 0]
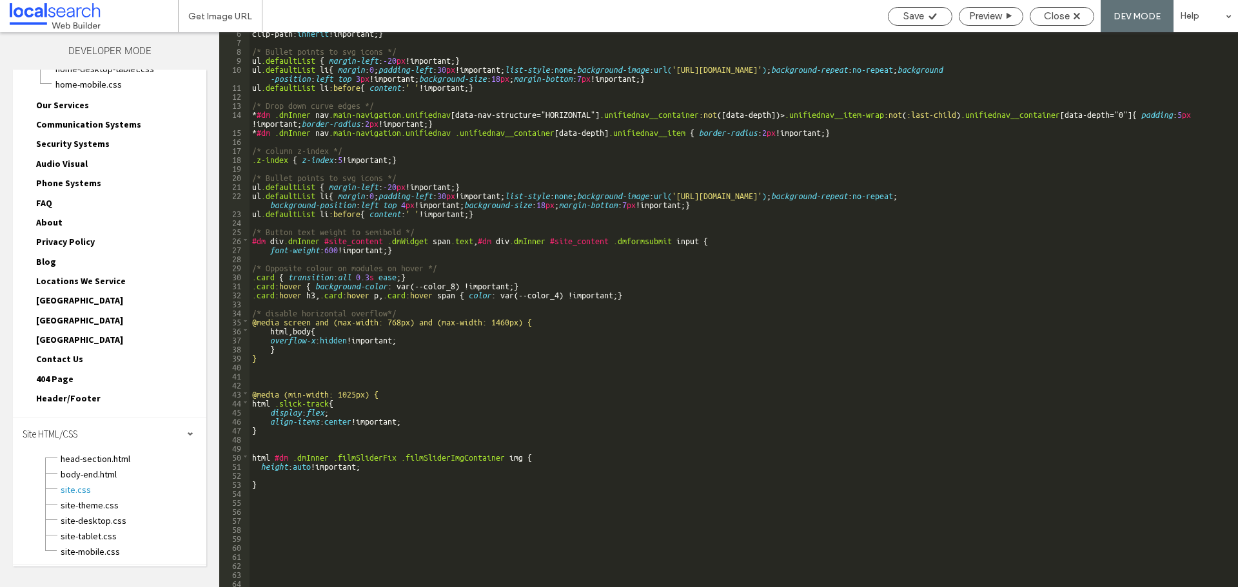
click at [329, 456] on div "clip-path: inherit !important; } /* Bullet points to svg icons */ ul .defaultLi…" at bounding box center [739, 314] width 979 height 573
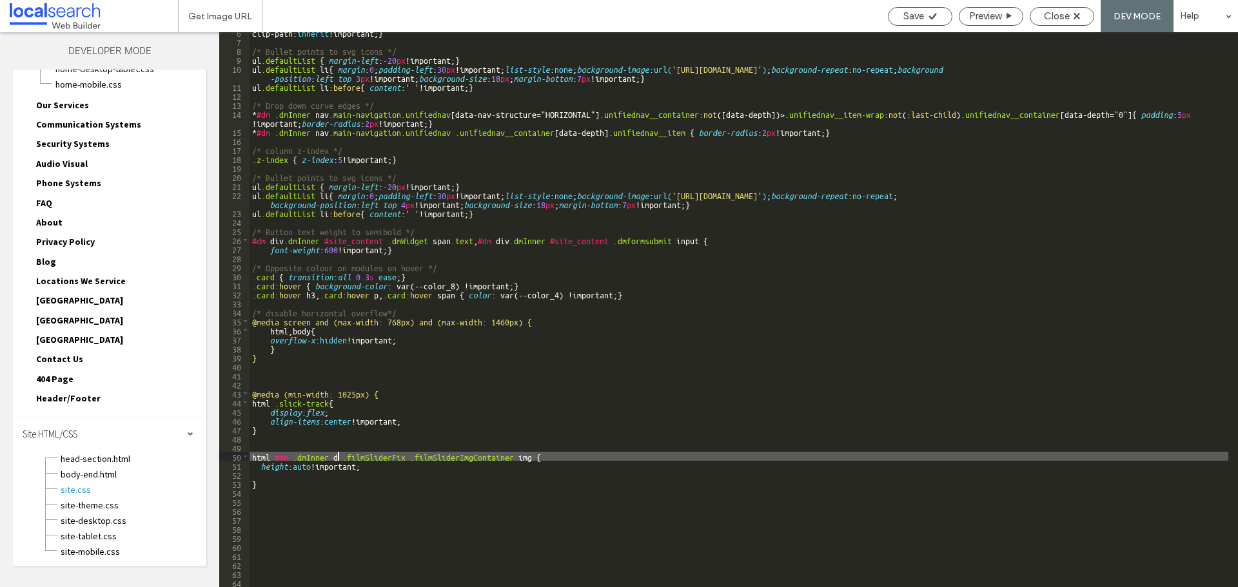
type textarea "**"
click at [1052, 13] on span "Close" at bounding box center [1057, 16] width 26 height 12
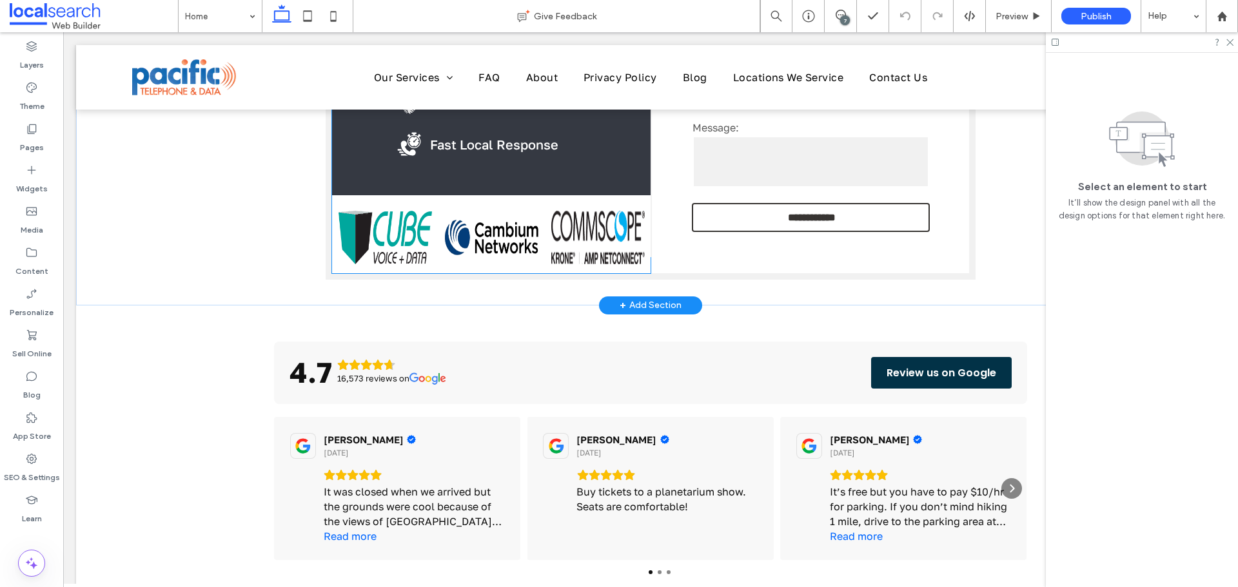
scroll to position [322, 0]
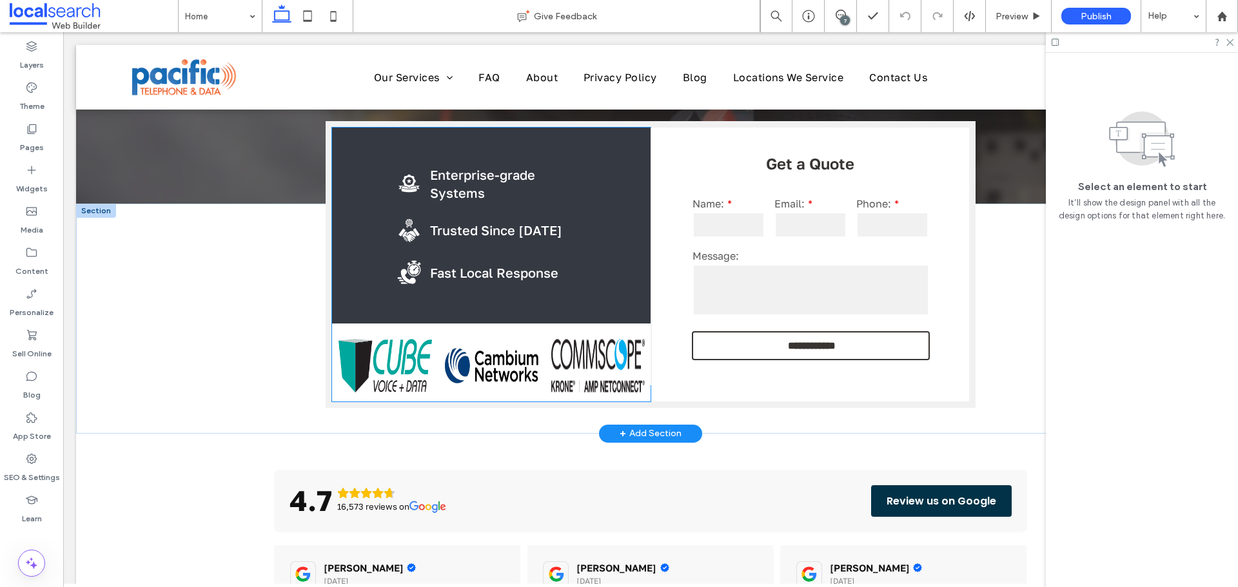
click at [484, 356] on img at bounding box center [491, 366] width 93 height 54
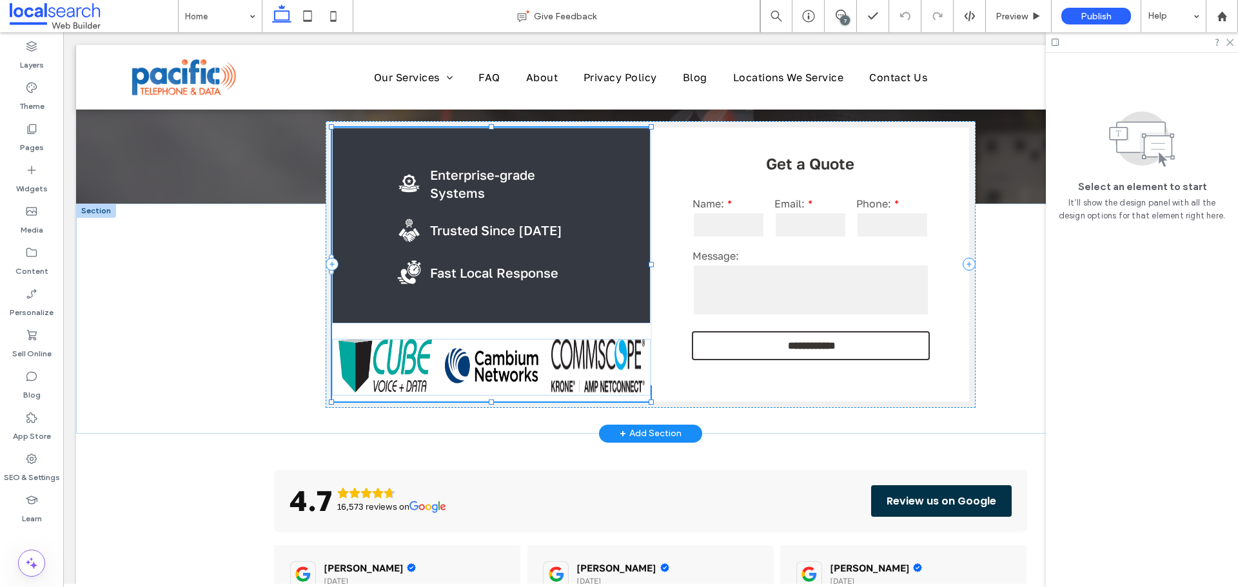
click at [484, 357] on img at bounding box center [491, 366] width 93 height 54
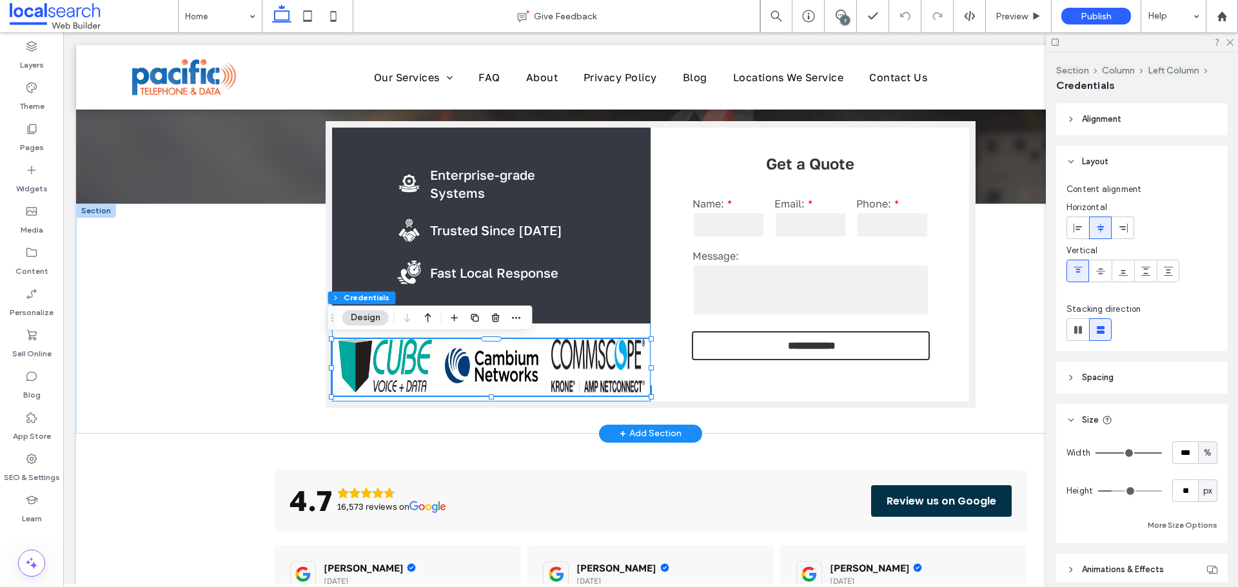
click at [467, 357] on img at bounding box center [491, 366] width 93 height 54
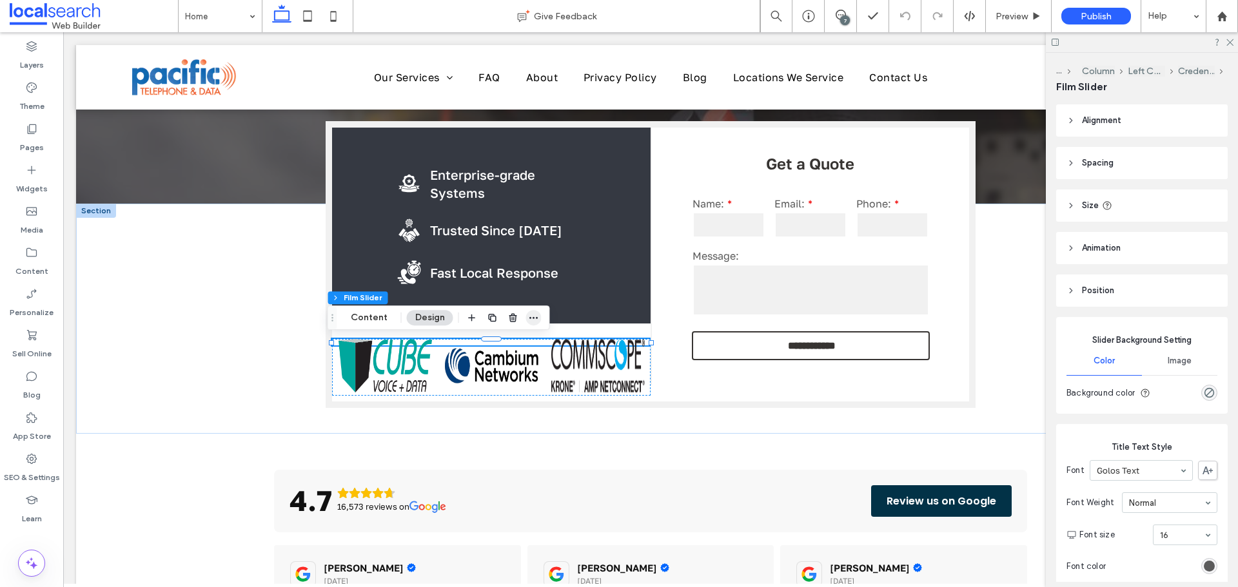
click at [533, 315] on icon "button" at bounding box center [534, 318] width 10 height 10
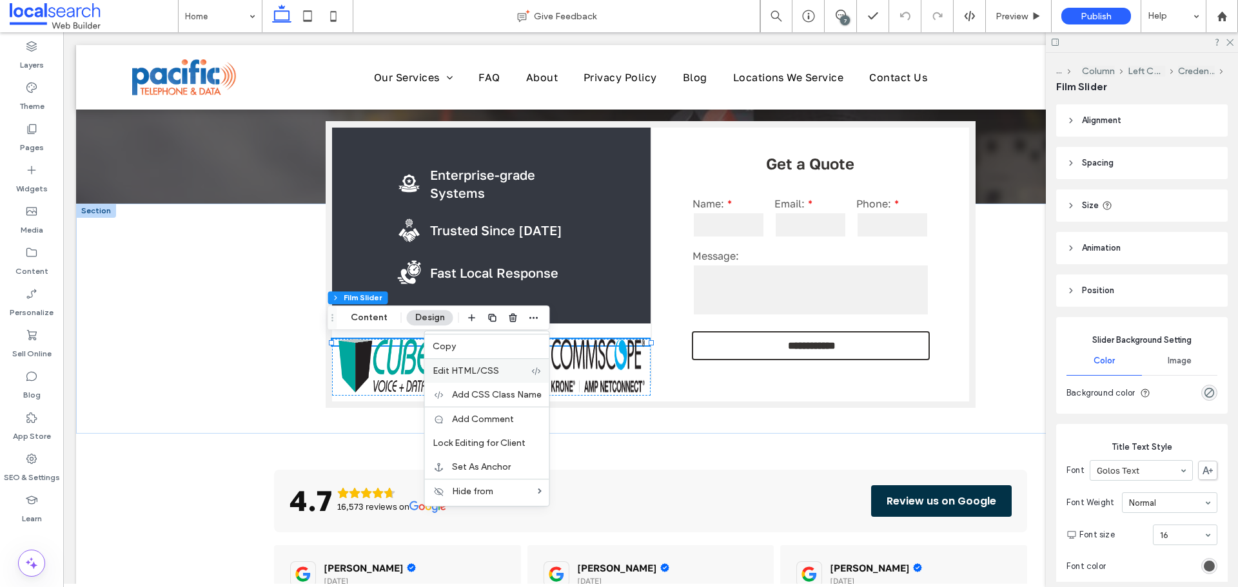
click at [470, 371] on span "Edit HTML/CSS" at bounding box center [466, 371] width 66 height 11
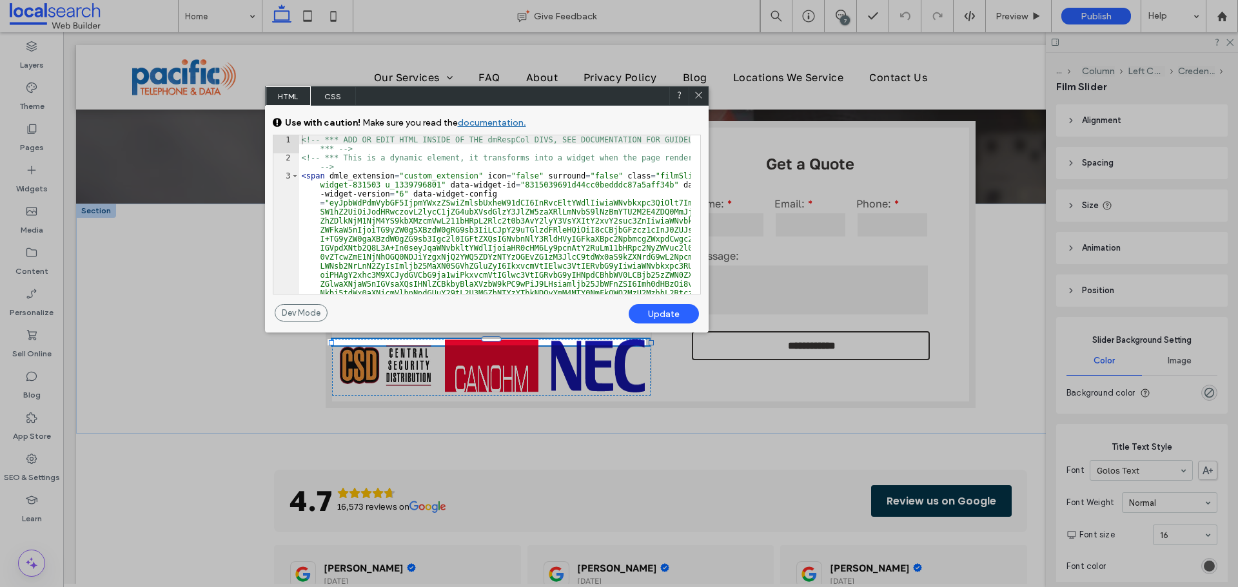
click at [334, 96] on span "CSS" at bounding box center [333, 95] width 45 height 19
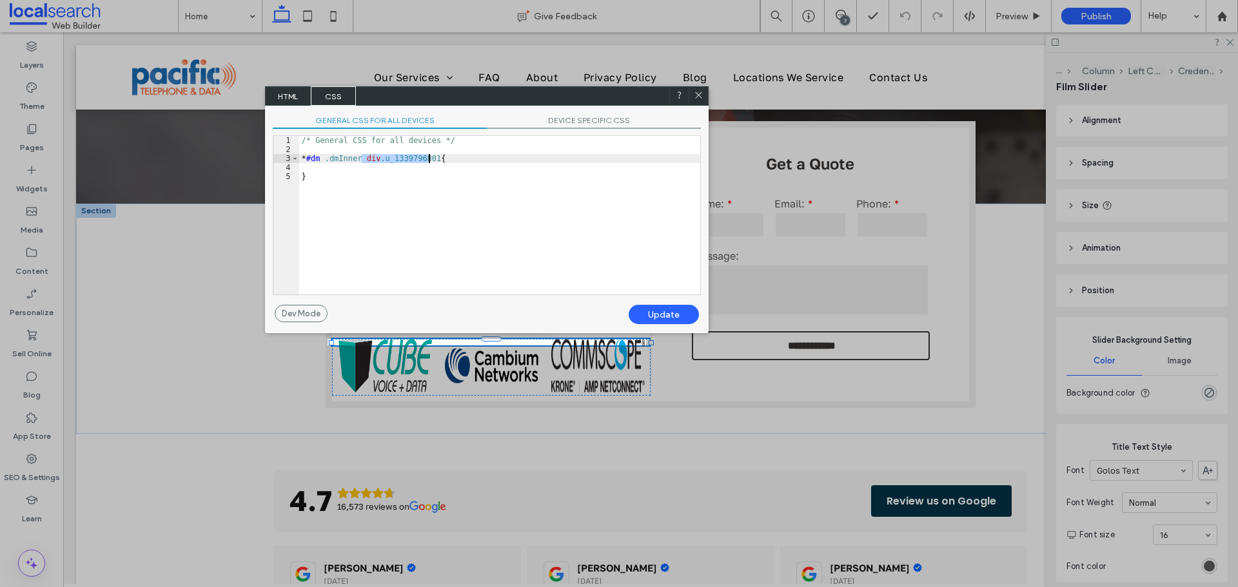
drag, startPoint x: 360, startPoint y: 158, endPoint x: 427, endPoint y: 156, distance: 67.7
click at [427, 156] on div "/* General CSS for all devices */ * #dm .dmInner div .u_1339796801 { }" at bounding box center [499, 224] width 401 height 177
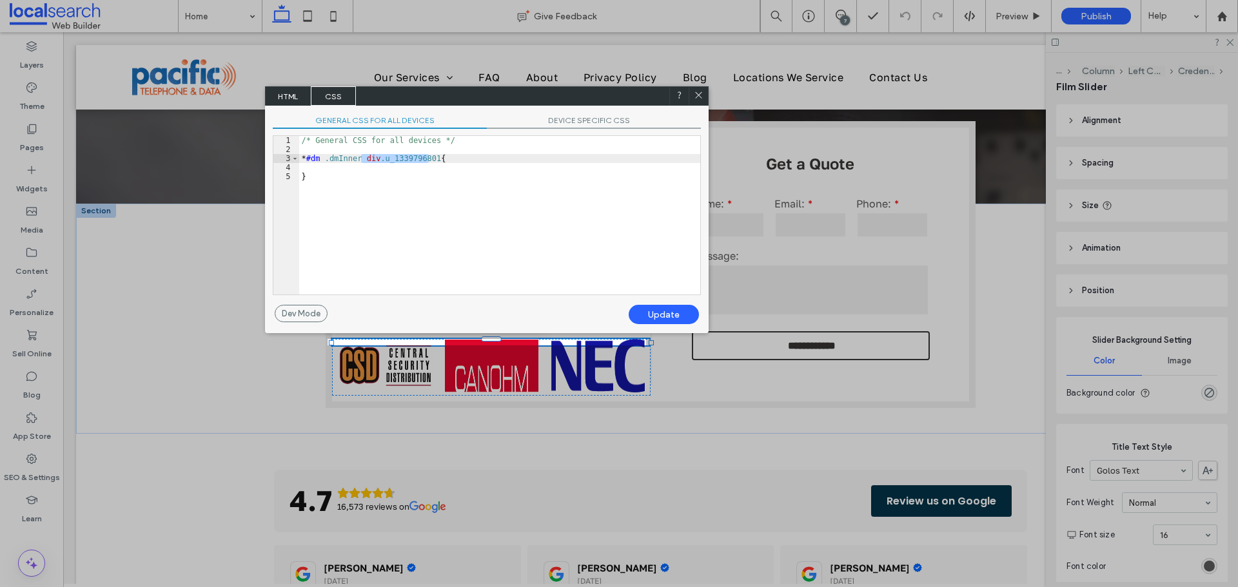
drag, startPoint x: 696, startPoint y: 96, endPoint x: 510, endPoint y: 313, distance: 285.8
click at [696, 96] on icon at bounding box center [699, 95] width 10 height 10
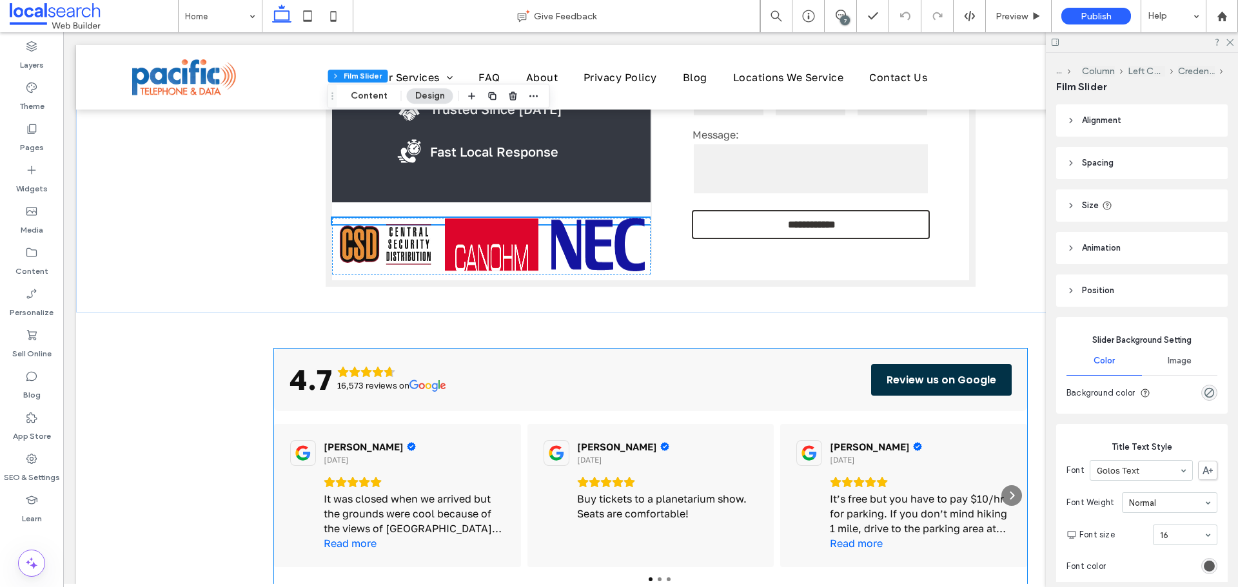
scroll to position [387, 0]
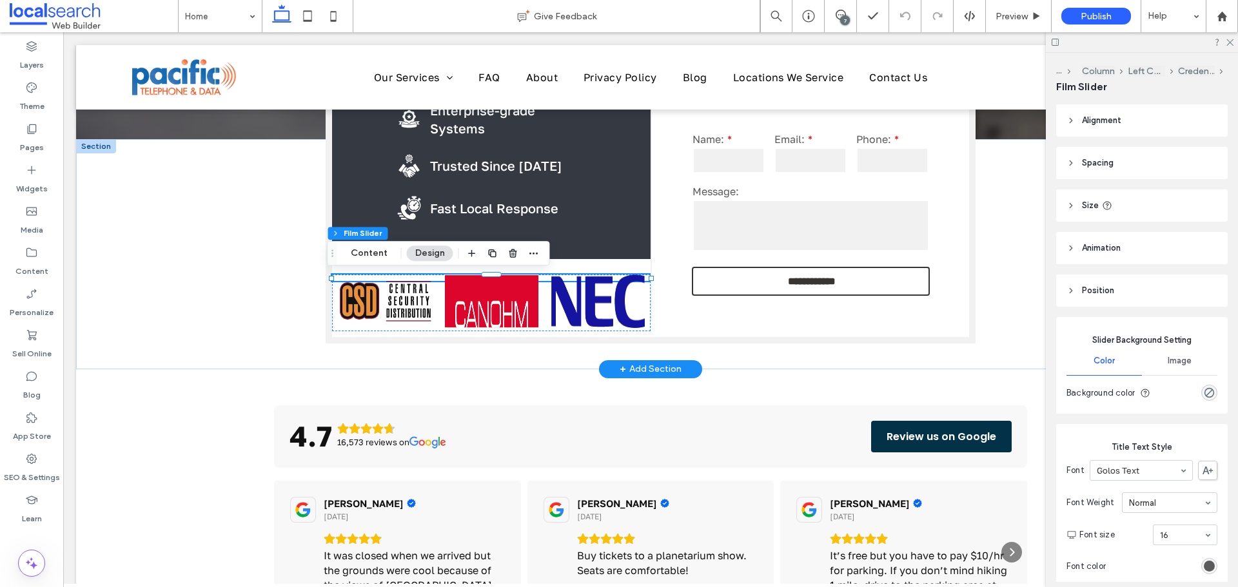
click at [520, 296] on img at bounding box center [491, 302] width 93 height 54
click at [533, 250] on icon "button" at bounding box center [534, 253] width 10 height 10
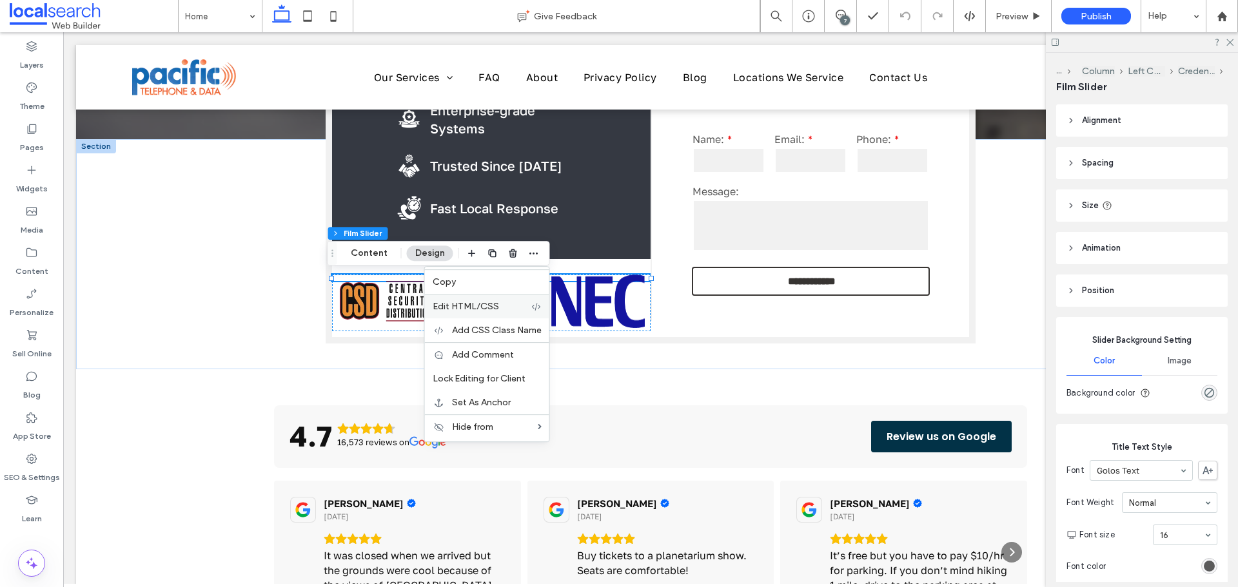
click at [458, 304] on span "Edit HTML/CSS" at bounding box center [466, 306] width 66 height 11
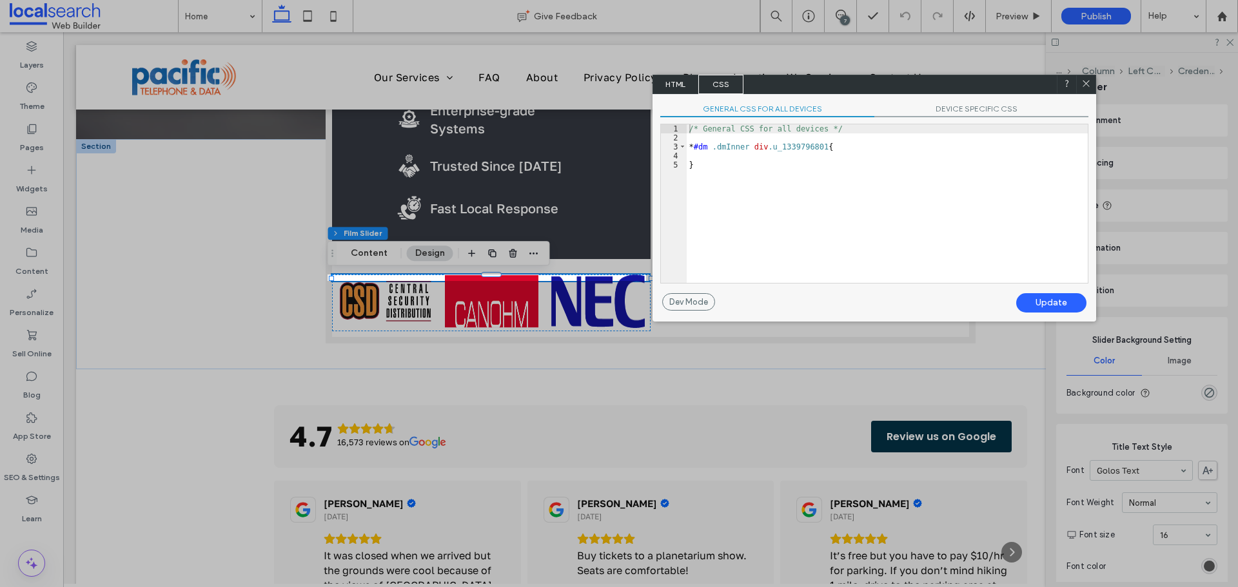
click at [680, 84] on span "HTML" at bounding box center [675, 84] width 45 height 19
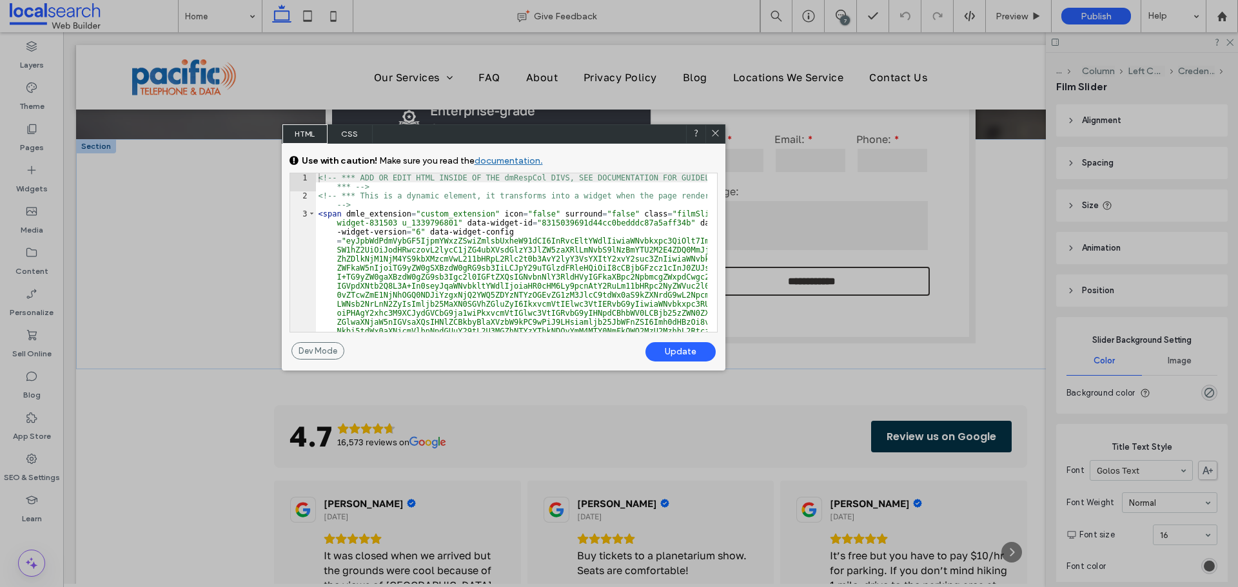
drag, startPoint x: 972, startPoint y: 79, endPoint x: 601, endPoint y: 129, distance: 374.0
click at [601, 129] on div "HTML CSS" at bounding box center [504, 133] width 444 height 19
drag, startPoint x: 394, startPoint y: 224, endPoint x: 444, endPoint y: 221, distance: 50.4
click at [444, 221] on div "<!-- *** ADD OR EDIT HTML INSIDE OF THE dmRespCol DIVS, SEE DOCUMENTATION FOR G…" at bounding box center [511, 532] width 391 height 718
click at [349, 130] on span "CSS" at bounding box center [350, 133] width 45 height 19
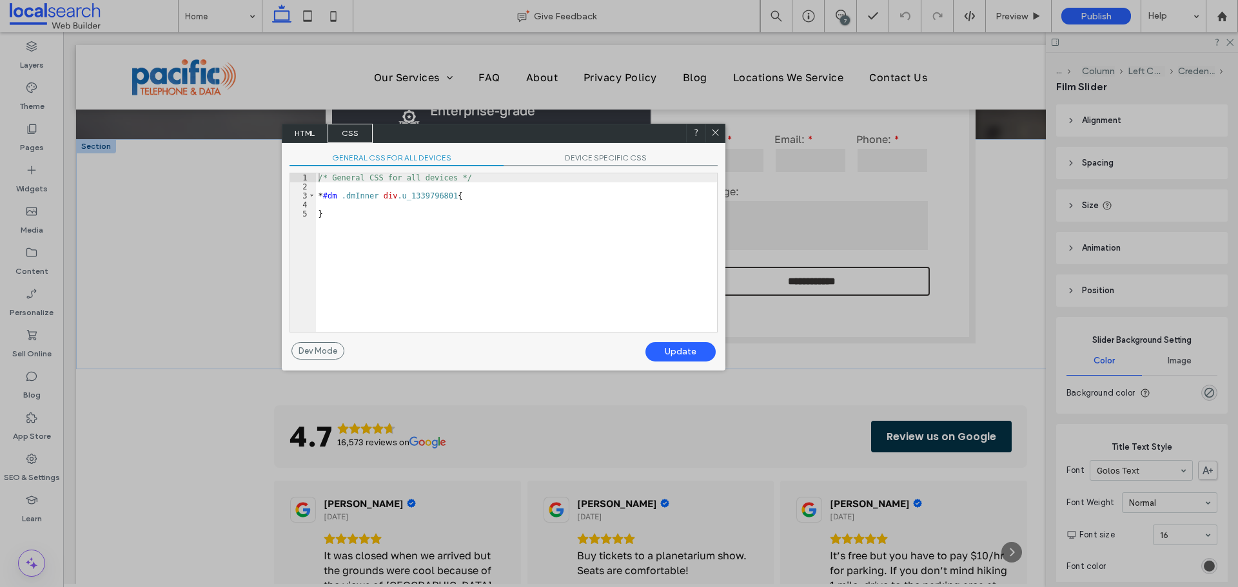
drag, startPoint x: 715, startPoint y: 130, endPoint x: 912, endPoint y: 4, distance: 233.7
click at [715, 130] on icon at bounding box center [716, 133] width 10 height 10
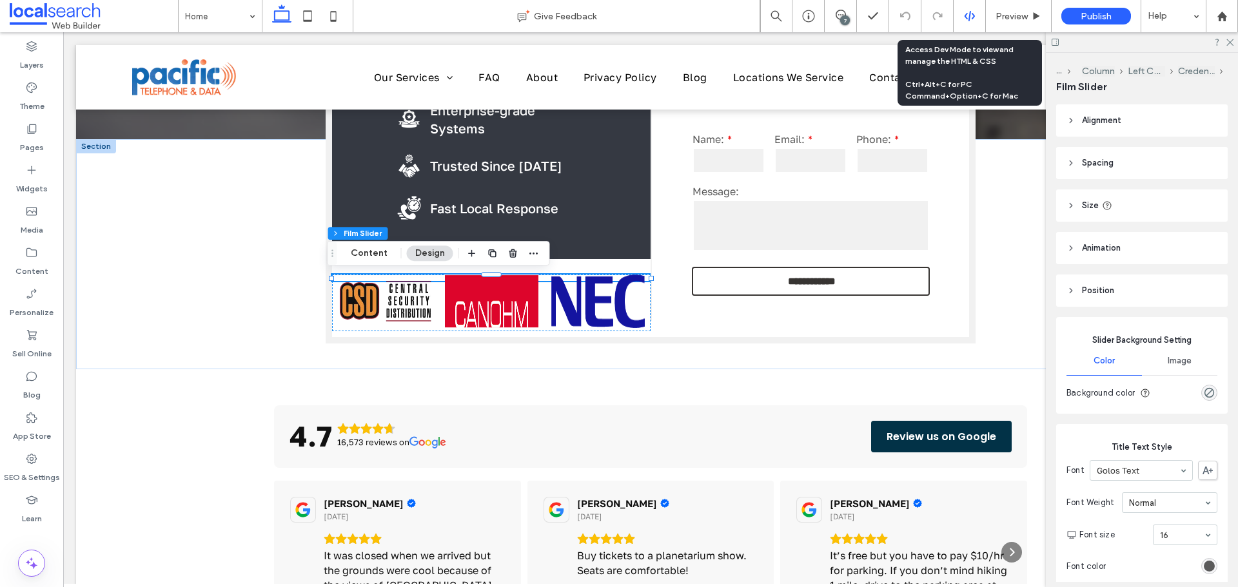
click at [972, 18] on use at bounding box center [969, 16] width 10 height 10
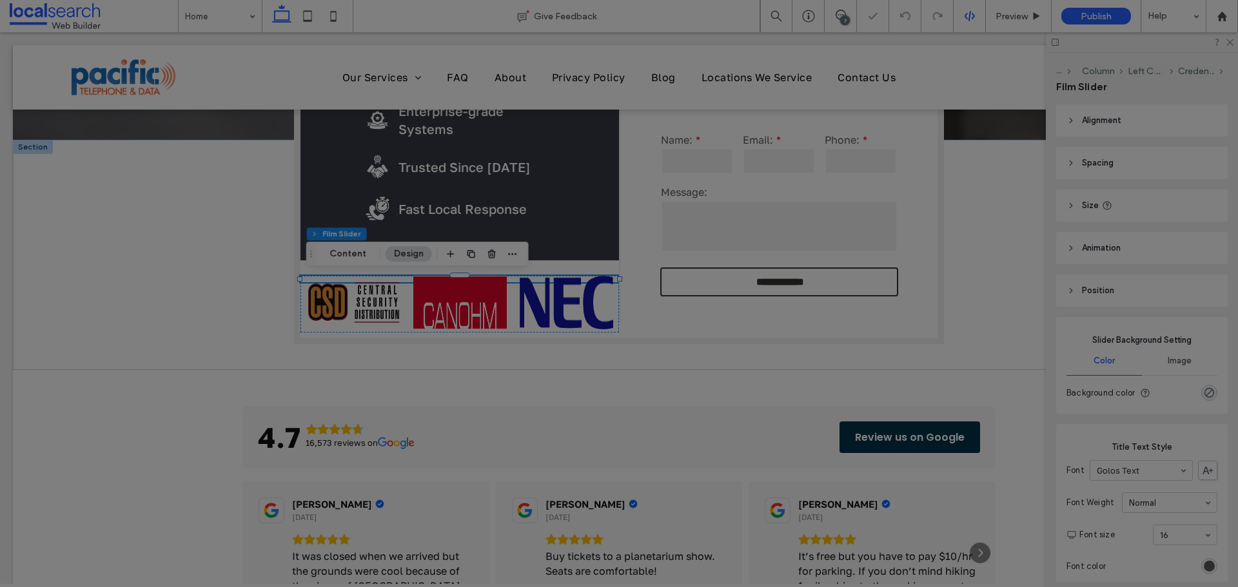
scroll to position [0, 0]
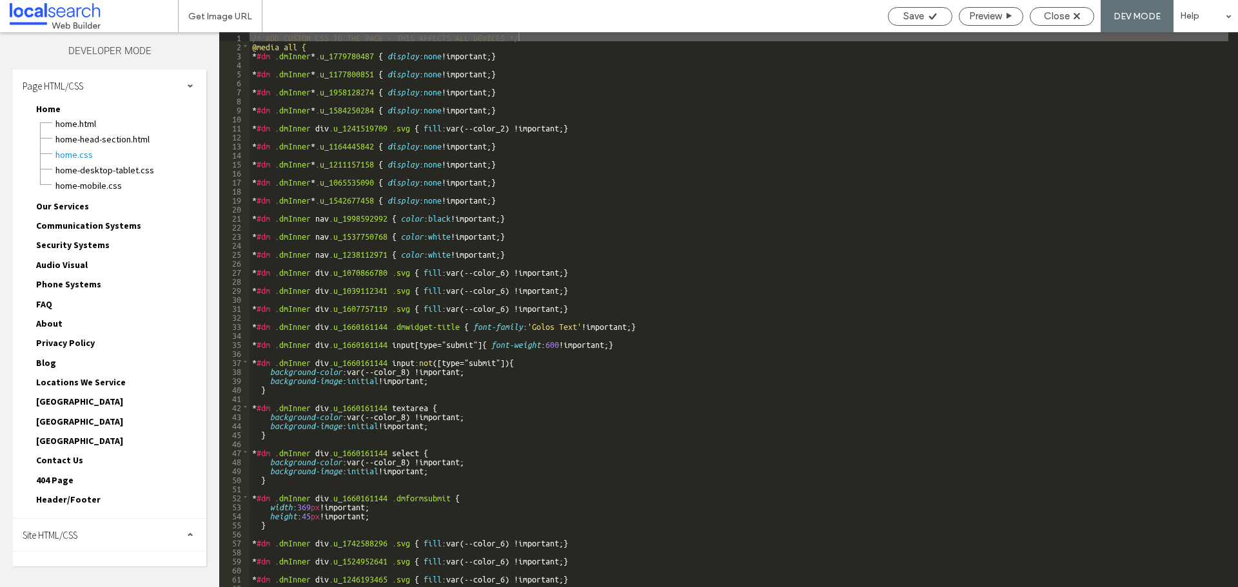
click at [95, 536] on div "Site HTML/CSS" at bounding box center [109, 535] width 193 height 32
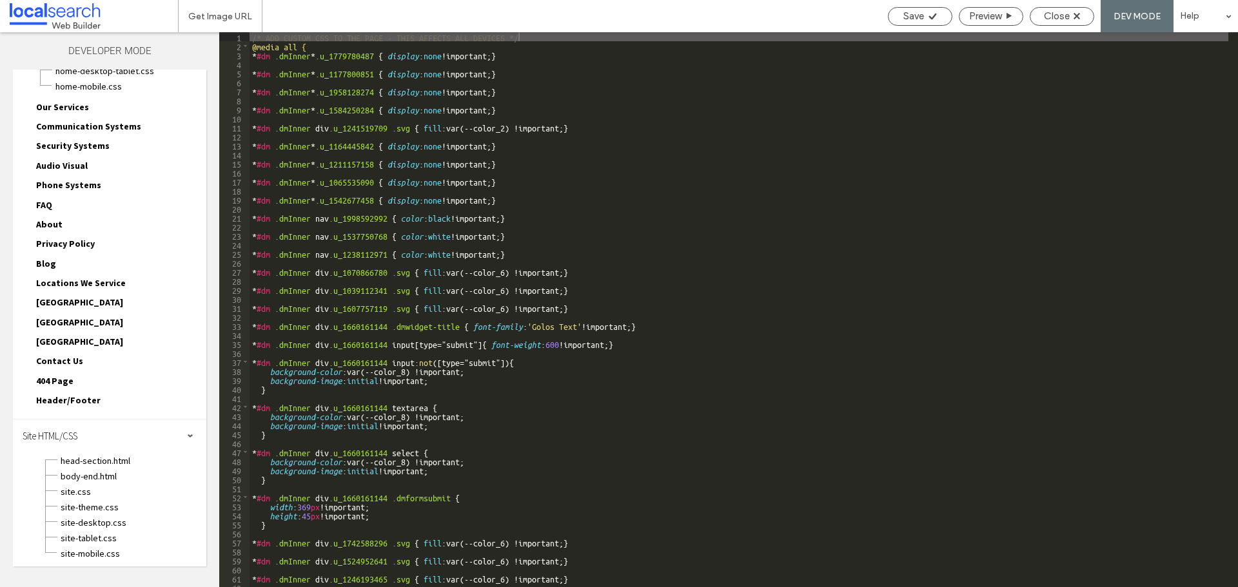
scroll to position [101, 0]
click at [79, 489] on span "site.css" at bounding box center [133, 490] width 146 height 13
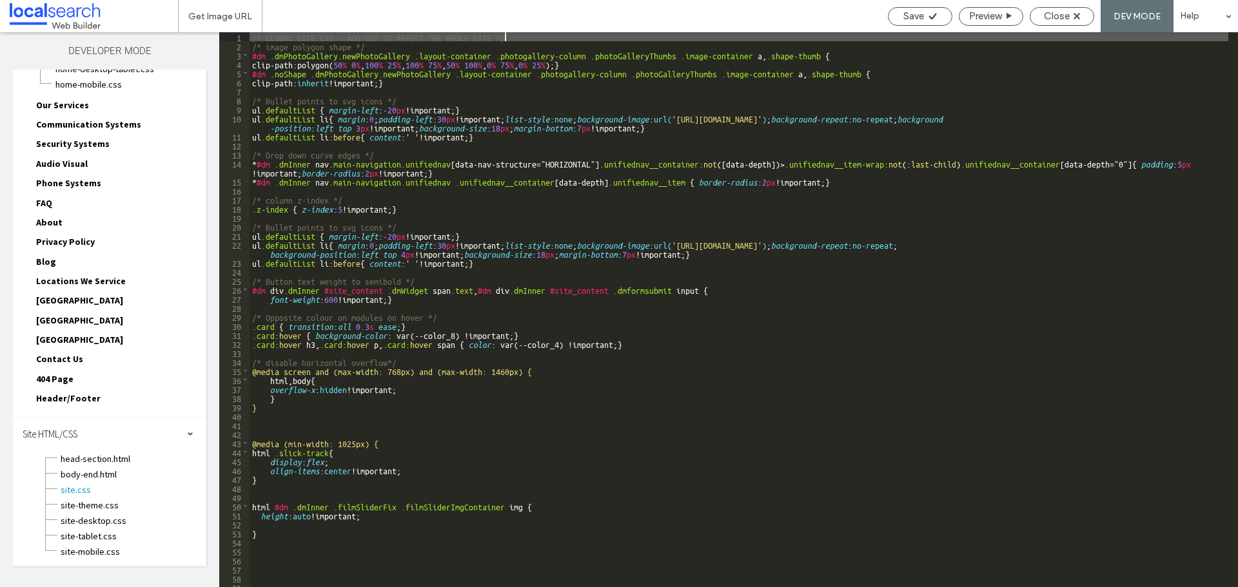
scroll to position [50, 0]
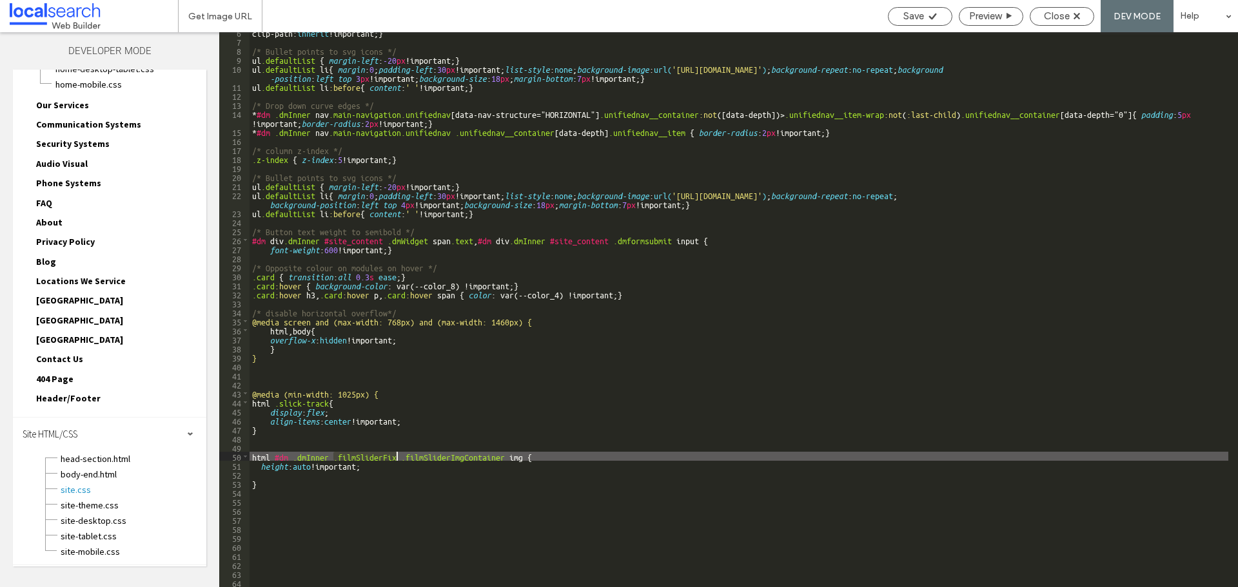
drag, startPoint x: 332, startPoint y: 456, endPoint x: 397, endPoint y: 455, distance: 65.1
click at [397, 455] on div "clip-path: inherit !important; } /* Bullet points to svg icons */ ul .defaultLi…" at bounding box center [739, 314] width 979 height 573
click at [338, 492] on div "clip-path: inherit !important; } /* Bullet points to svg icons */ ul .defaultLi…" at bounding box center [739, 314] width 979 height 573
click at [333, 455] on div "clip-path: inherit !important; } /* Bullet points to svg icons */ ul .defaultLi…" at bounding box center [739, 314] width 979 height 573
type textarea "**"
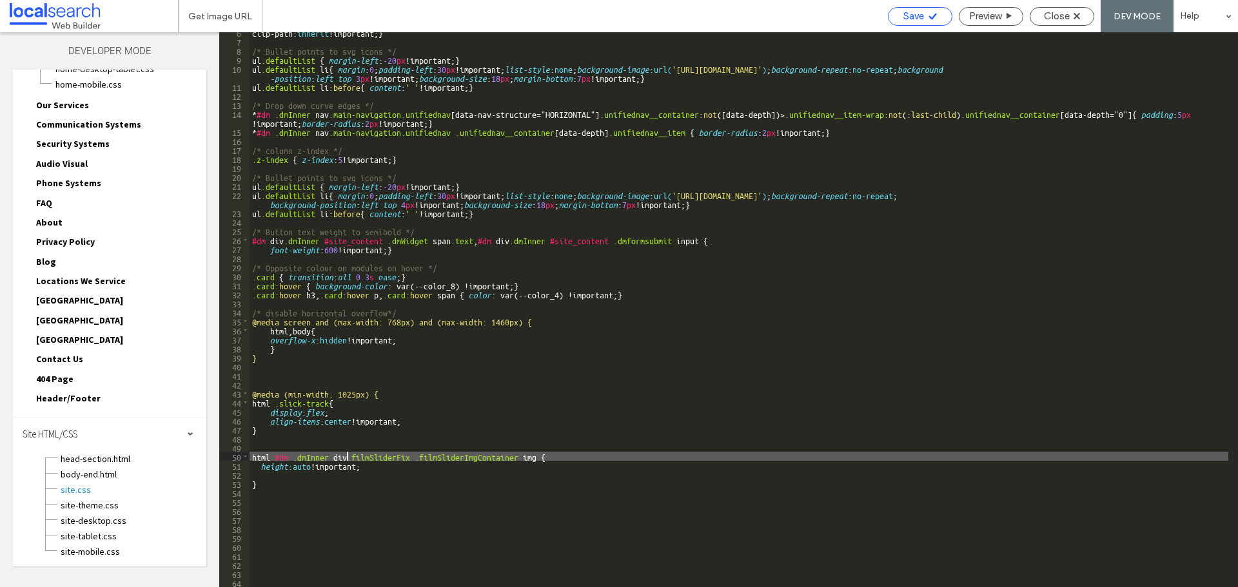
click at [920, 15] on span "Save" at bounding box center [913, 16] width 21 height 12
click at [1066, 19] on span "Close" at bounding box center [1057, 16] width 26 height 12
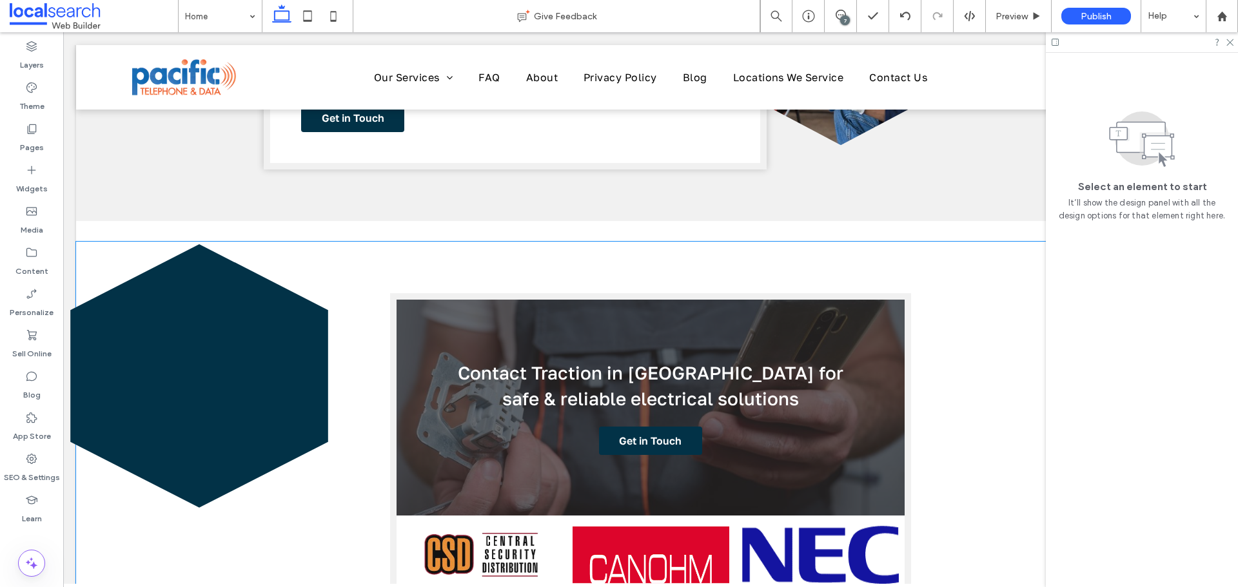
scroll to position [2386, 0]
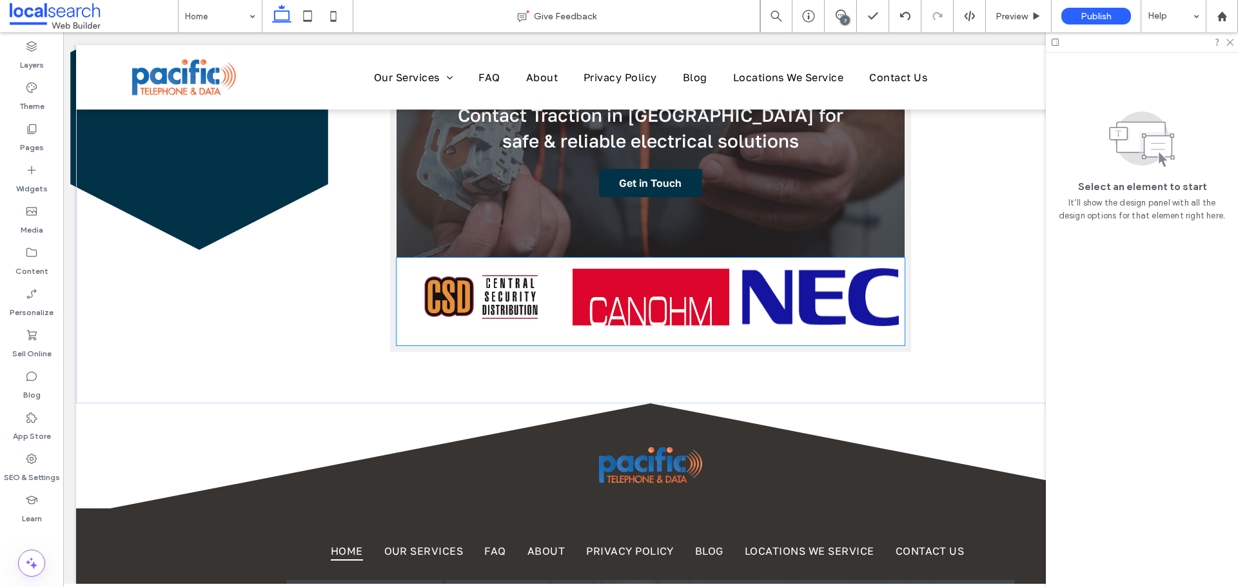
click at [736, 292] on div at bounding box center [396, 297] width 2035 height 58
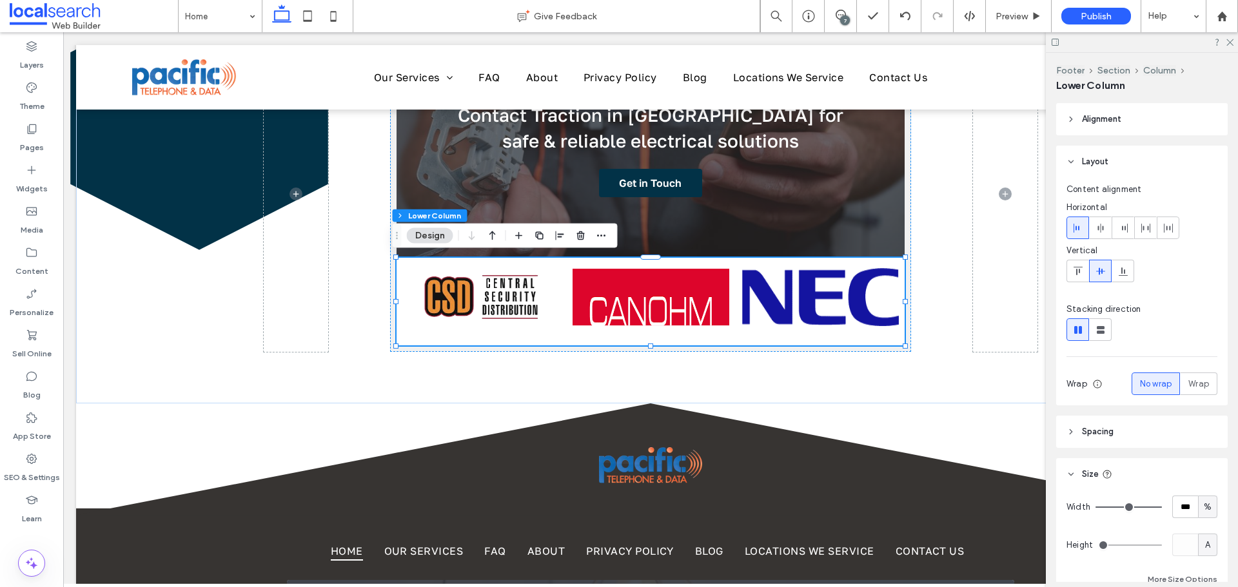
click at [606, 287] on img at bounding box center [651, 297] width 157 height 58
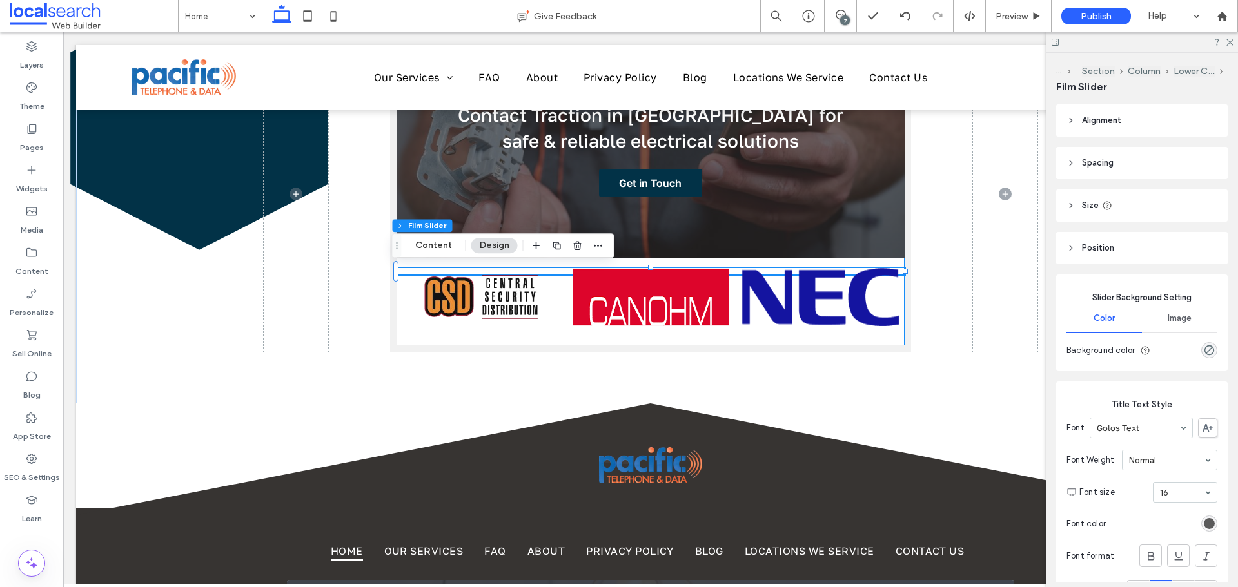
click at [543, 292] on div at bounding box center [481, 297] width 157 height 58
click at [596, 246] on use "button" at bounding box center [598, 246] width 8 height 2
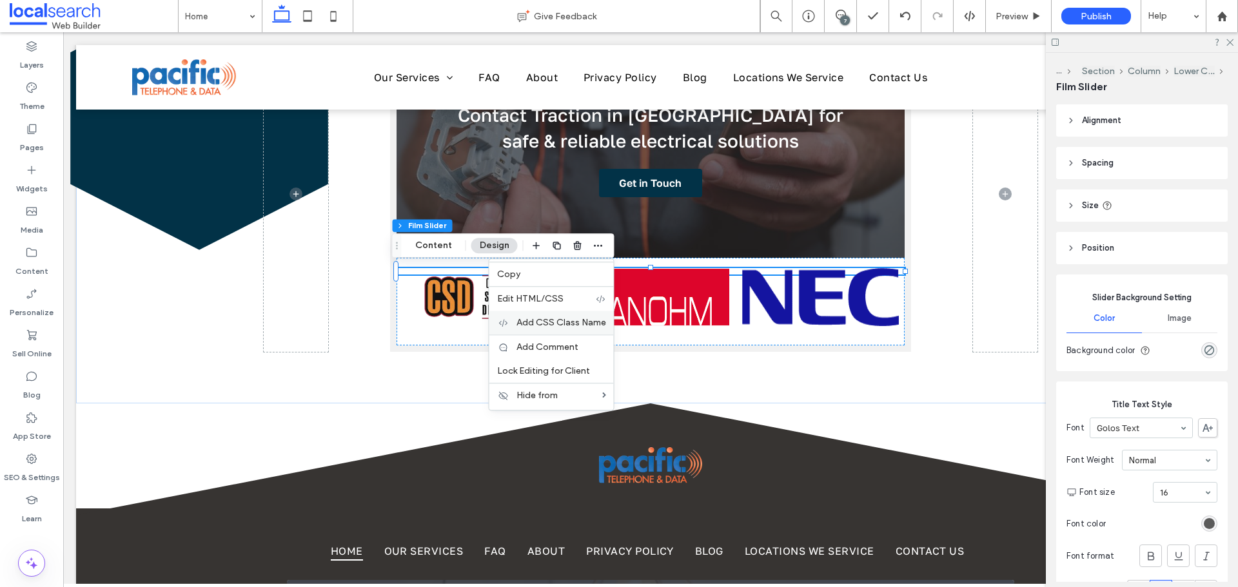
click at [537, 322] on span "Add CSS Class Name" at bounding box center [561, 322] width 90 height 11
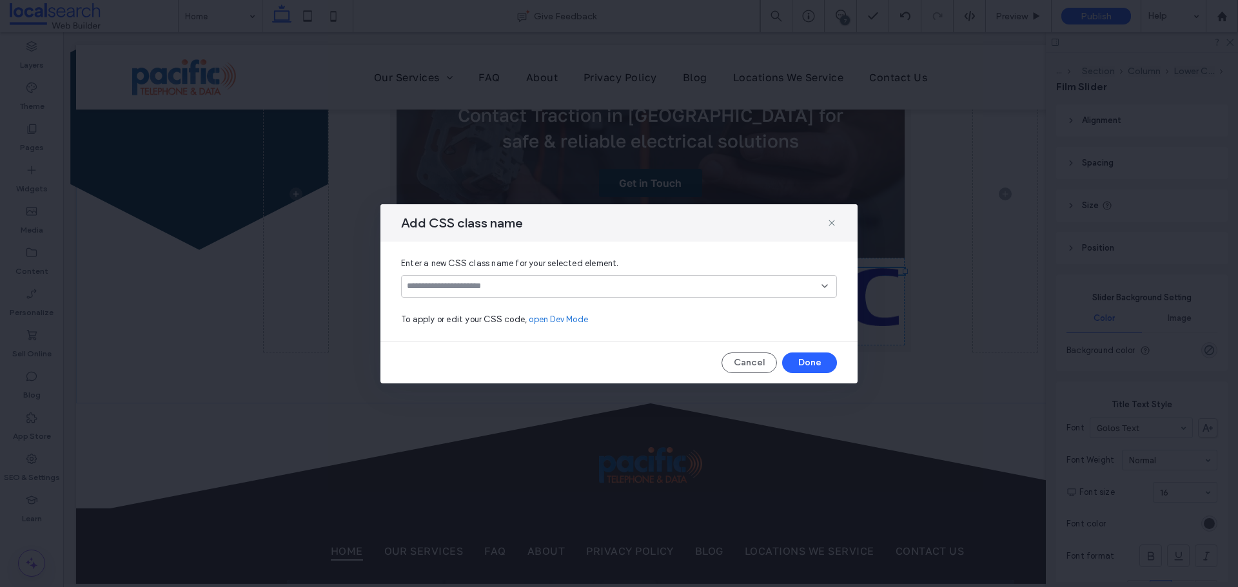
click at [485, 288] on input at bounding box center [614, 286] width 415 height 10
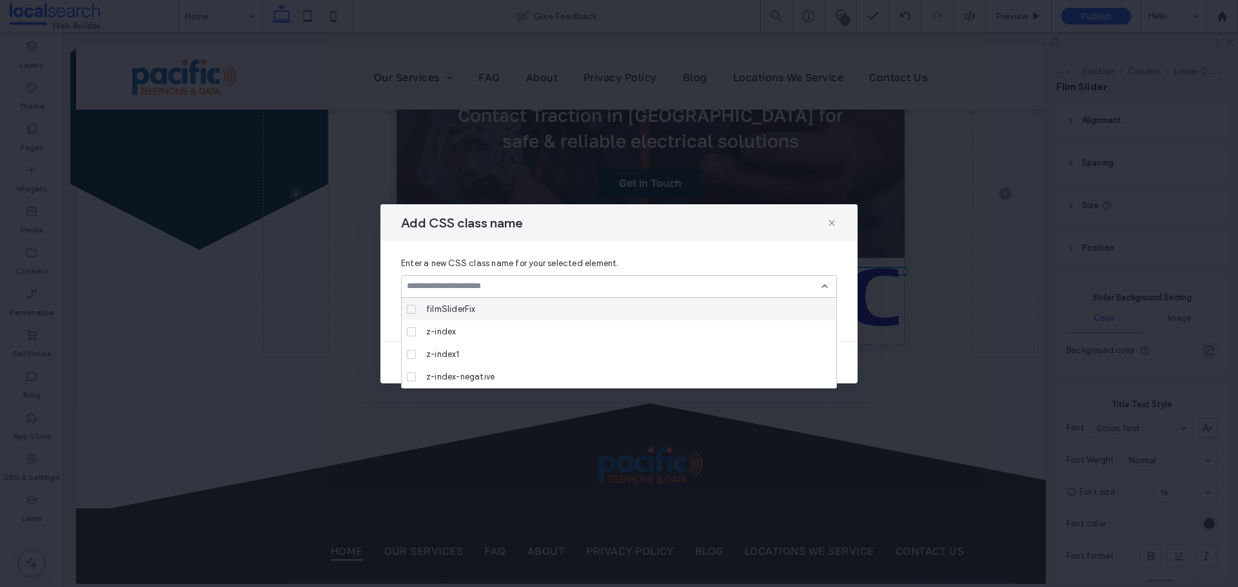
click at [413, 308] on icon at bounding box center [411, 310] width 5 height 4
click at [821, 284] on icon at bounding box center [824, 286] width 10 height 10
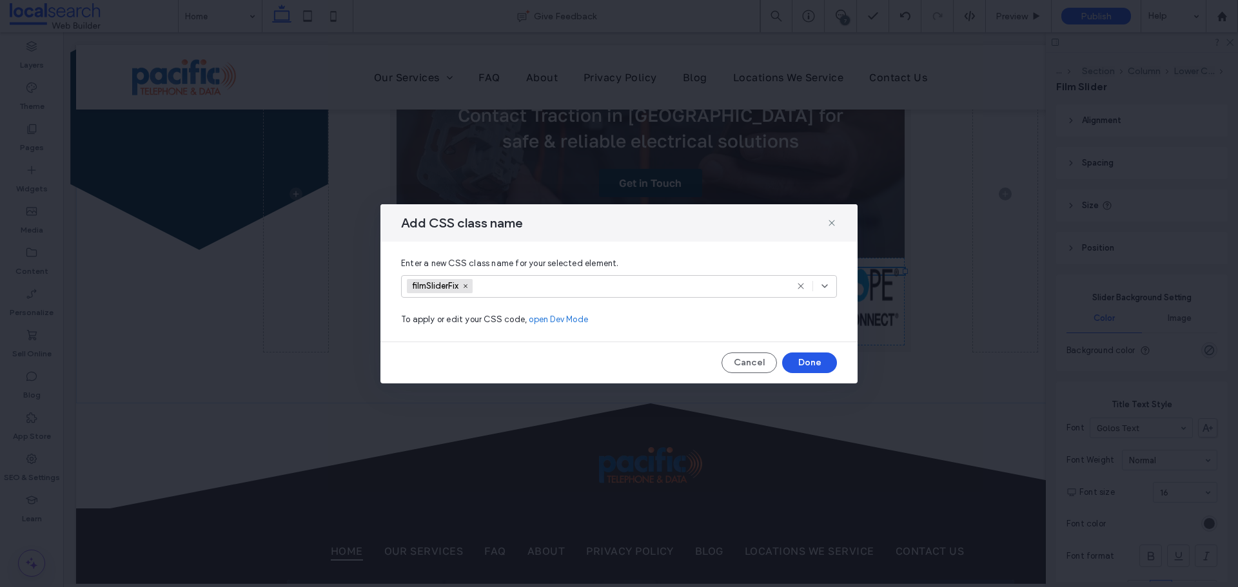
click at [816, 360] on button "Done" at bounding box center [809, 363] width 55 height 21
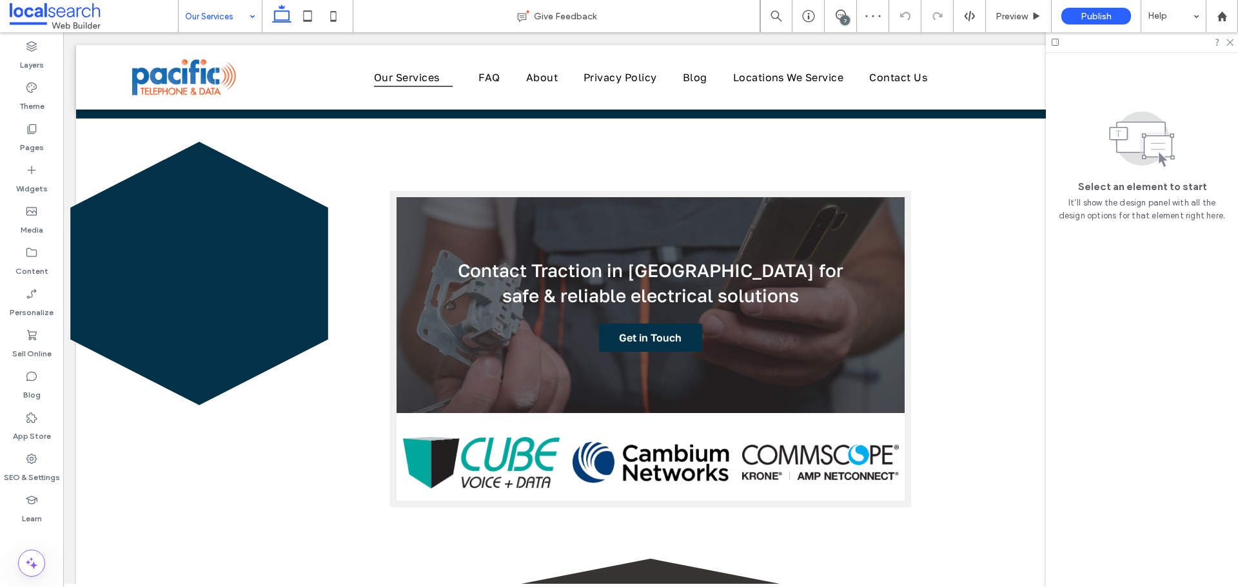
scroll to position [1354, 0]
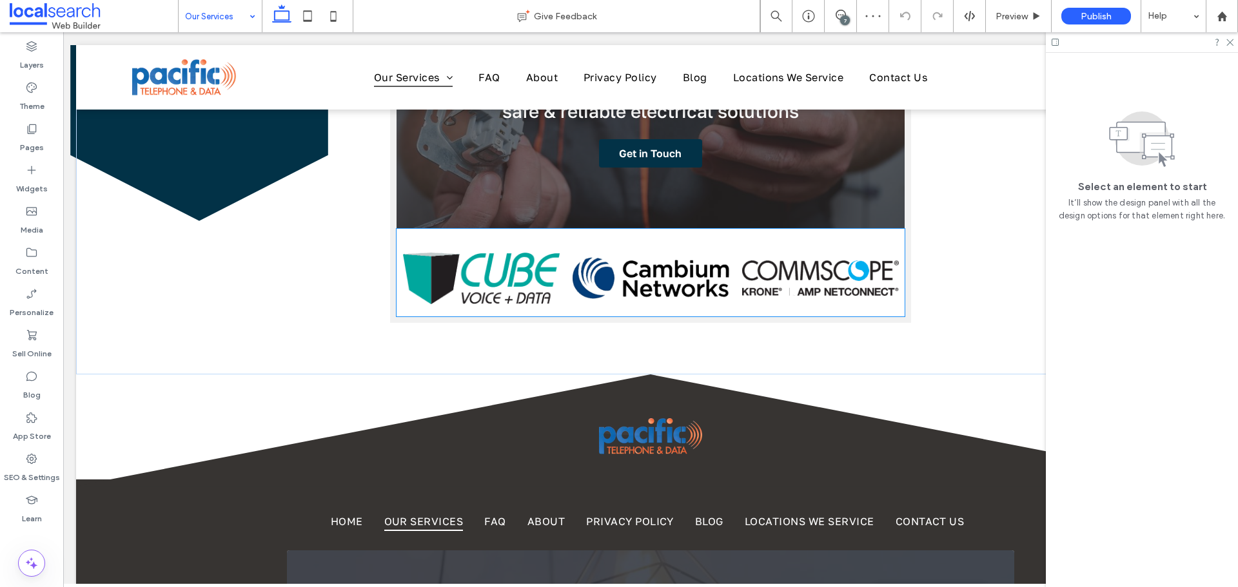
click at [643, 280] on img at bounding box center [651, 278] width 157 height 63
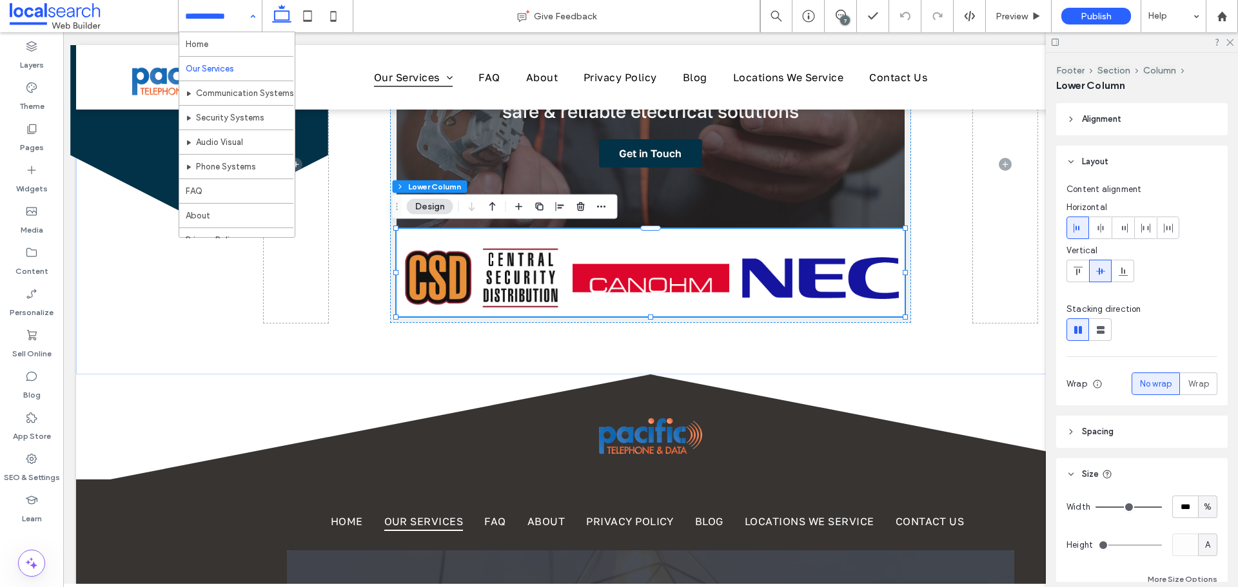
click at [230, 12] on input at bounding box center [217, 16] width 64 height 32
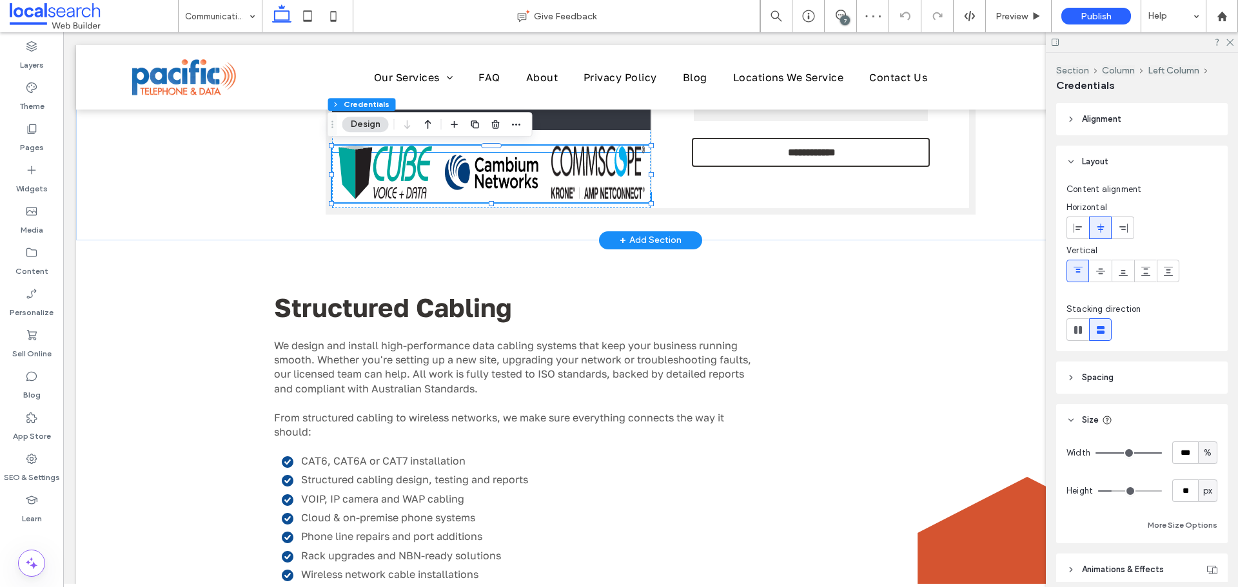
scroll to position [516, 0]
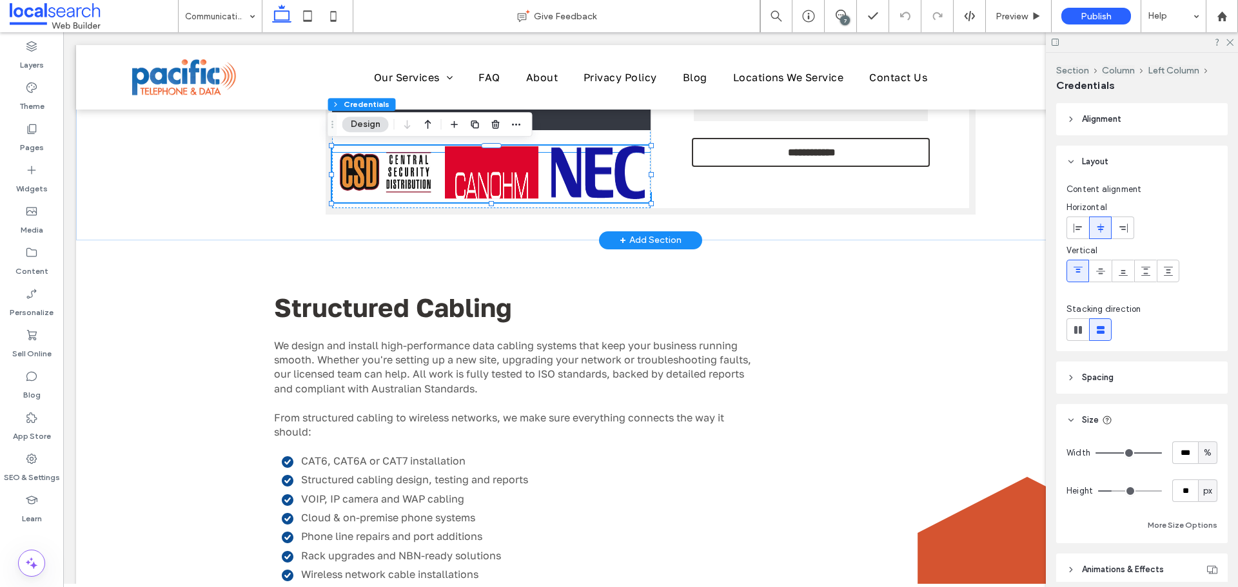
click at [487, 173] on img at bounding box center [491, 173] width 93 height 54
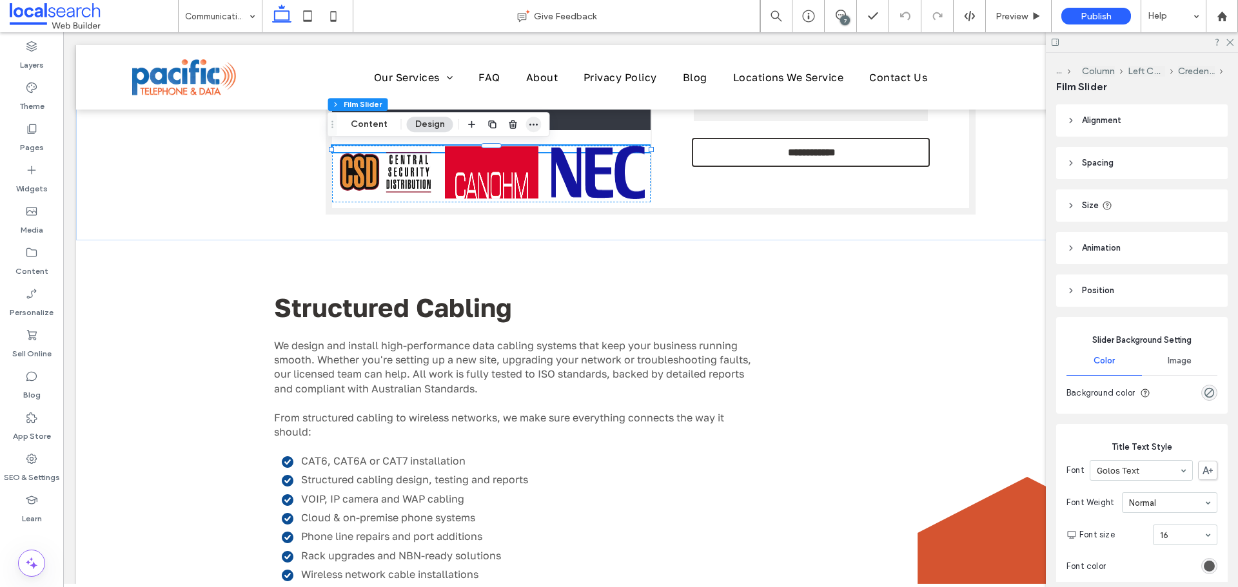
click at [530, 122] on icon "button" at bounding box center [534, 124] width 10 height 10
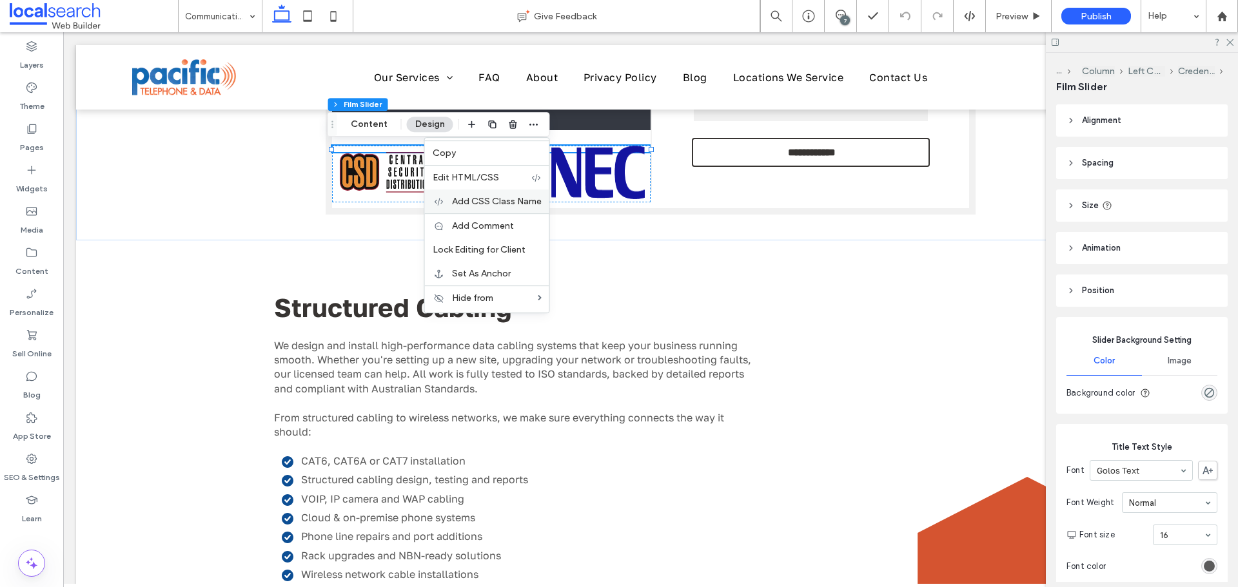
click at [468, 204] on span "Add CSS Class Name" at bounding box center [497, 201] width 90 height 11
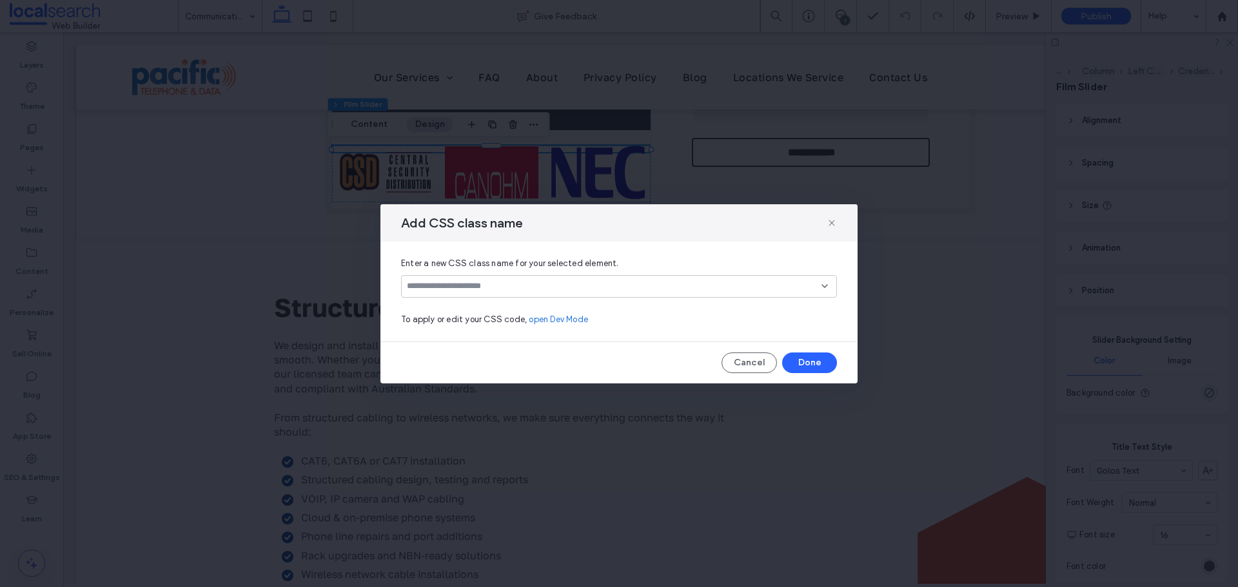
click at [500, 282] on input at bounding box center [614, 286] width 415 height 10
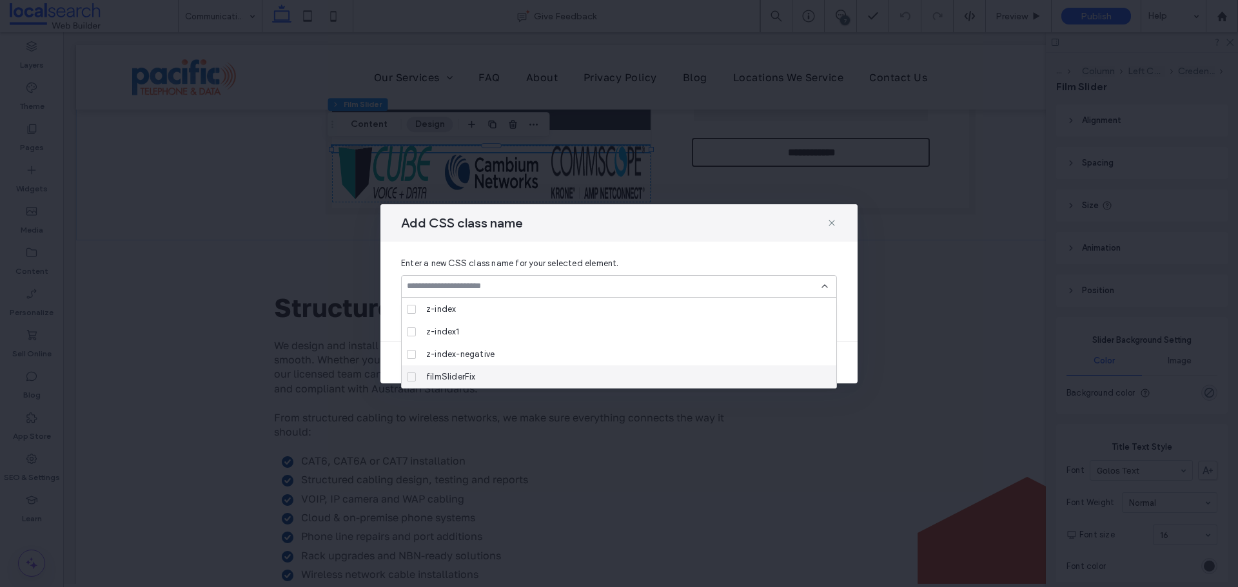
click at [409, 380] on span at bounding box center [411, 377] width 9 height 9
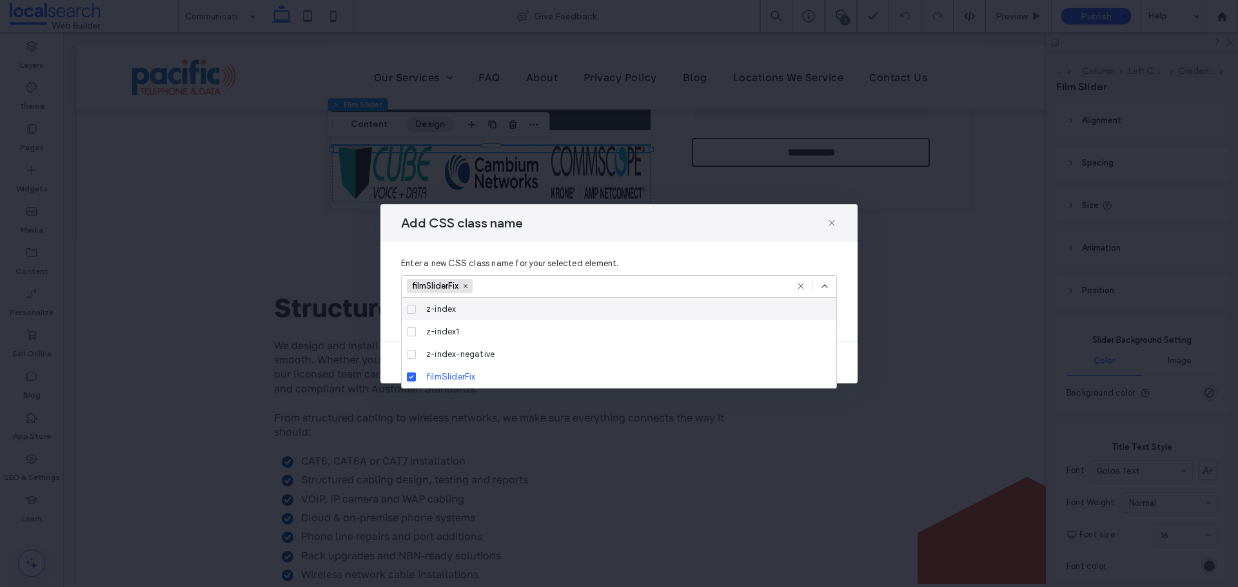
click at [820, 286] on icon at bounding box center [824, 286] width 10 height 10
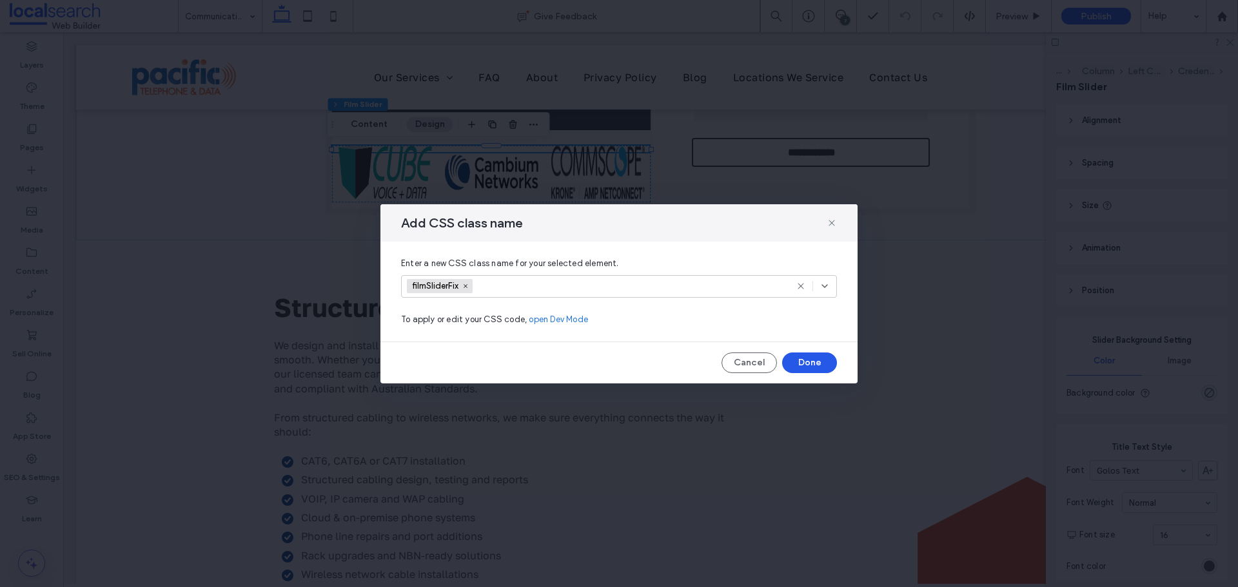
click at [809, 364] on button "Done" at bounding box center [809, 363] width 55 height 21
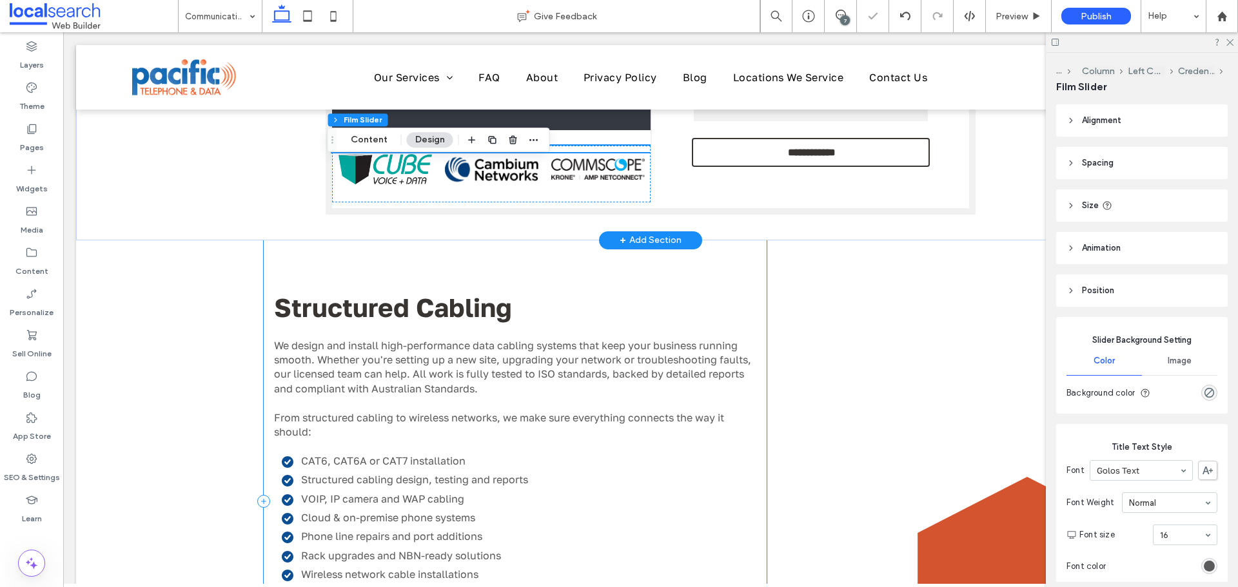
scroll to position [451, 0]
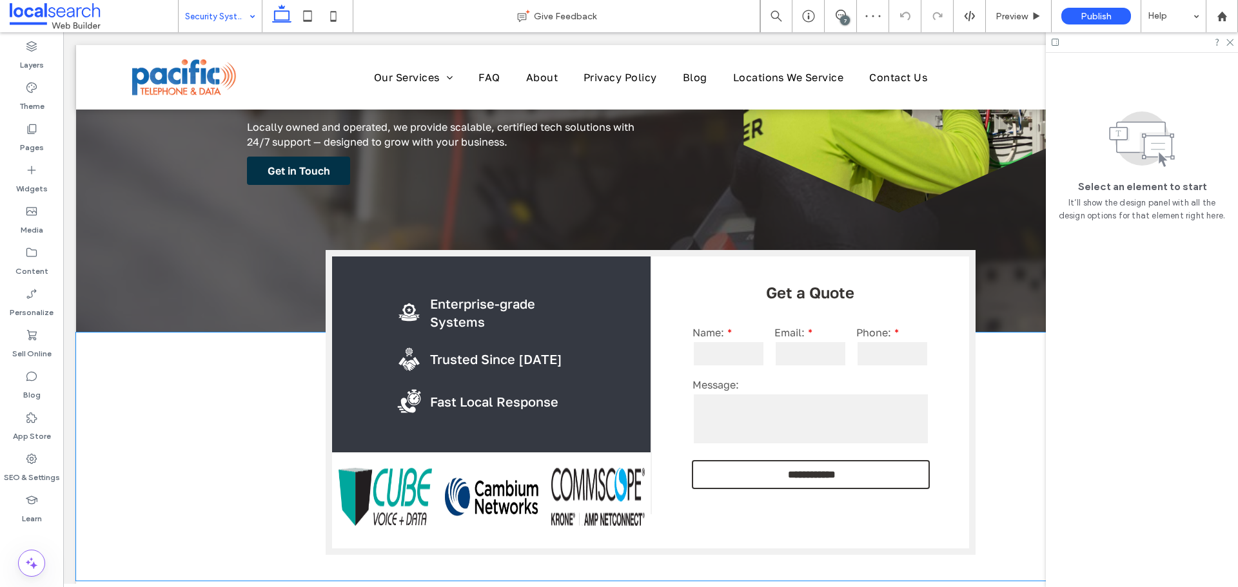
scroll to position [322, 0]
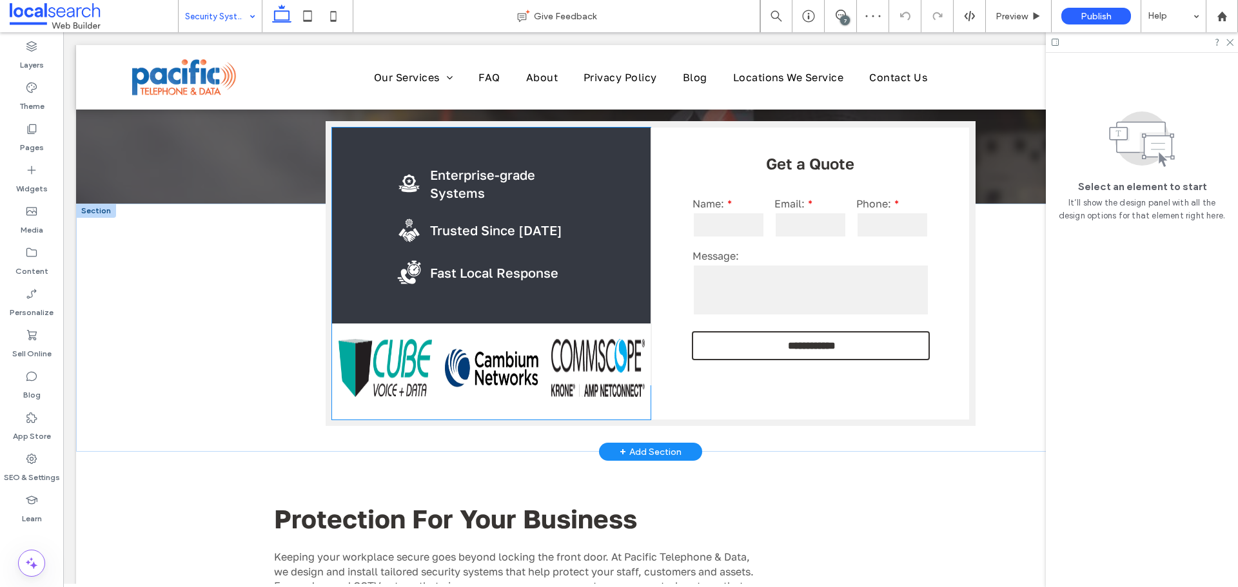
click at [578, 369] on img at bounding box center [597, 368] width 93 height 58
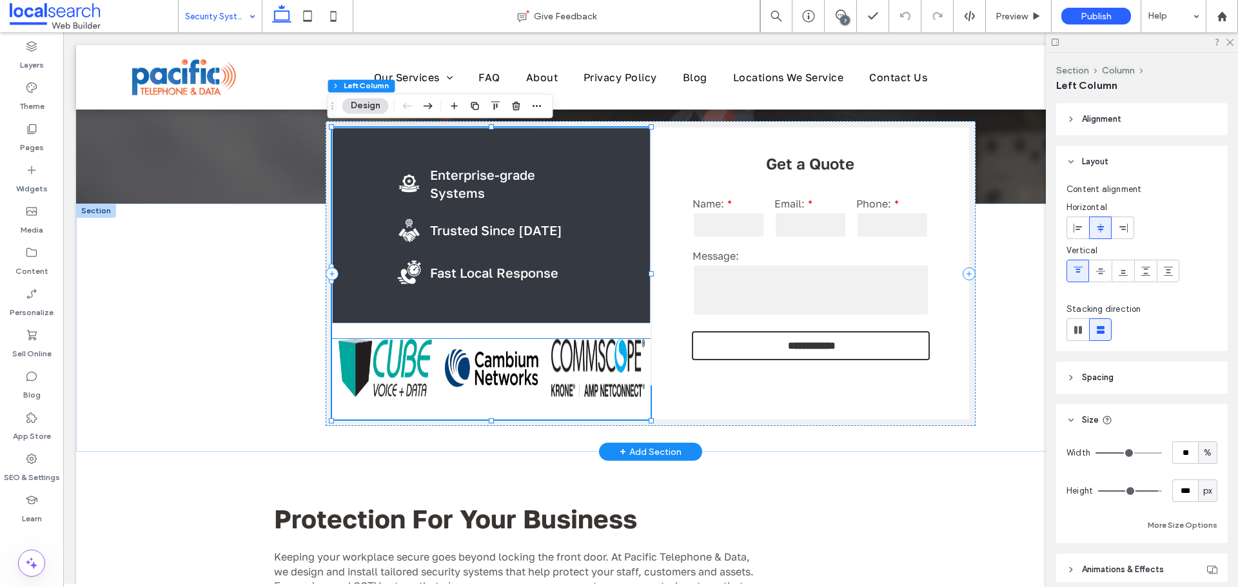
click at [535, 358] on div at bounding box center [651, 368] width 1277 height 58
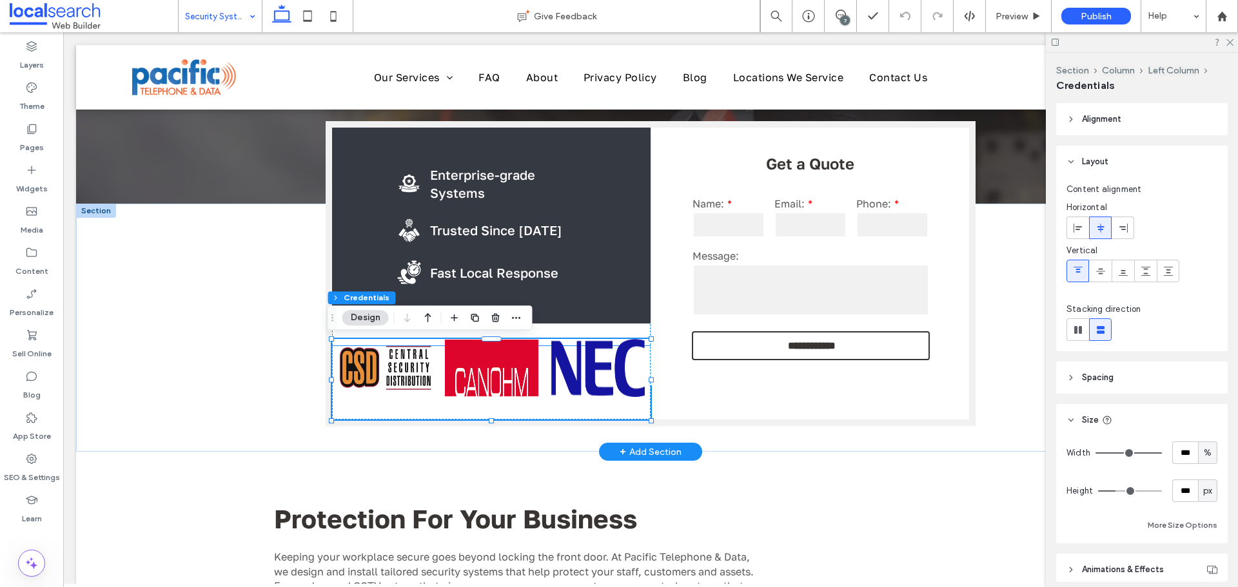
click at [496, 366] on img at bounding box center [491, 368] width 93 height 58
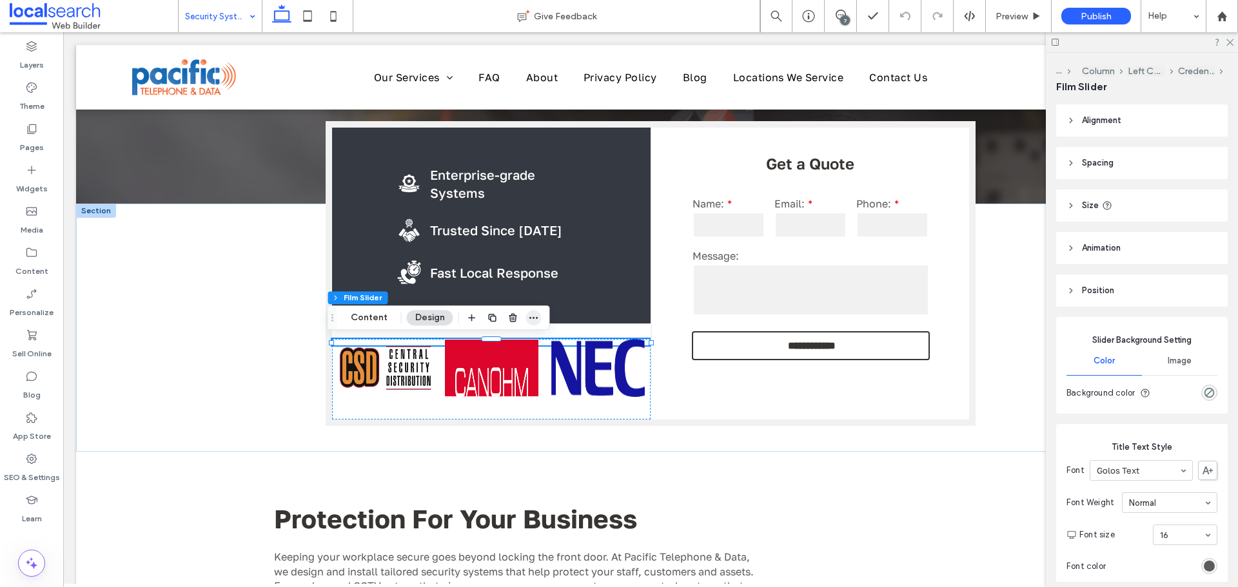
click at [529, 317] on use "button" at bounding box center [533, 318] width 8 height 2
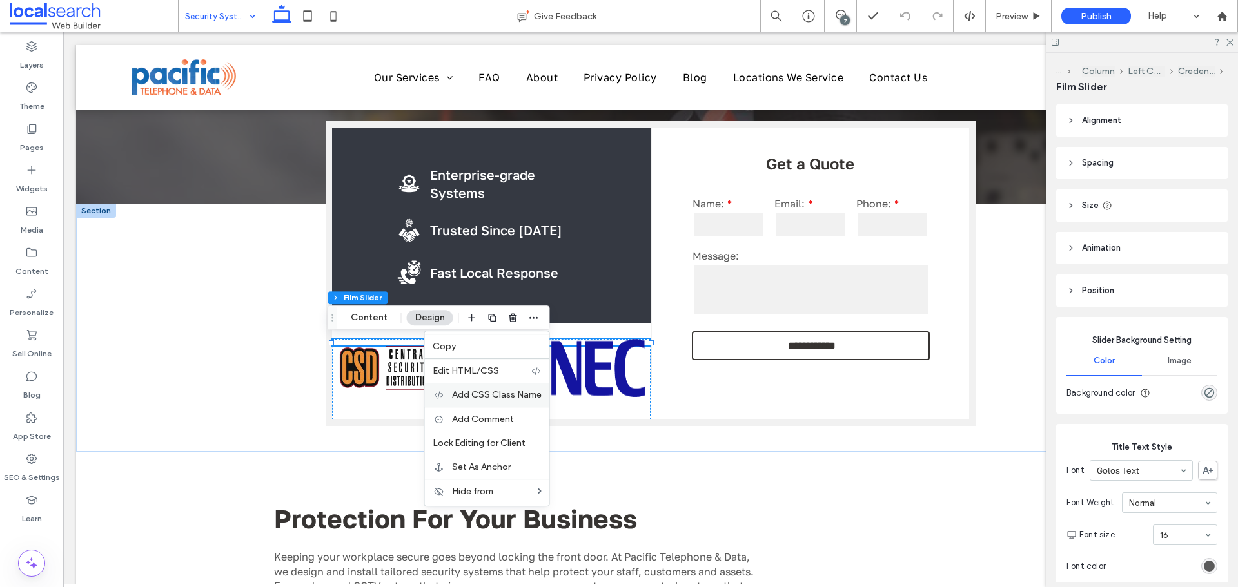
click at [464, 397] on span "Add CSS Class Name" at bounding box center [497, 394] width 90 height 11
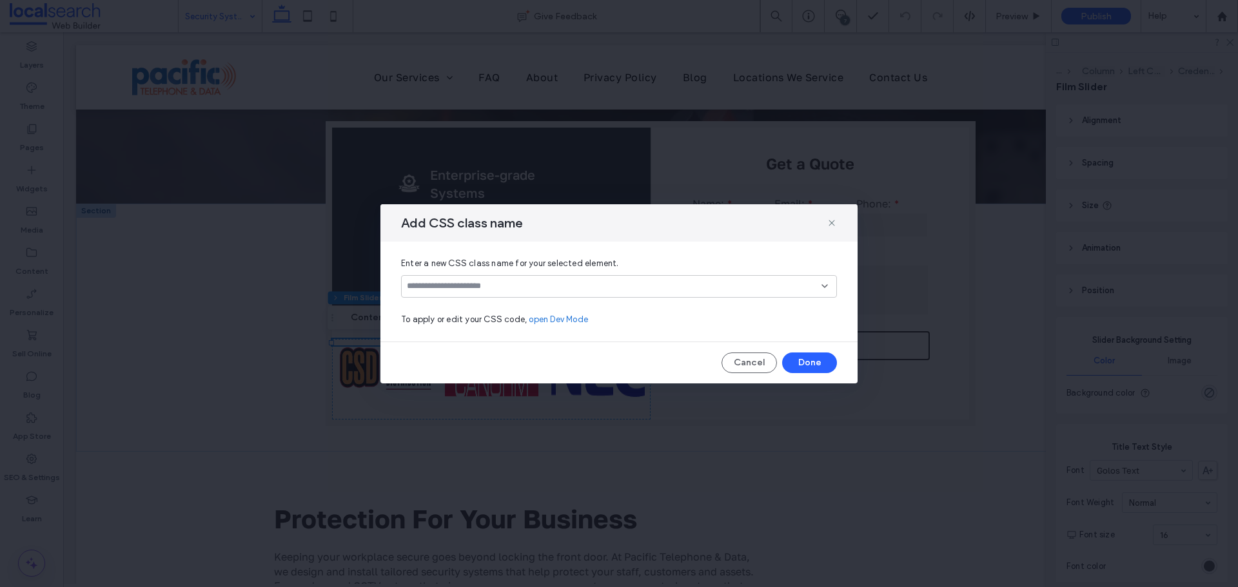
click at [538, 286] on input at bounding box center [614, 286] width 415 height 10
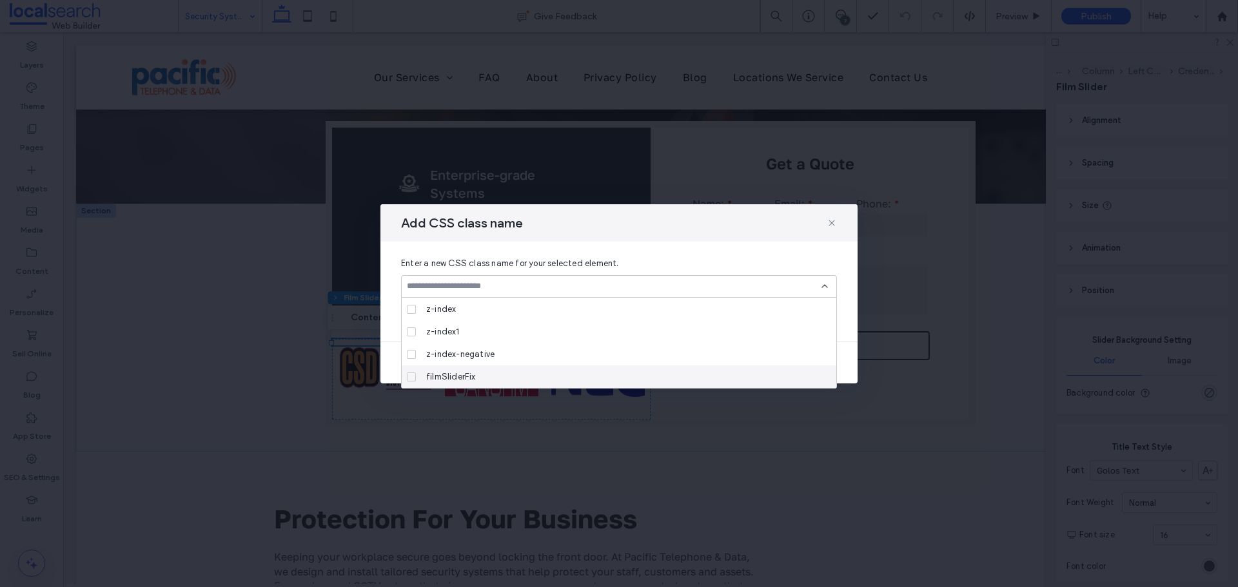
click at [413, 377] on icon at bounding box center [411, 377] width 5 height 4
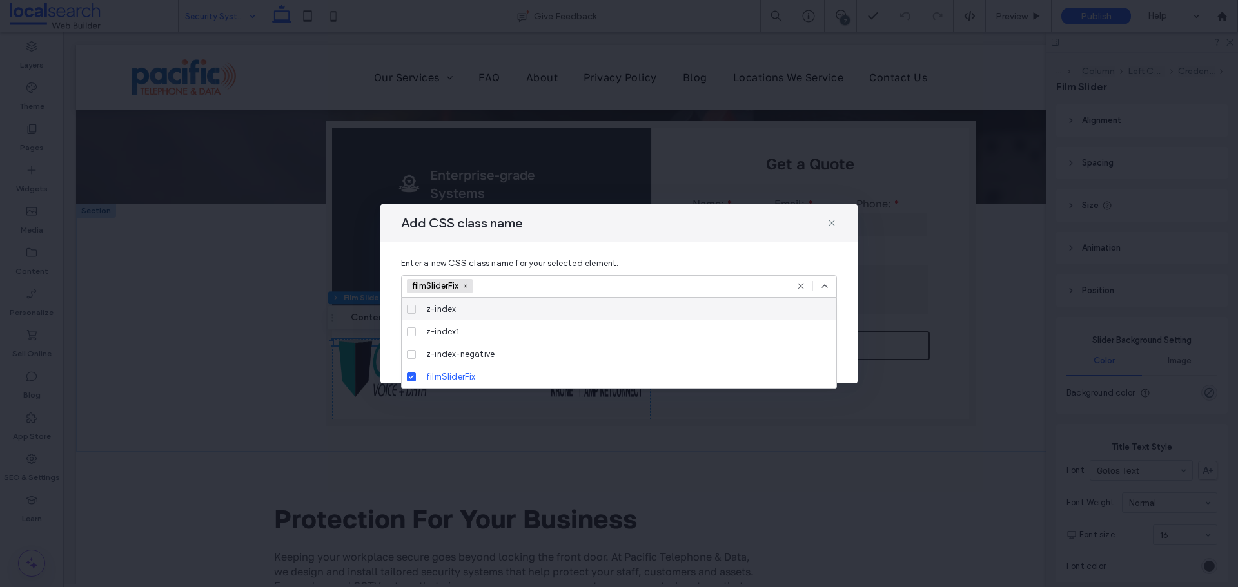
click at [824, 282] on icon at bounding box center [824, 286] width 10 height 10
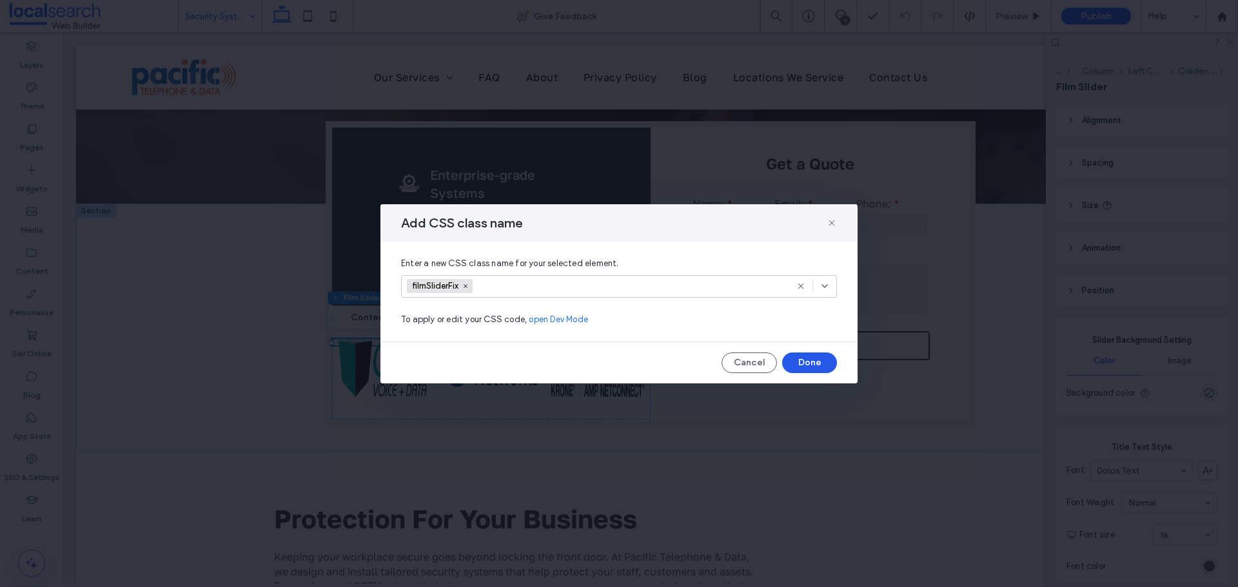
click at [813, 362] on button "Done" at bounding box center [809, 363] width 55 height 21
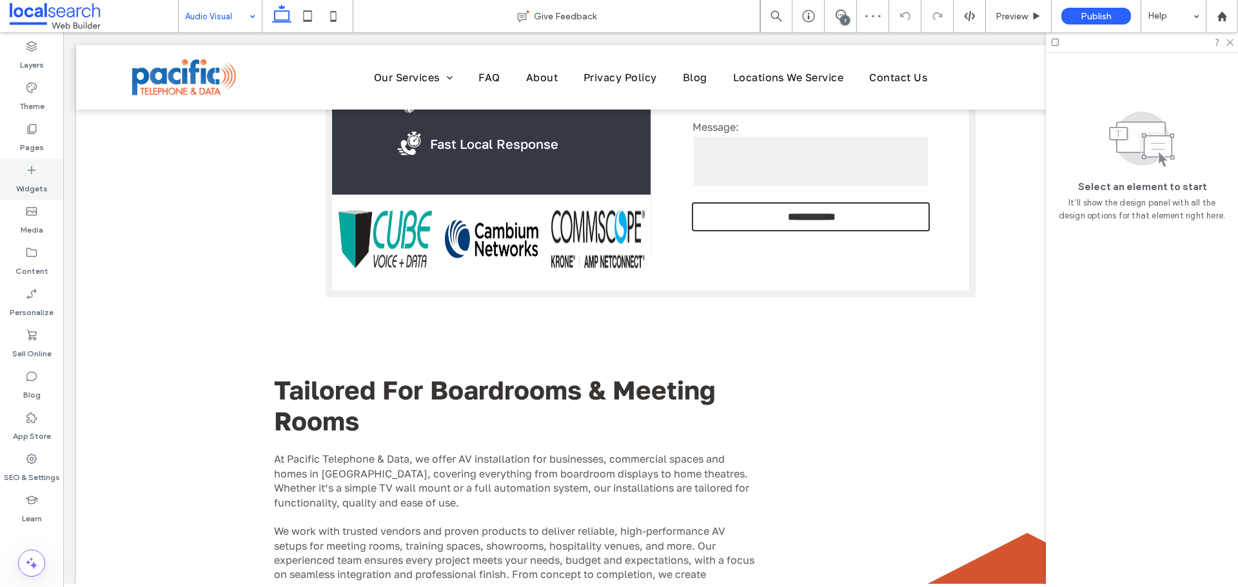
scroll to position [451, 0]
drag, startPoint x: 573, startPoint y: 244, endPoint x: 607, endPoint y: 239, distance: 34.5
click at [573, 244] on img at bounding box center [597, 239] width 93 height 58
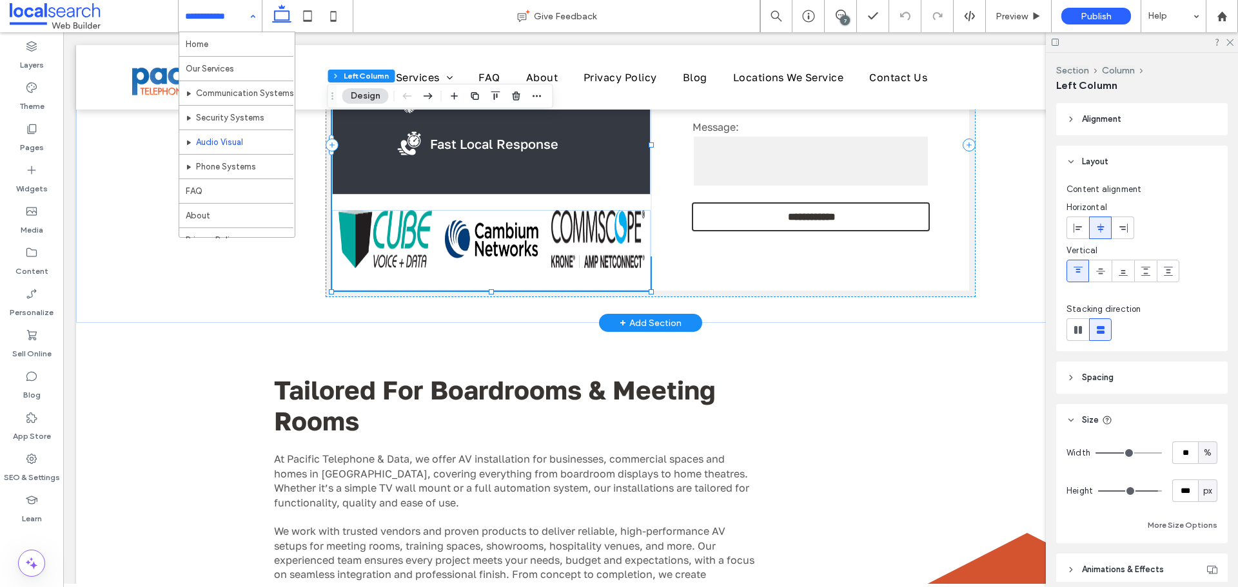
click at [585, 236] on img at bounding box center [597, 239] width 93 height 58
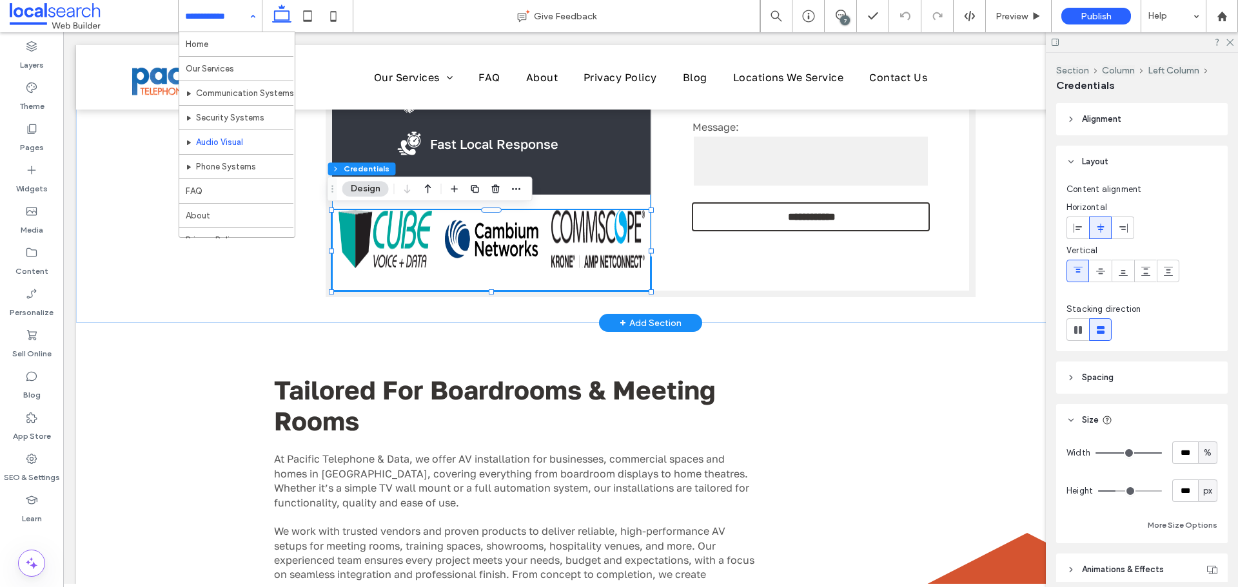
click at [560, 234] on img at bounding box center [597, 239] width 93 height 58
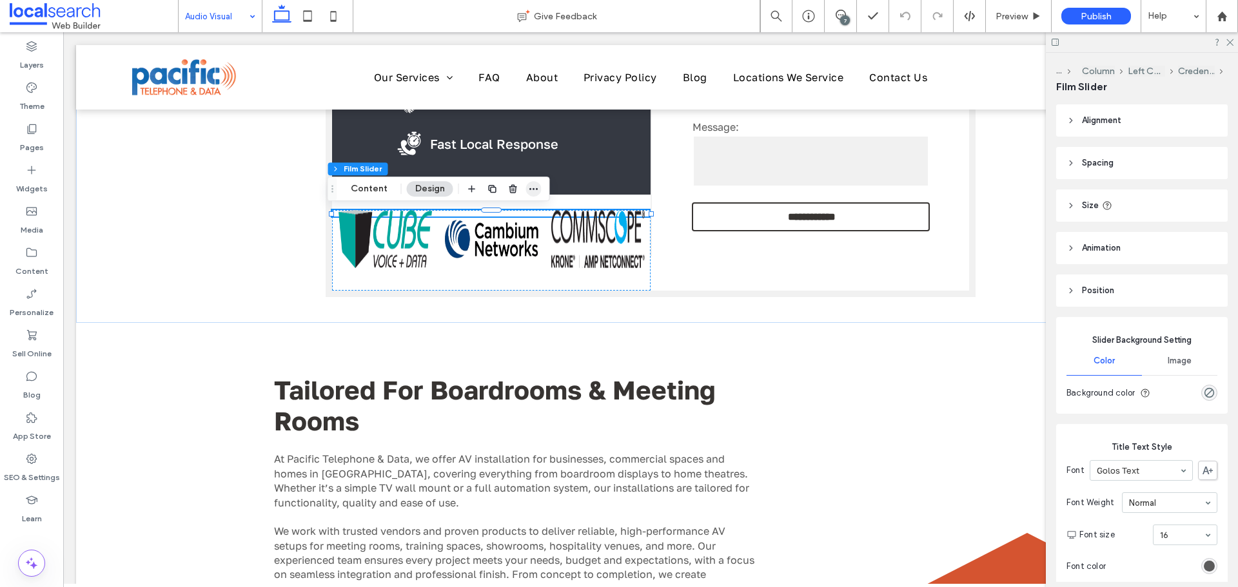
click at [529, 188] on icon "button" at bounding box center [534, 189] width 10 height 10
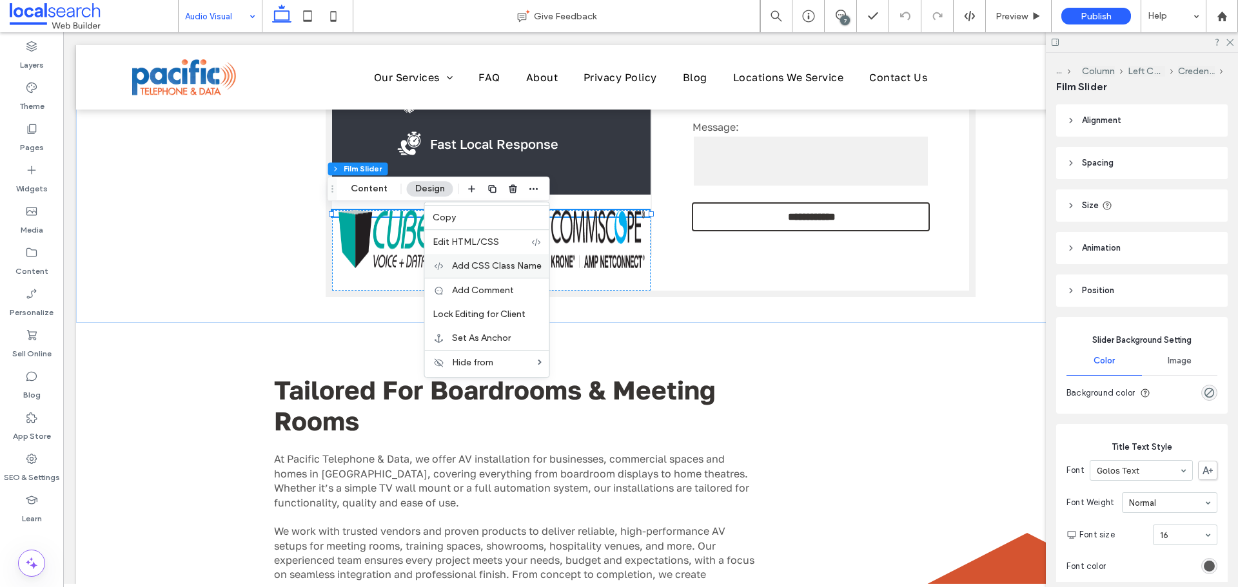
click at [482, 271] on span "Add CSS Class Name" at bounding box center [497, 265] width 90 height 11
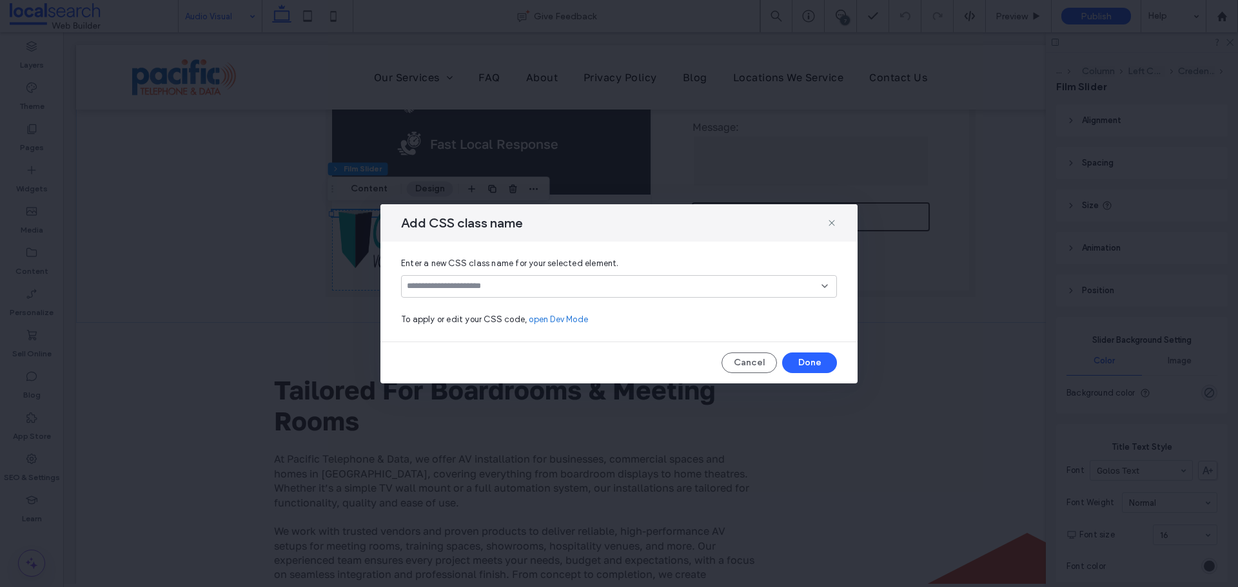
click at [480, 288] on input at bounding box center [614, 286] width 415 height 10
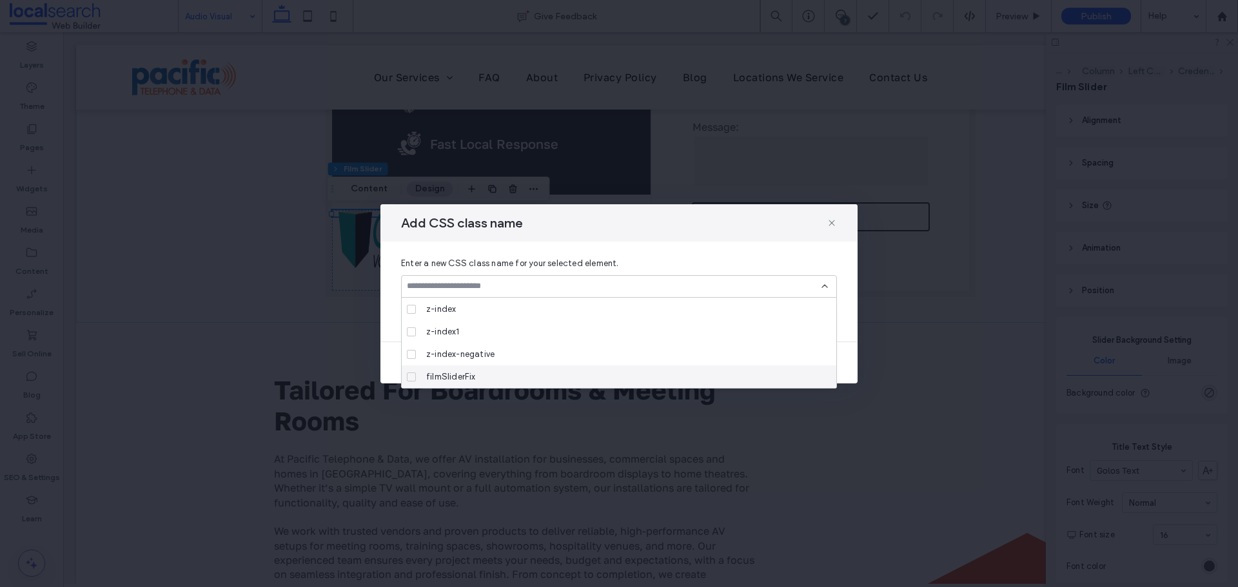
click at [412, 376] on icon at bounding box center [411, 377] width 5 height 4
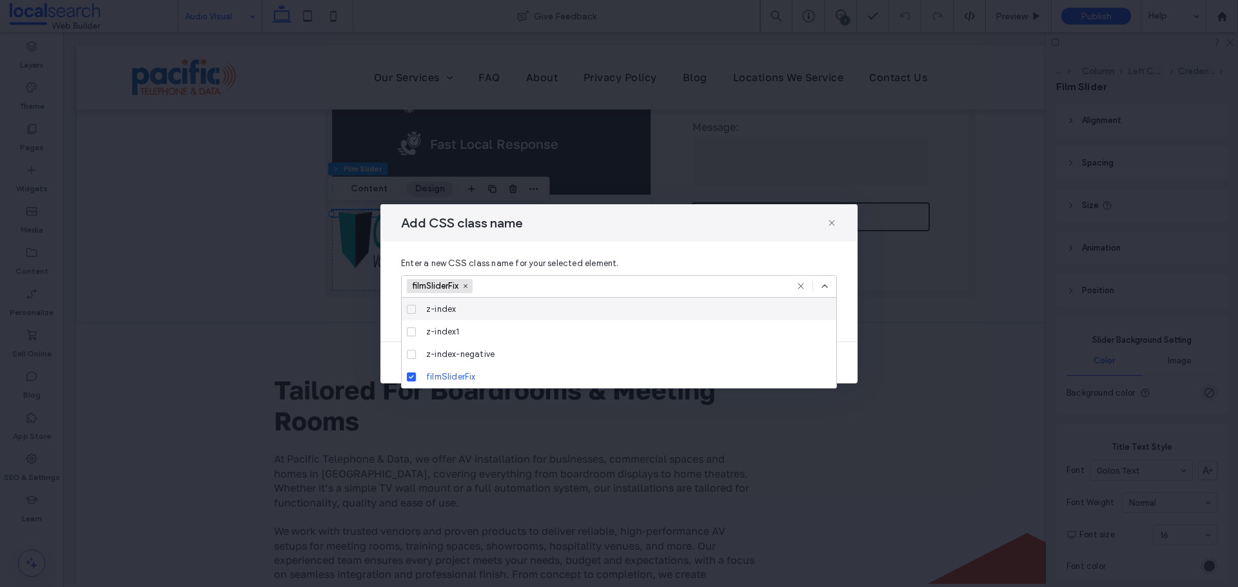
click at [823, 289] on icon at bounding box center [824, 286] width 10 height 10
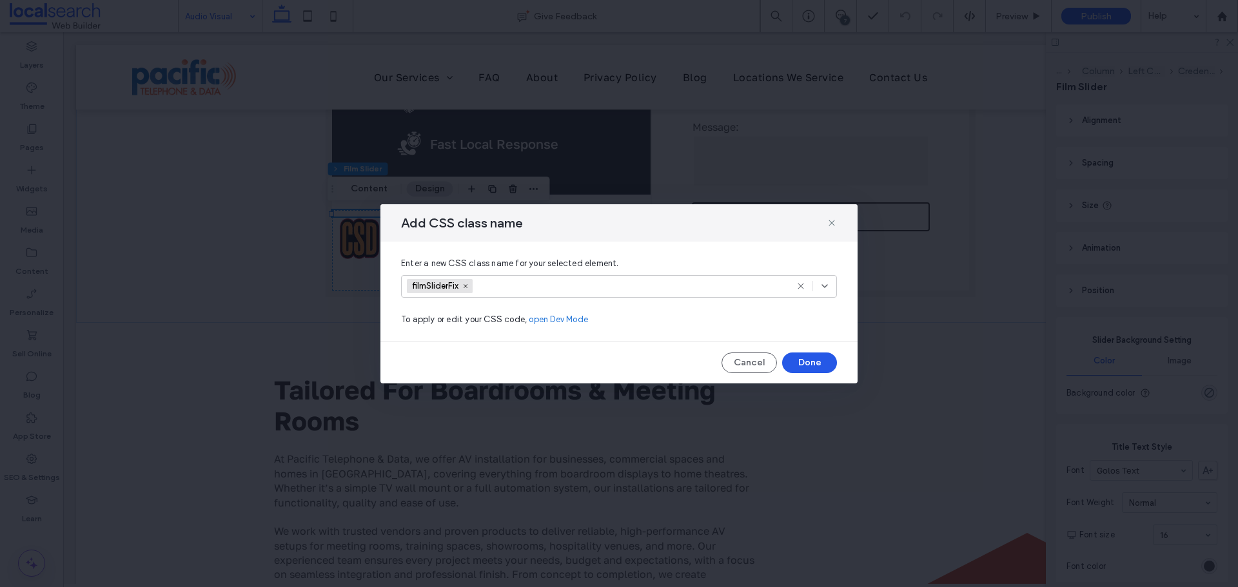
click at [818, 362] on button "Done" at bounding box center [809, 363] width 55 height 21
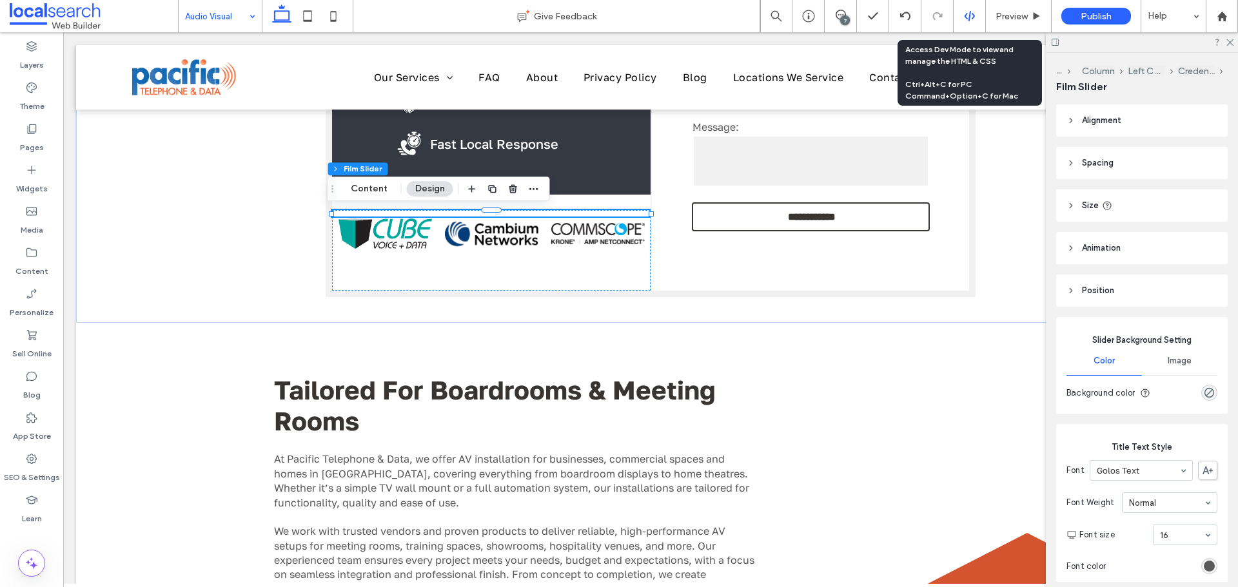
click at [969, 13] on icon at bounding box center [970, 16] width 12 height 12
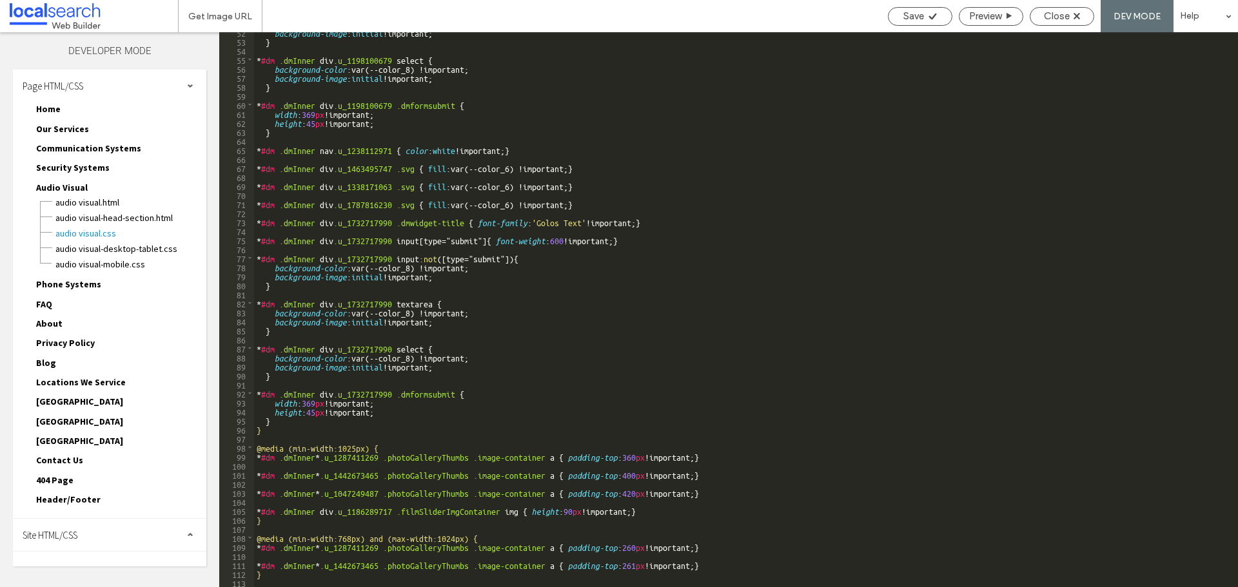
scroll to position [465, 0]
click at [103, 530] on div "Site HTML/CSS" at bounding box center [109, 535] width 193 height 32
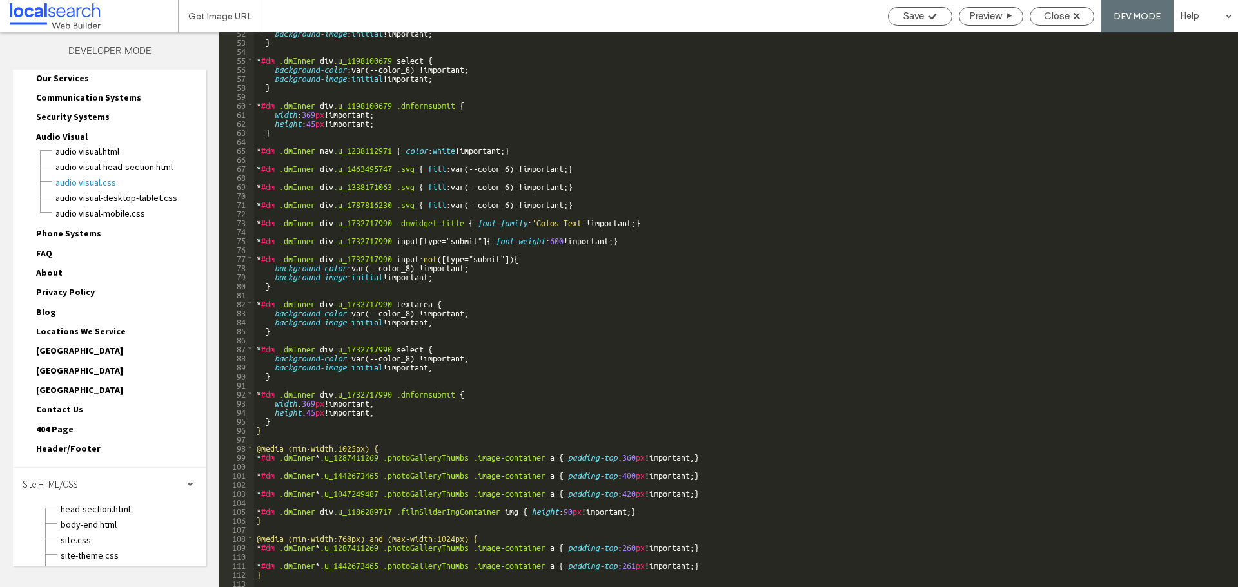
scroll to position [101, 0]
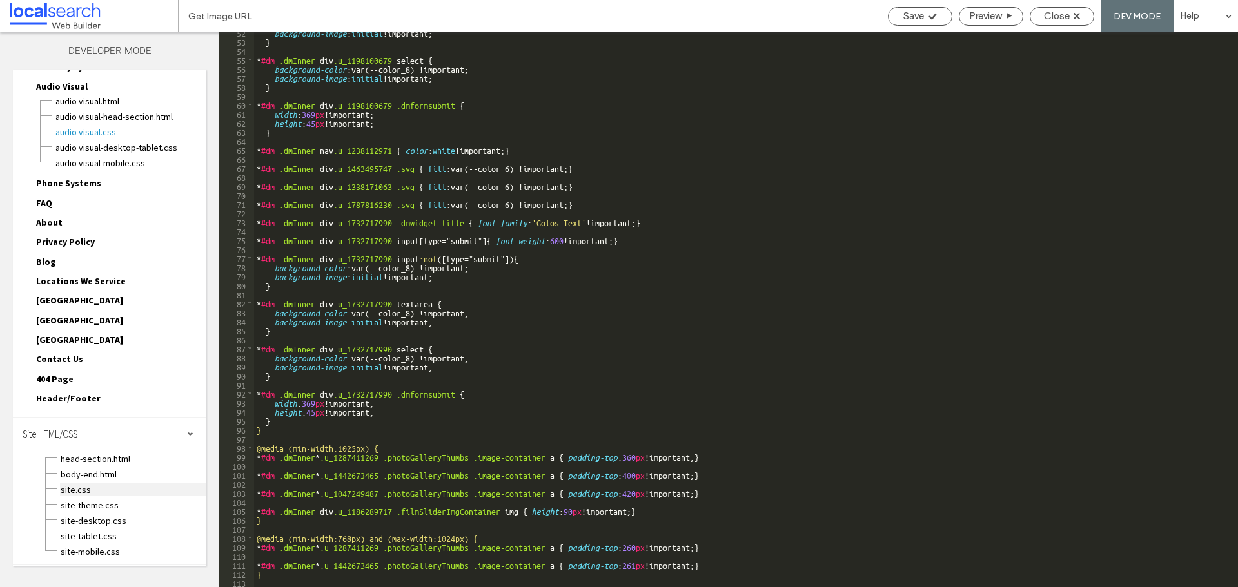
click at [81, 490] on span "site.css" at bounding box center [133, 490] width 146 height 13
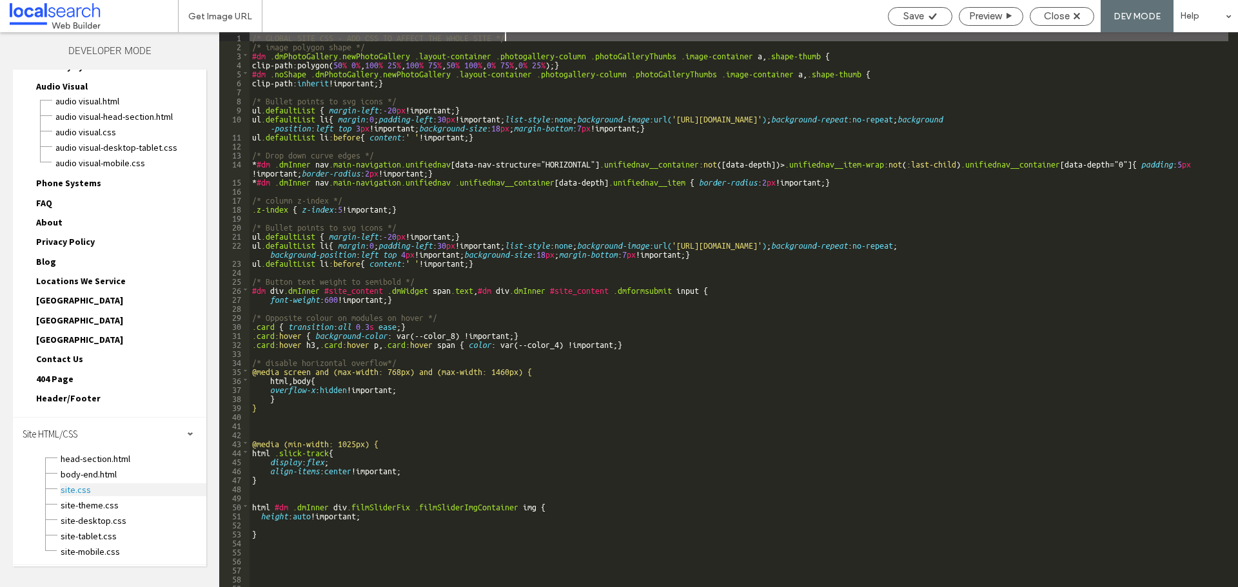
scroll to position [0, 0]
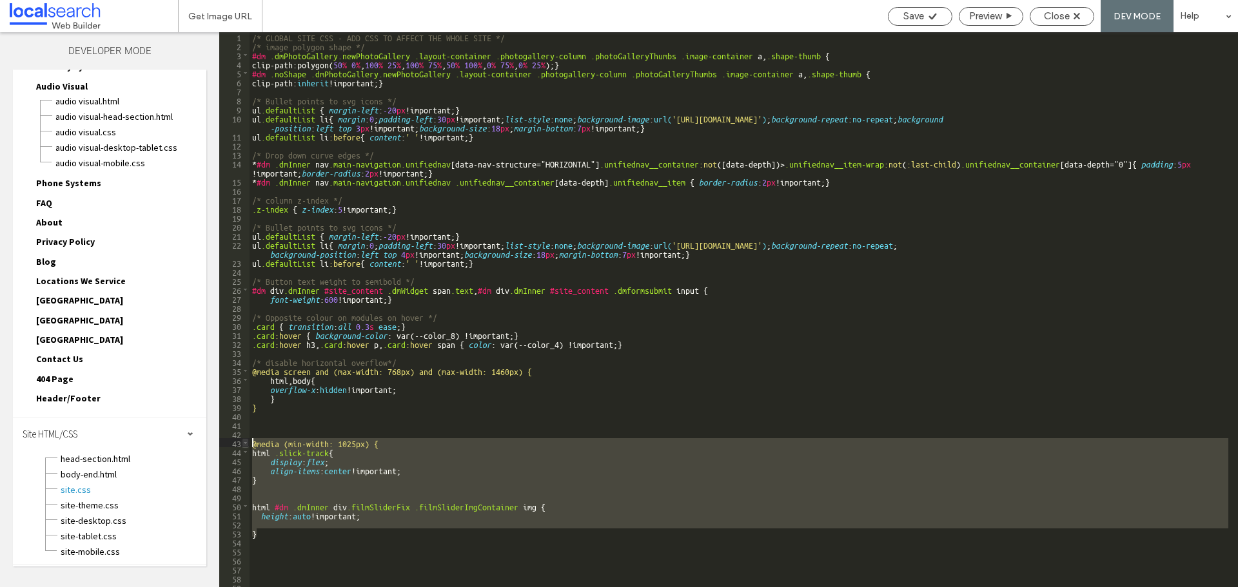
drag, startPoint x: 266, startPoint y: 535, endPoint x: 242, endPoint y: 442, distance: 96.5
click at [242, 442] on div "** 1 2 3 4 5 6 7 8 9 10 11 12 13 14 15 16 17 18 19 20 21 22 23 24 25 26 27 28 2…" at bounding box center [728, 309] width 1019 height 555
click at [353, 549] on div "/* GLOBAL SITE CSS - ADD CSS TO AFFECT THE WHOLE SITE */ /* image polygon shape…" at bounding box center [739, 318] width 979 height 573
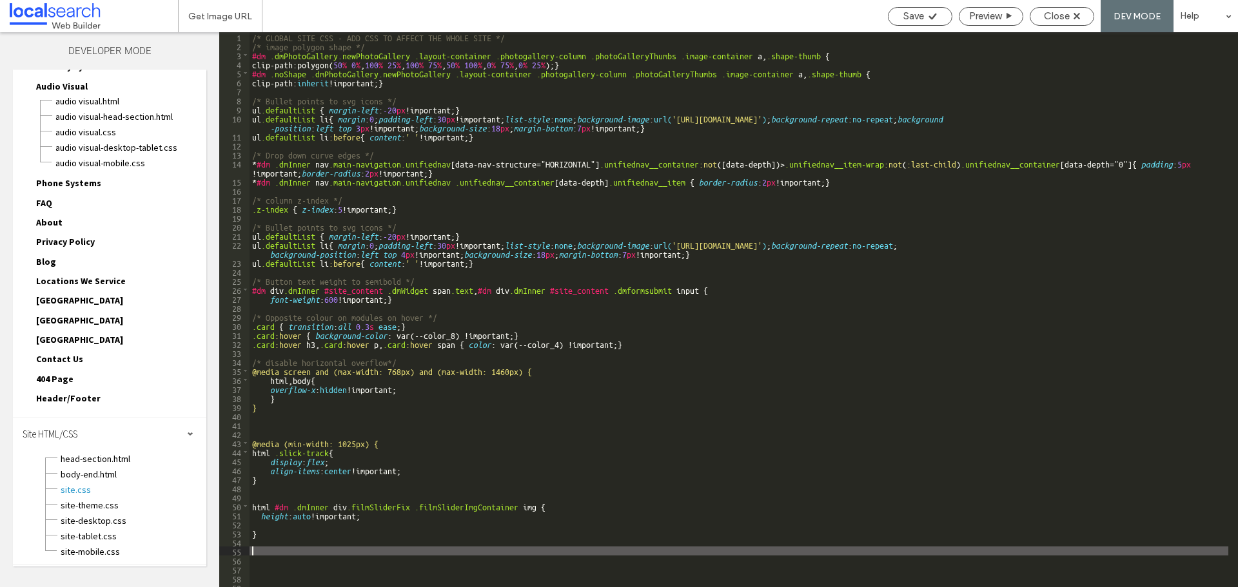
scroll to position [50, 0]
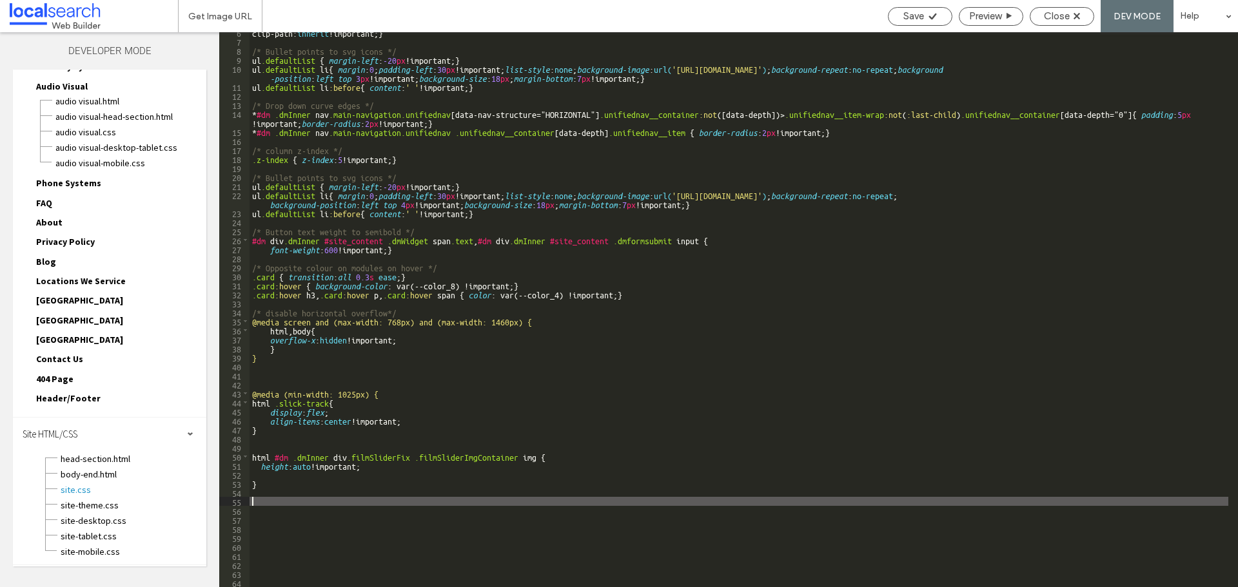
type textarea "**"
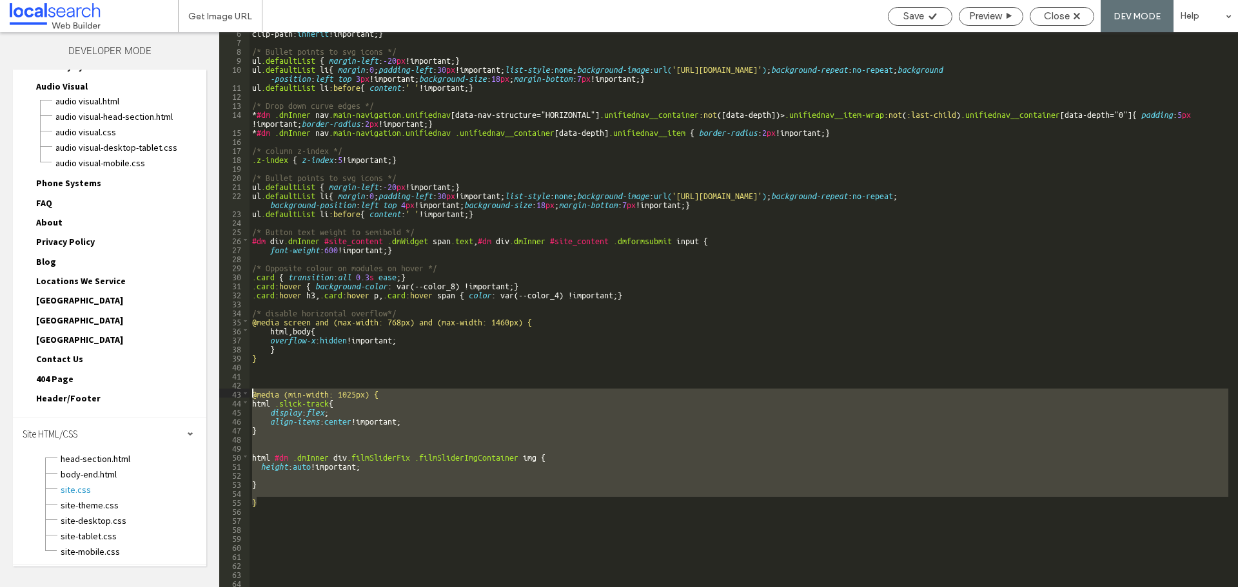
drag, startPoint x: 263, startPoint y: 501, endPoint x: 230, endPoint y: 395, distance: 110.7
click at [230, 395] on div "** 6 7 8 9 10 11 12 13 14 15 16 17 18 19 20 21 22 23 24 25 26 27 28 29 30 31 32…" at bounding box center [728, 309] width 1019 height 555
click at [920, 14] on span "Save" at bounding box center [913, 16] width 21 height 12
drag, startPoint x: 1057, startPoint y: 17, endPoint x: 1036, endPoint y: 26, distance: 22.5
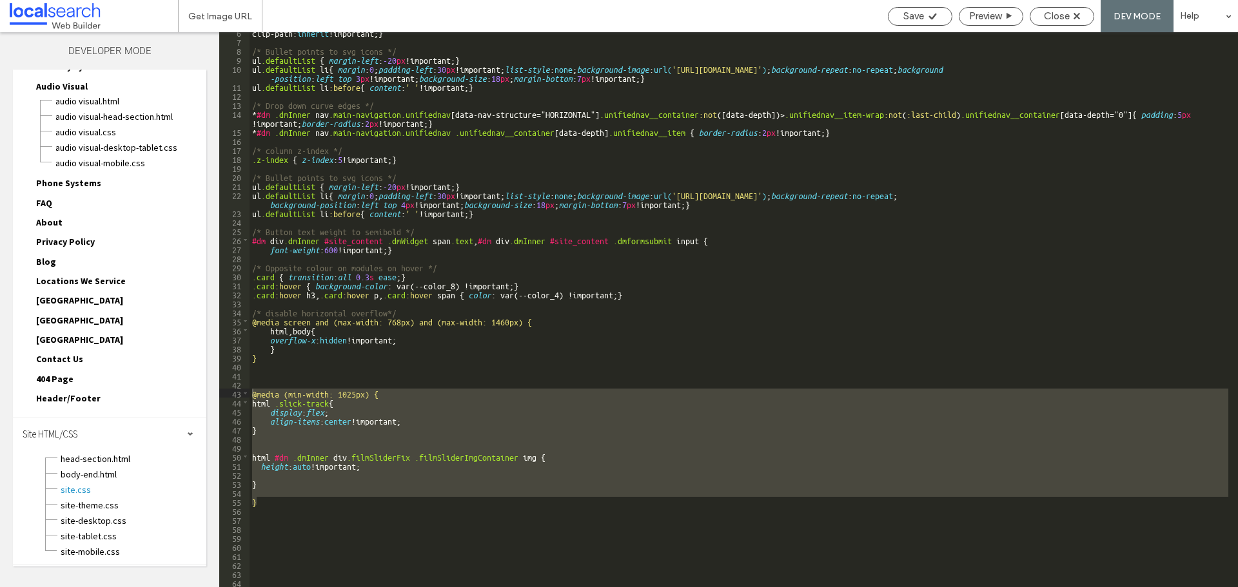
click at [1057, 17] on span "Close" at bounding box center [1057, 16] width 26 height 12
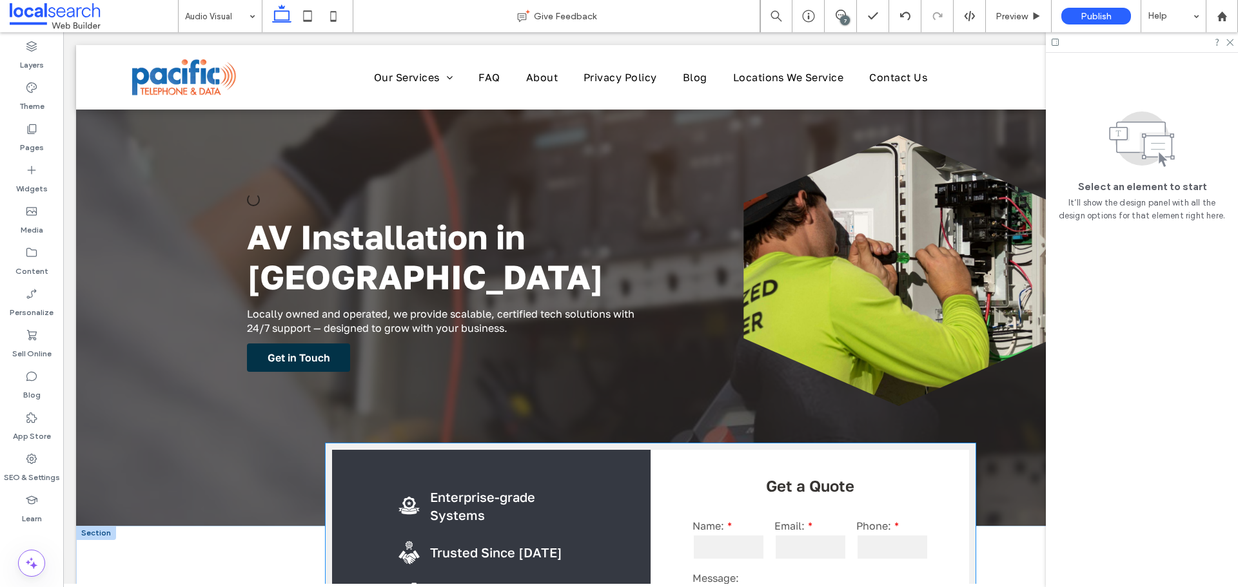
scroll to position [258, 0]
